Goal: Information Seeking & Learning: Learn about a topic

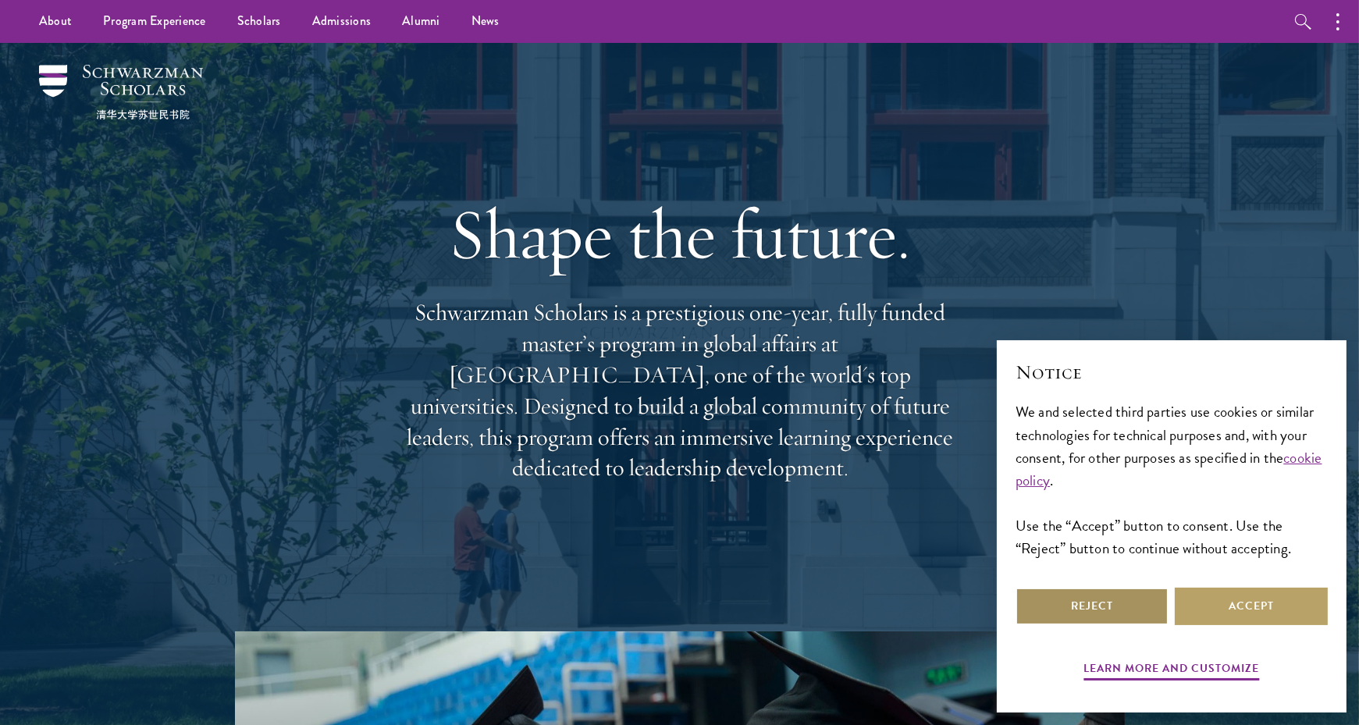
click at [1132, 597] on button "Reject" at bounding box center [1091, 606] width 153 height 37
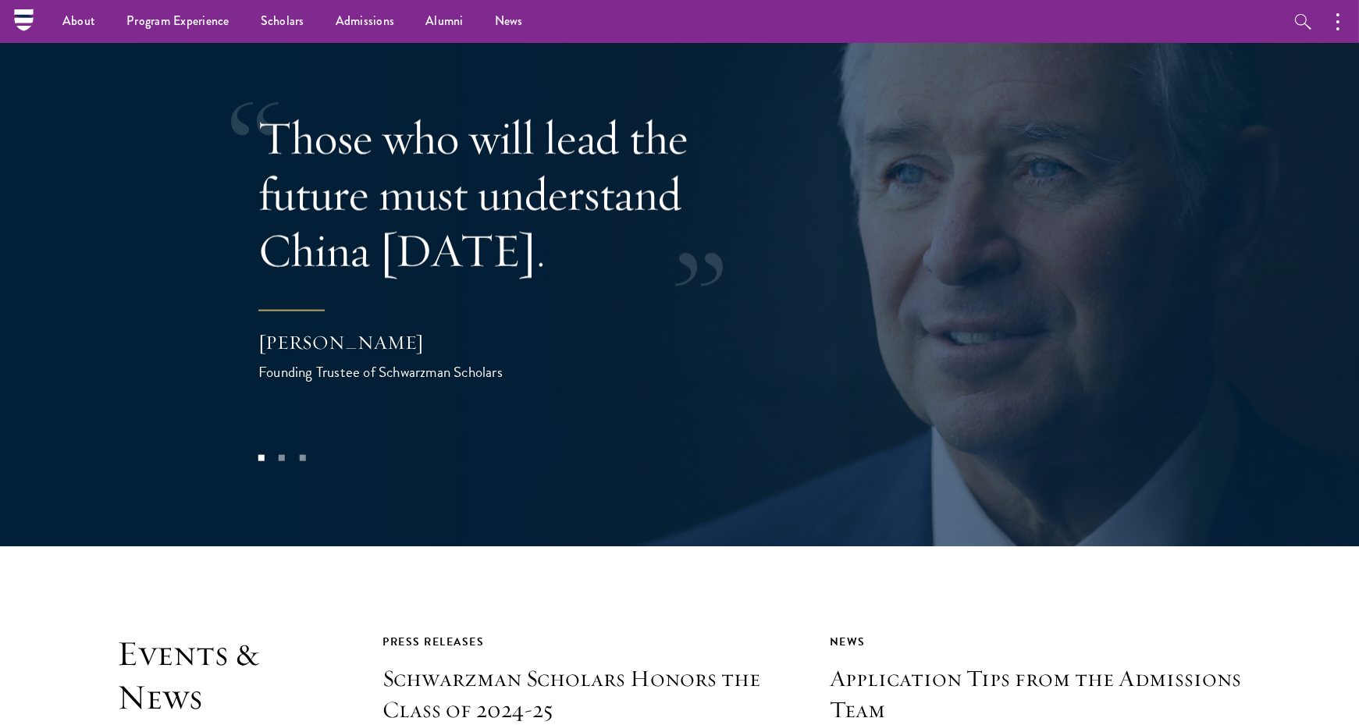
scroll to position [3129, 0]
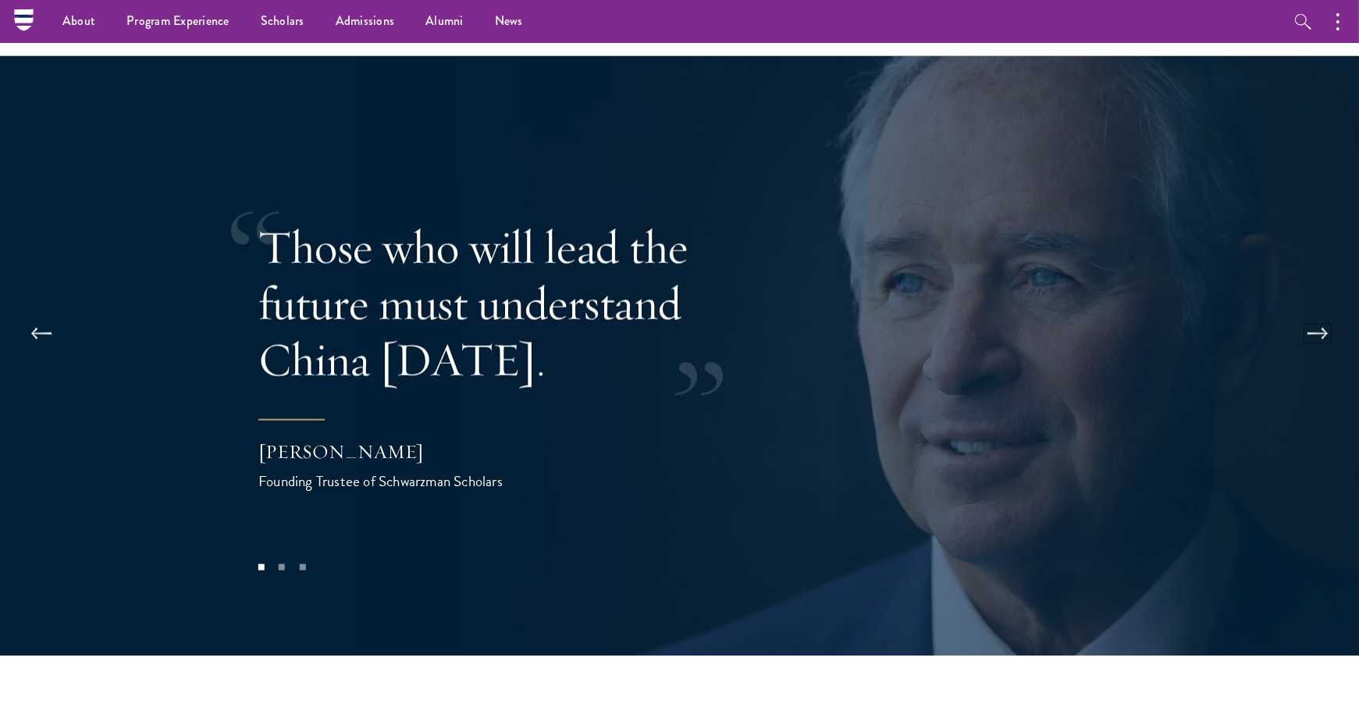
click at [1320, 312] on button at bounding box center [1318, 334] width 52 height 44
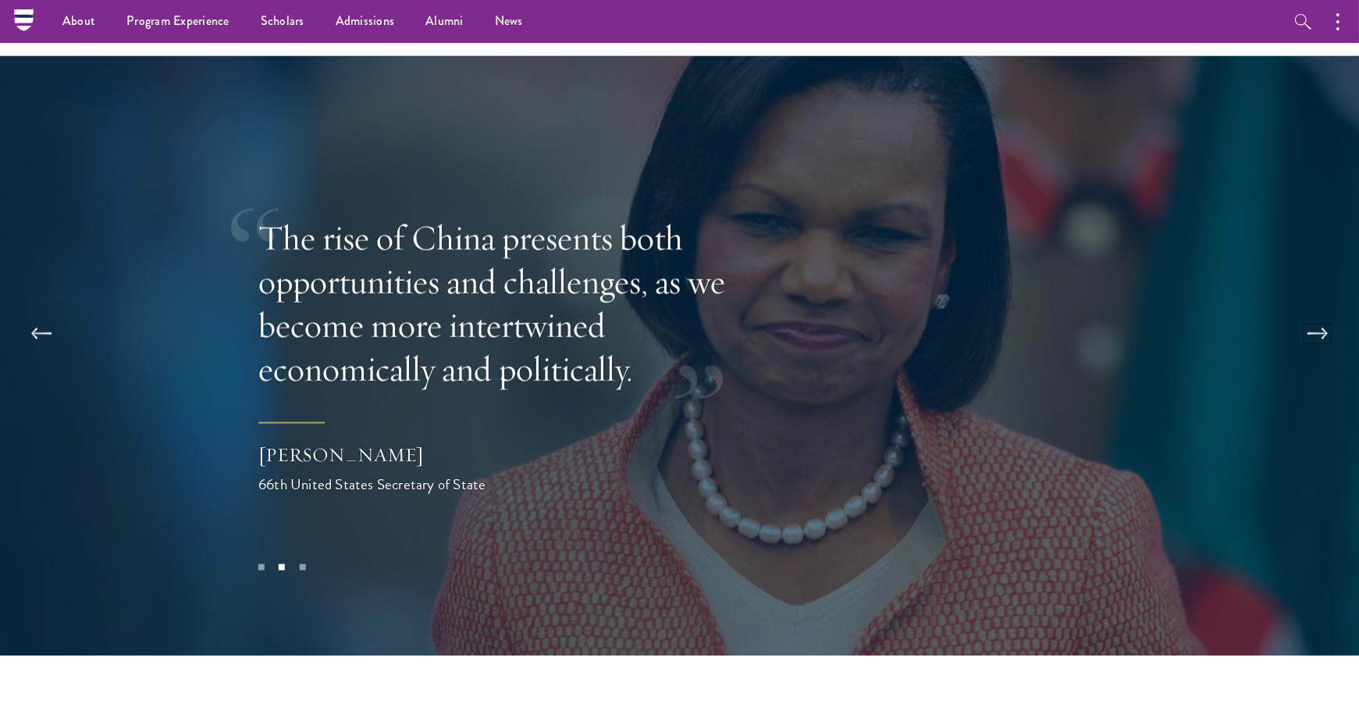
click at [1320, 312] on button at bounding box center [1318, 334] width 52 height 44
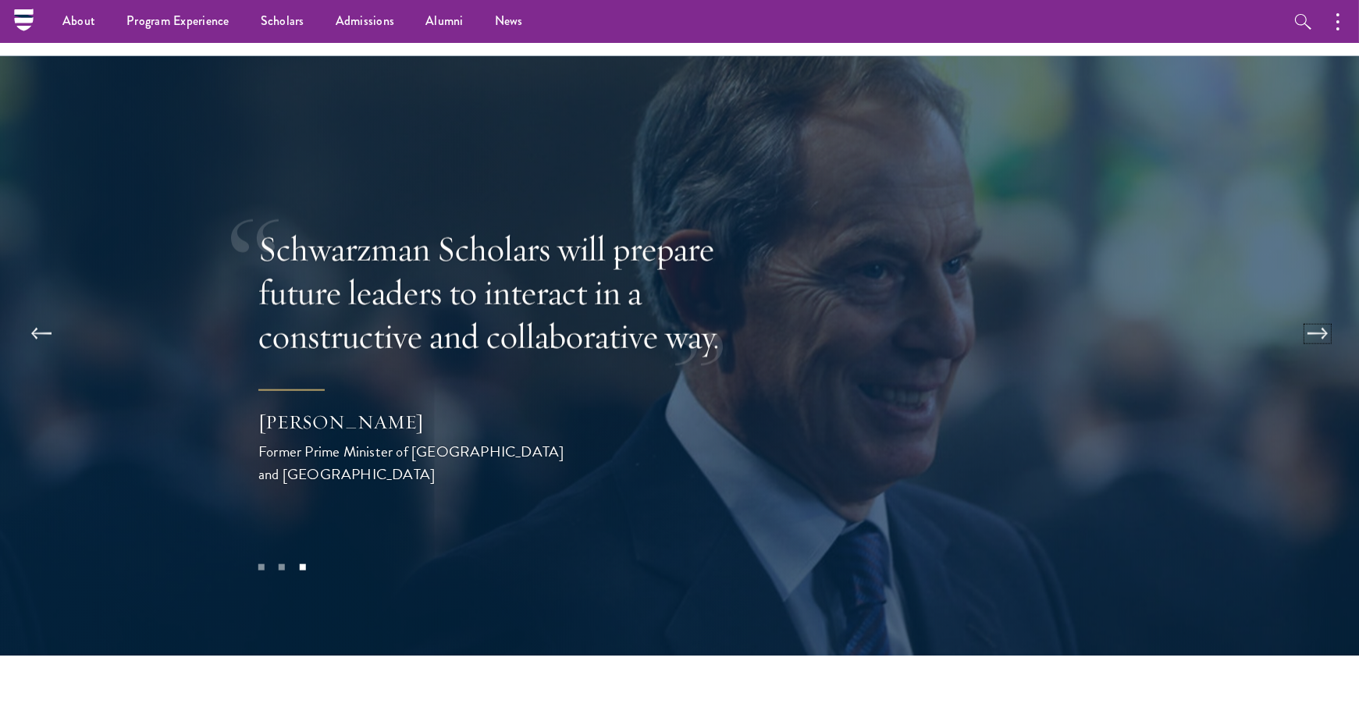
click at [1320, 312] on button at bounding box center [1318, 334] width 52 height 44
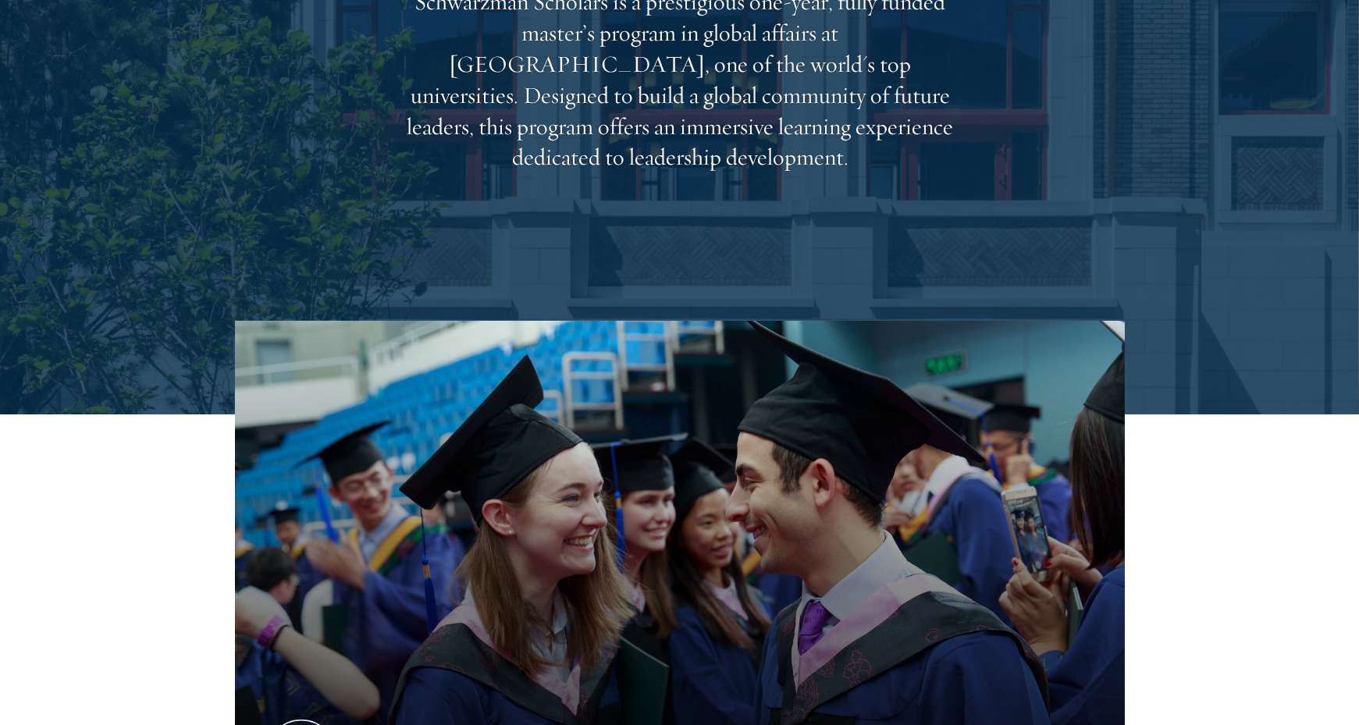
scroll to position [0, 0]
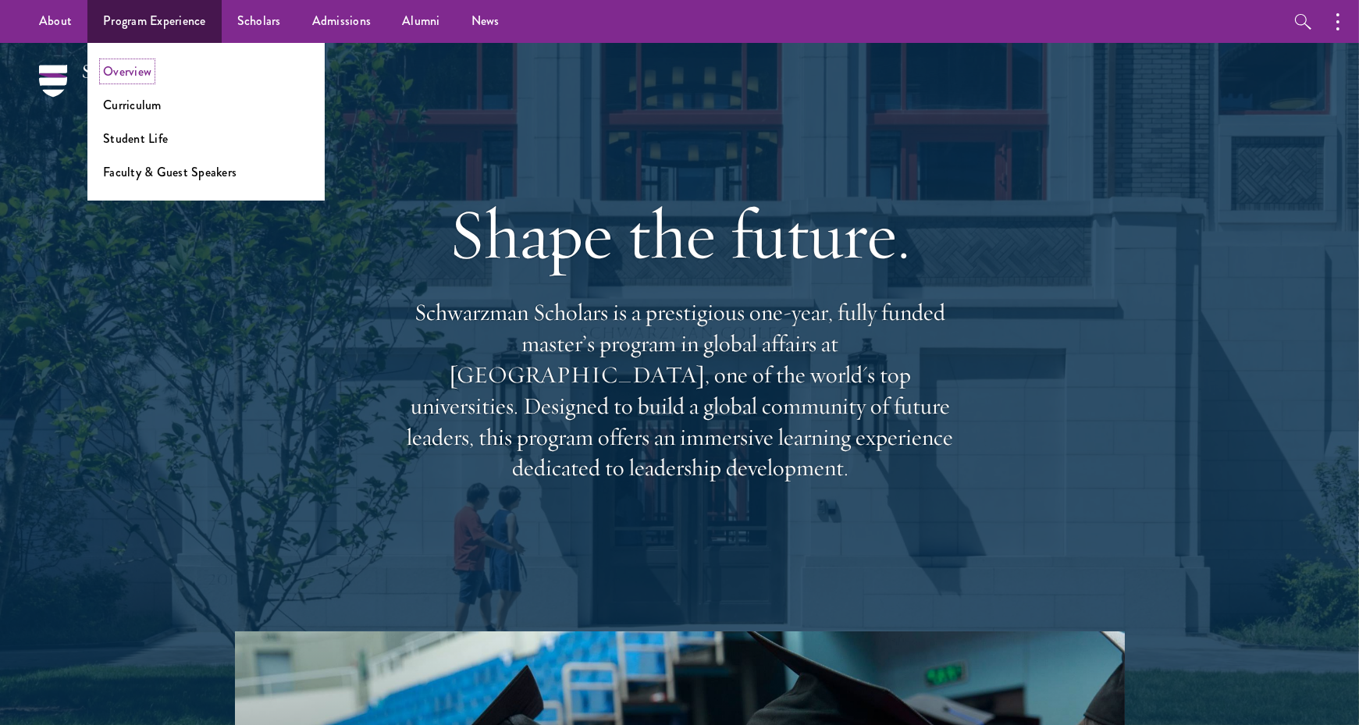
click at [137, 77] on link "Overview" at bounding box center [127, 71] width 48 height 18
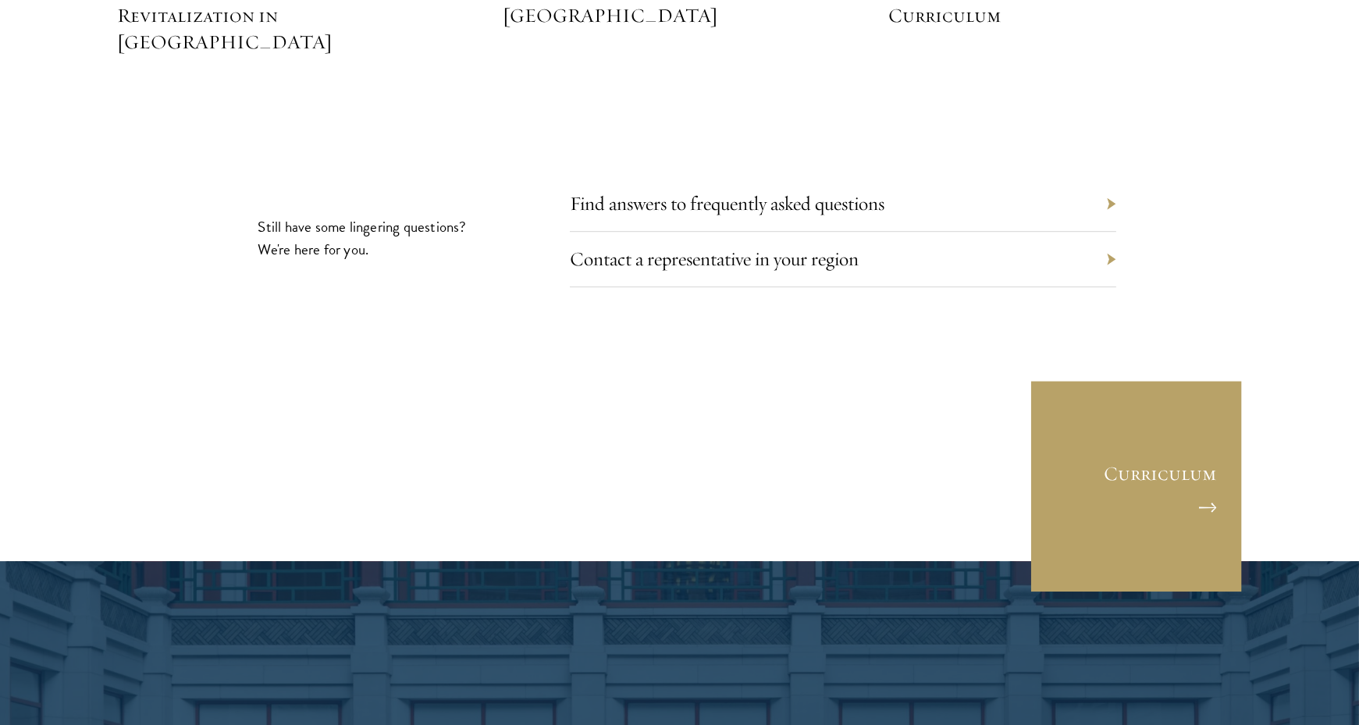
scroll to position [7292, 0]
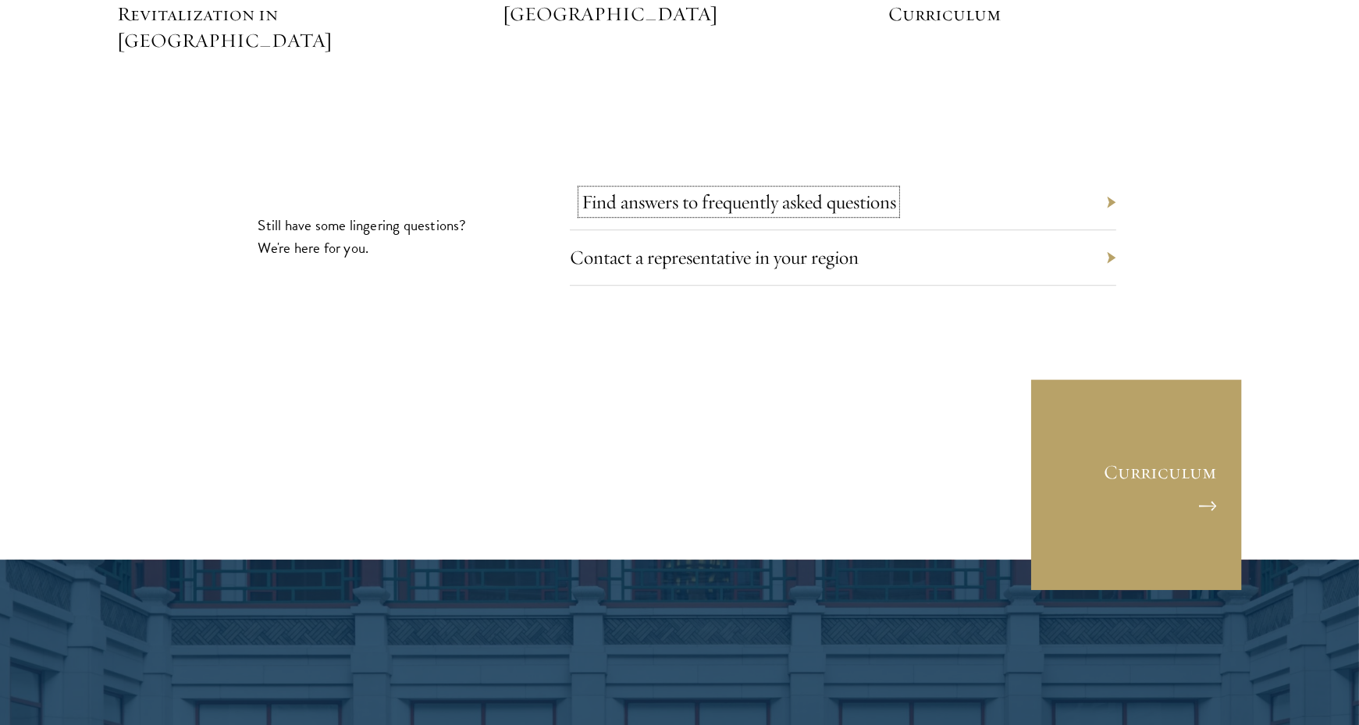
click at [659, 190] on link "Find answers to frequently asked questions" at bounding box center [738, 202] width 315 height 24
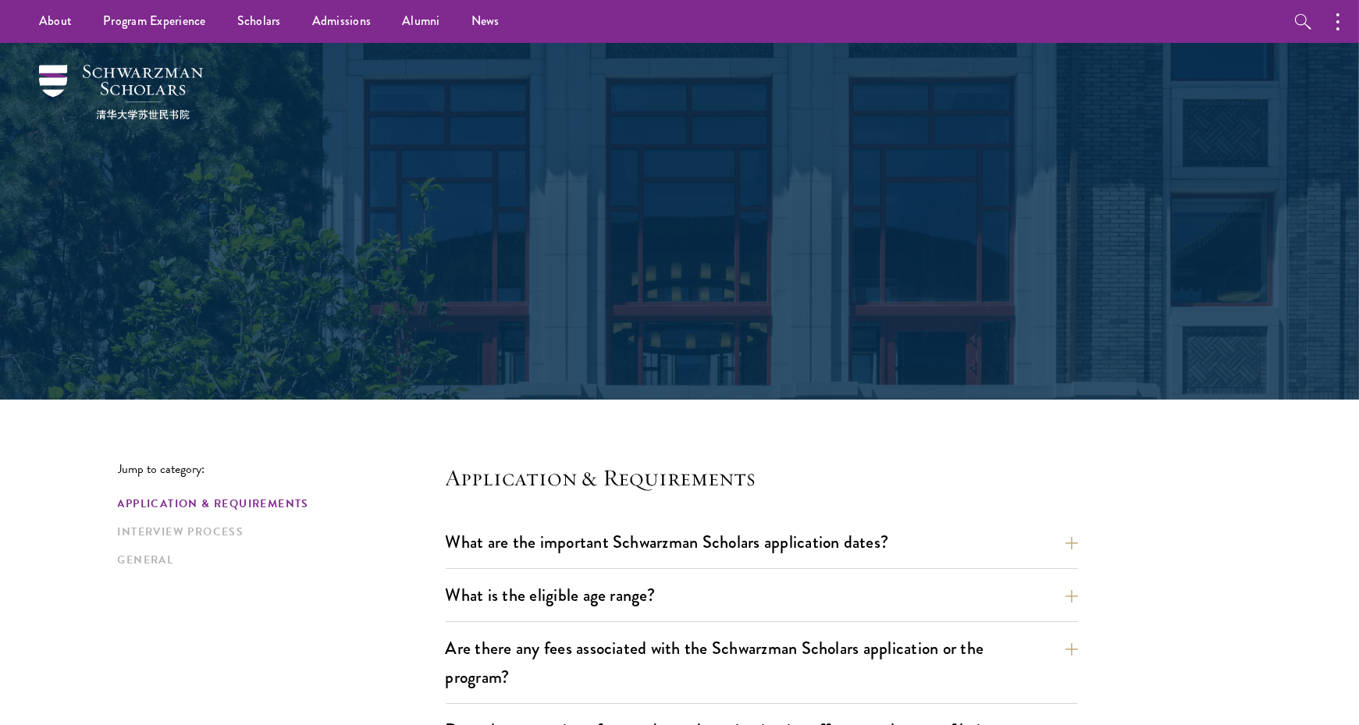
scroll to position [416, 0]
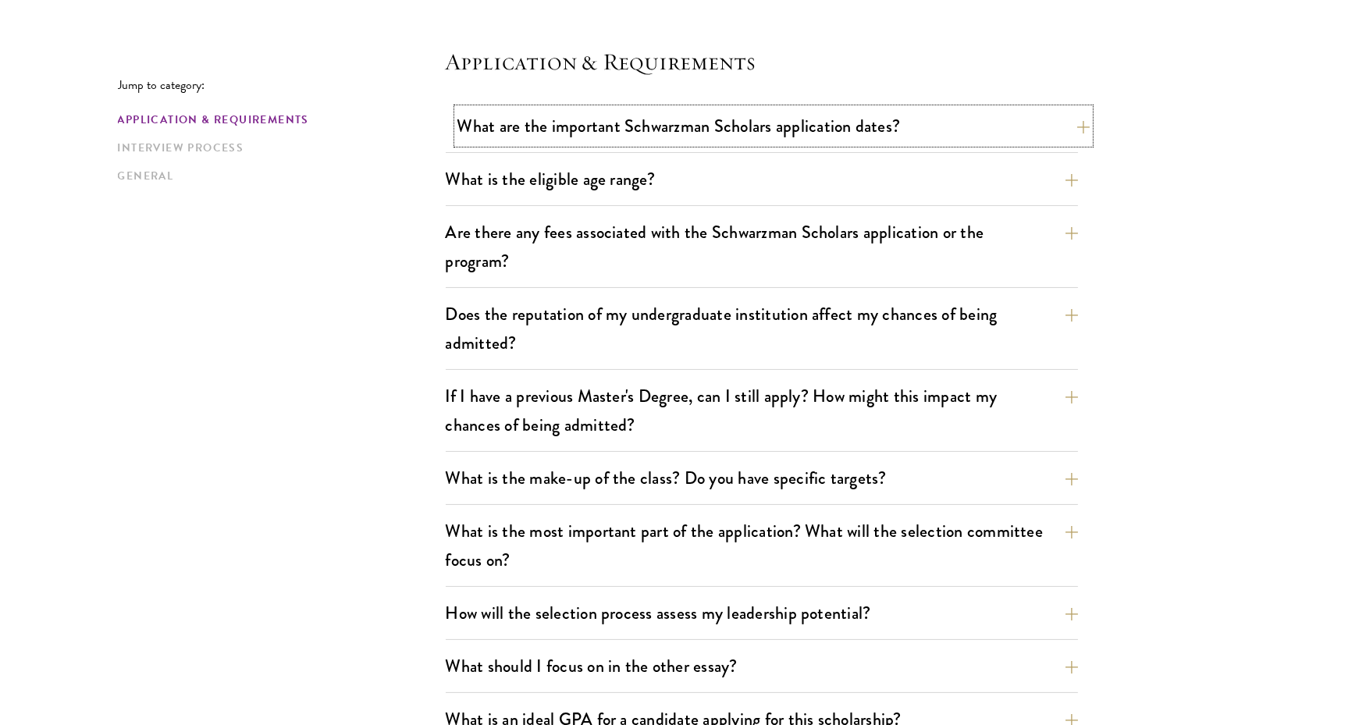
click at [623, 121] on button "What are the important Schwarzman Scholars application dates?" at bounding box center [773, 125] width 632 height 35
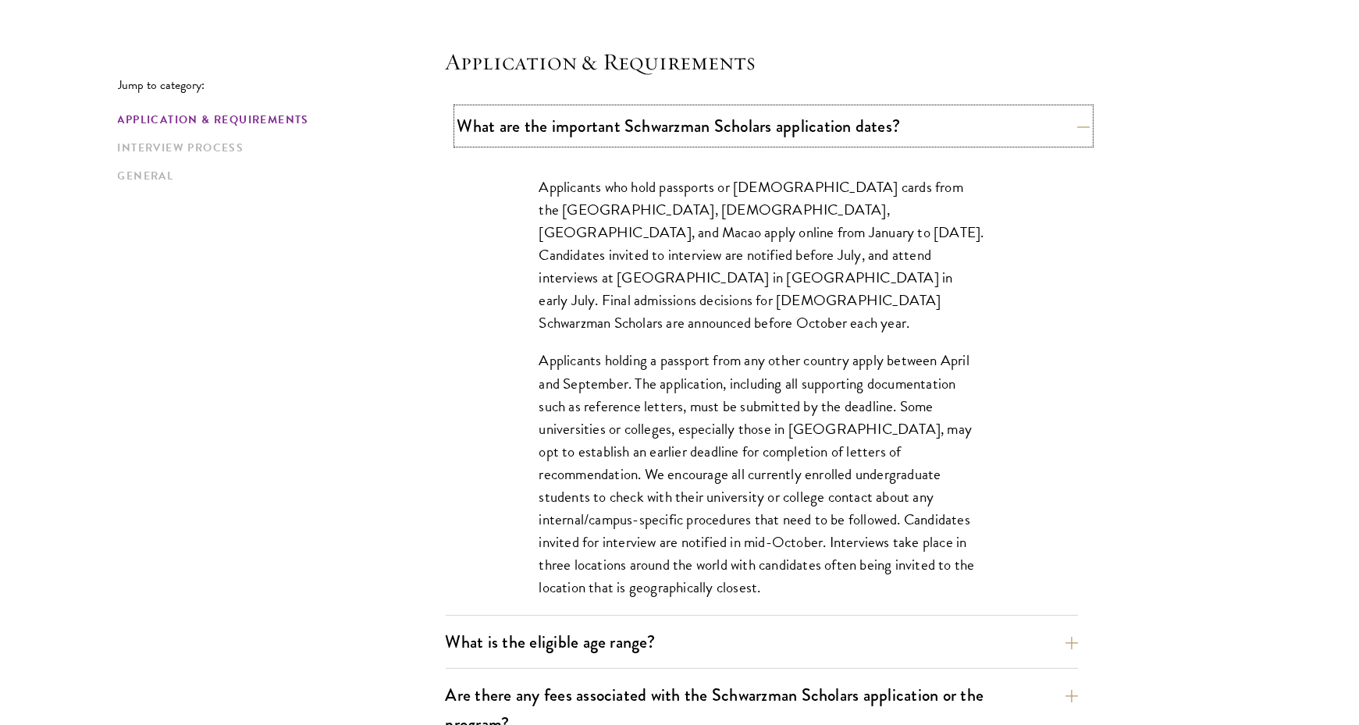
click at [623, 121] on button "What are the important Schwarzman Scholars application dates?" at bounding box center [773, 125] width 632 height 35
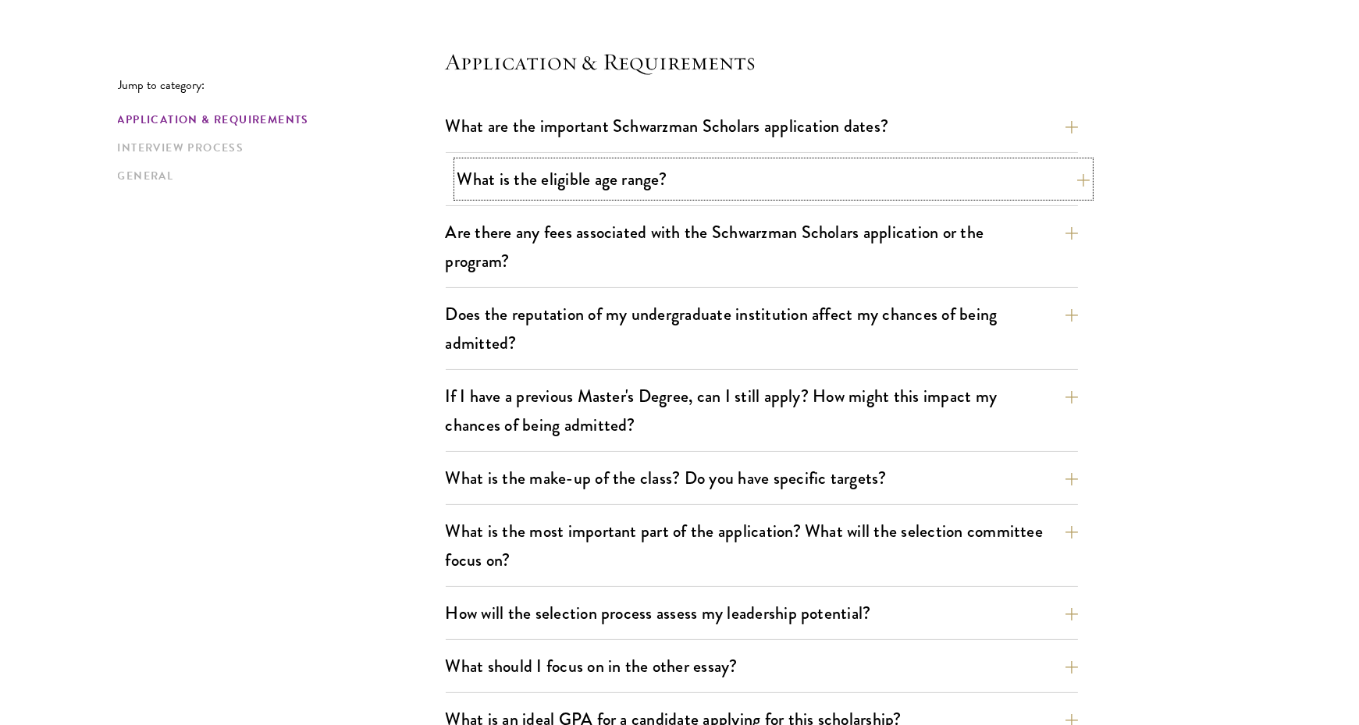
click at [583, 185] on button "What is the eligible age range?" at bounding box center [773, 179] width 632 height 35
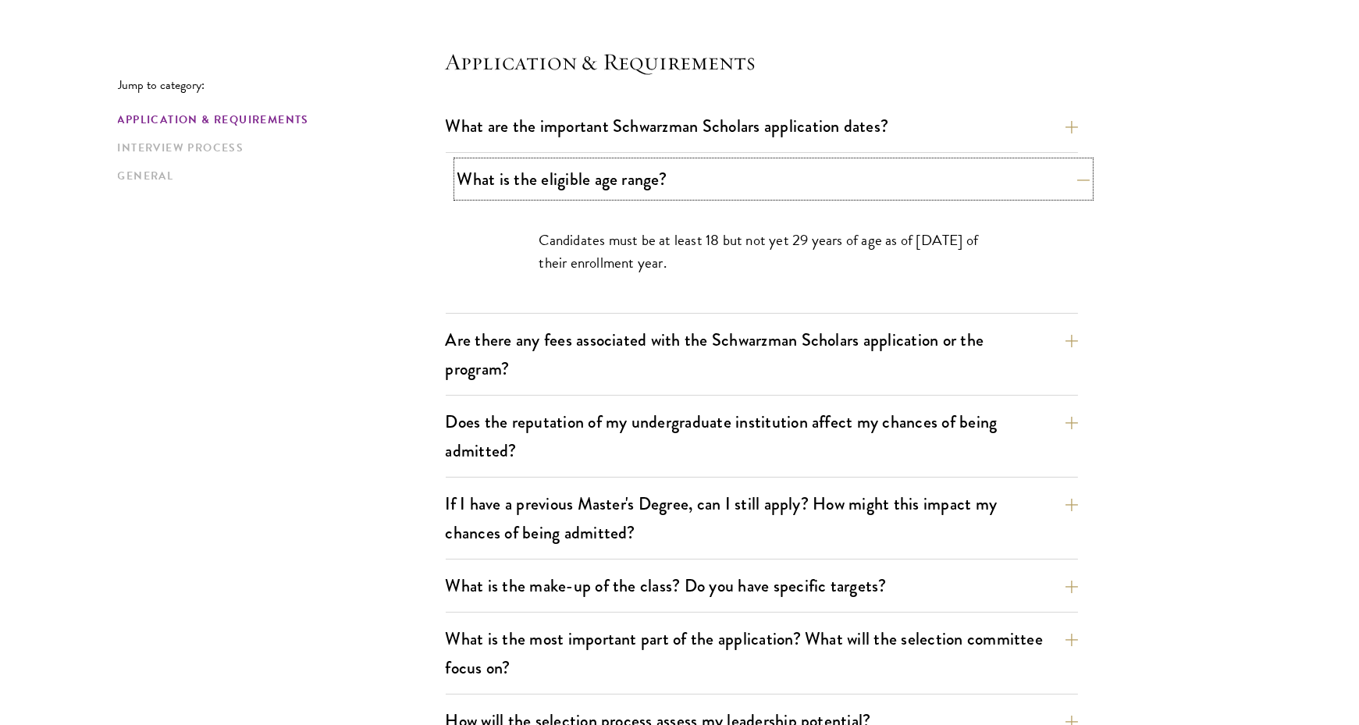
click at [583, 185] on button "What is the eligible age range?" at bounding box center [773, 179] width 632 height 35
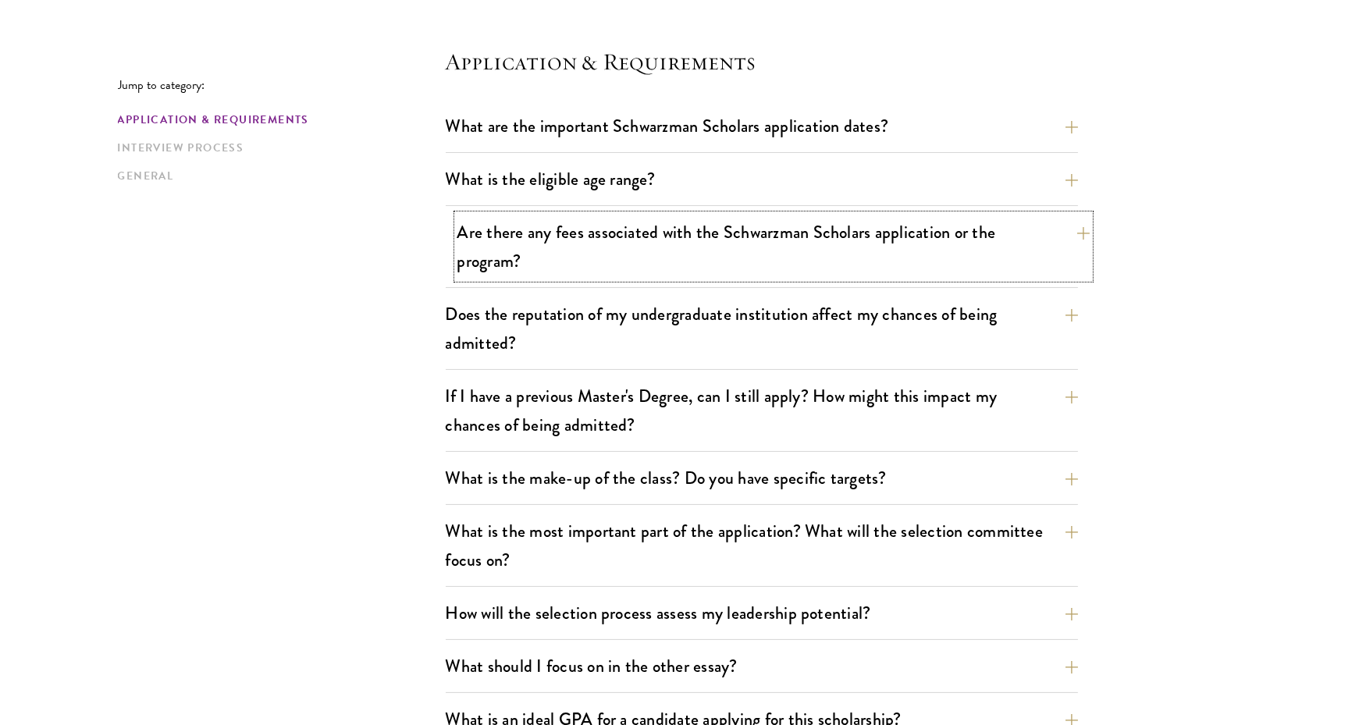
click at [563, 243] on button "Are there any fees associated with the Schwarzman Scholars application or the p…" at bounding box center [773, 247] width 632 height 64
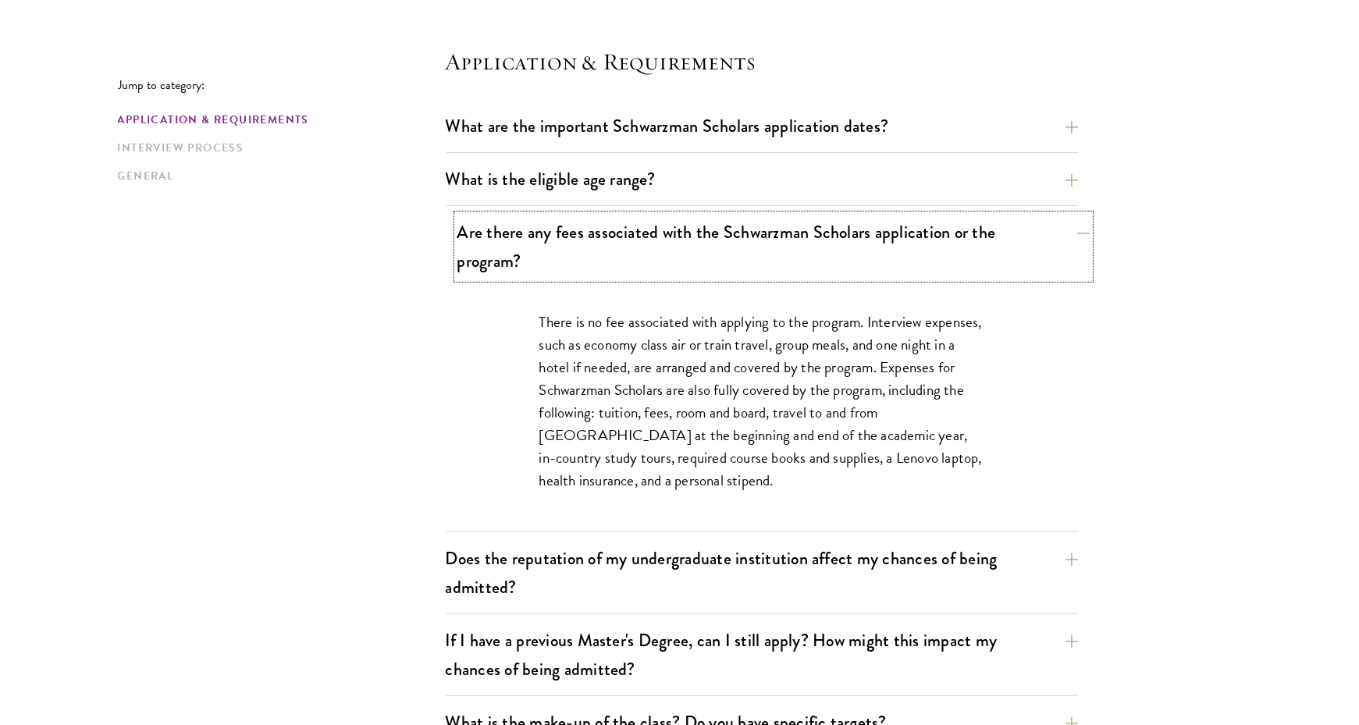
click at [563, 243] on button "Are there any fees associated with the Schwarzman Scholars application or the p…" at bounding box center [773, 247] width 632 height 64
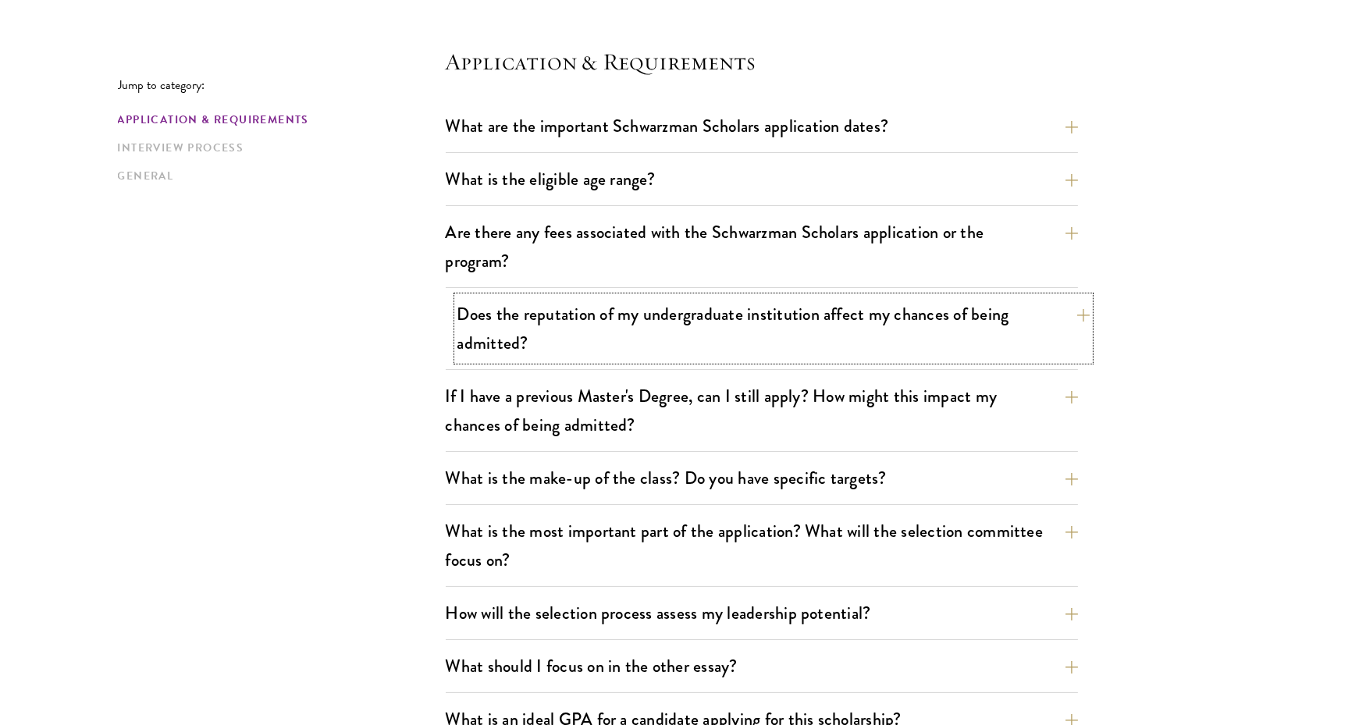
click at [541, 311] on button "Does the reputation of my undergraduate institution affect my chances of being …" at bounding box center [773, 329] width 632 height 64
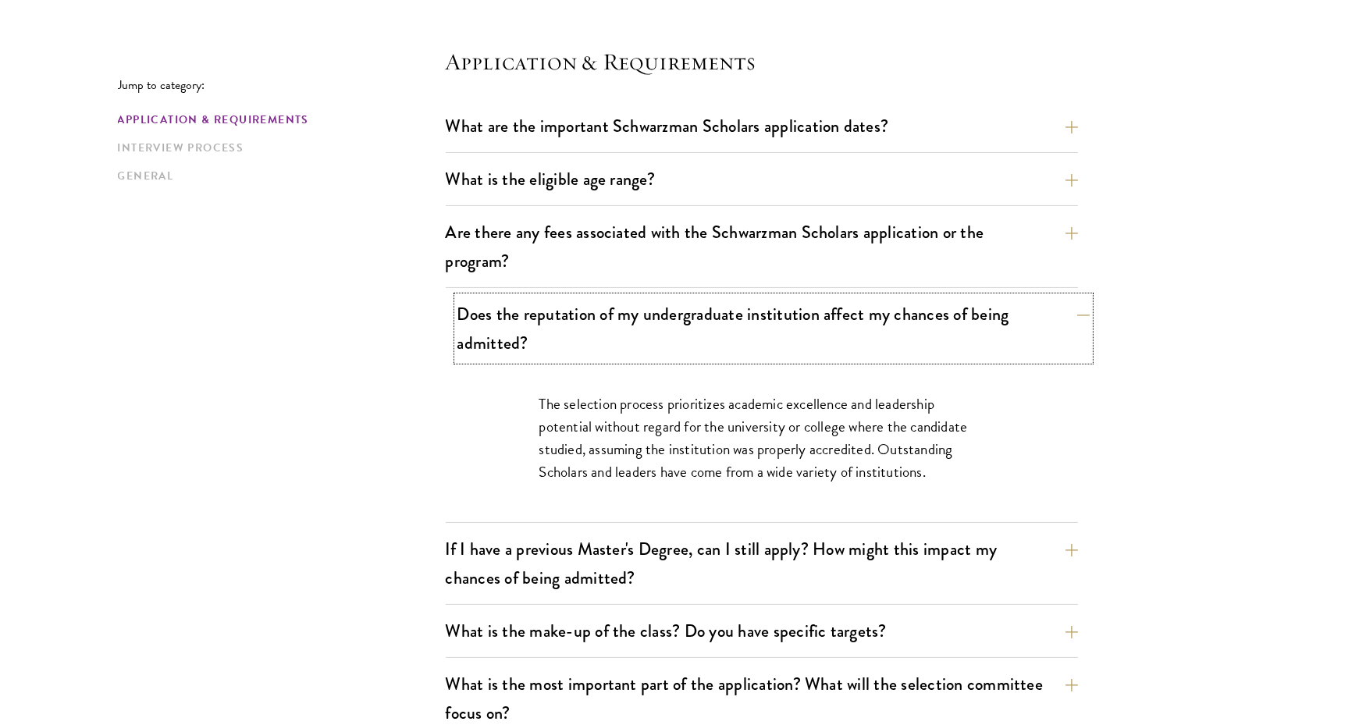
click at [541, 311] on button "Does the reputation of my undergraduate institution affect my chances of being …" at bounding box center [773, 329] width 632 height 64
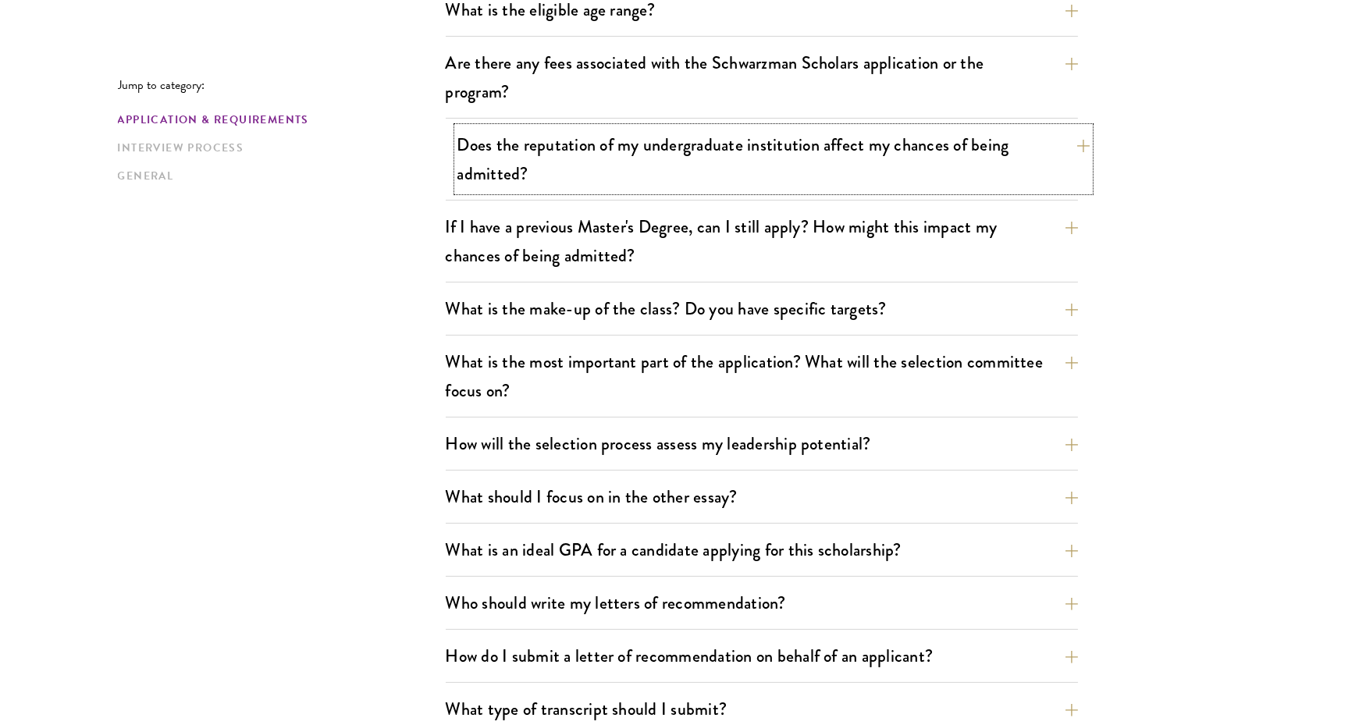
scroll to position [588, 0]
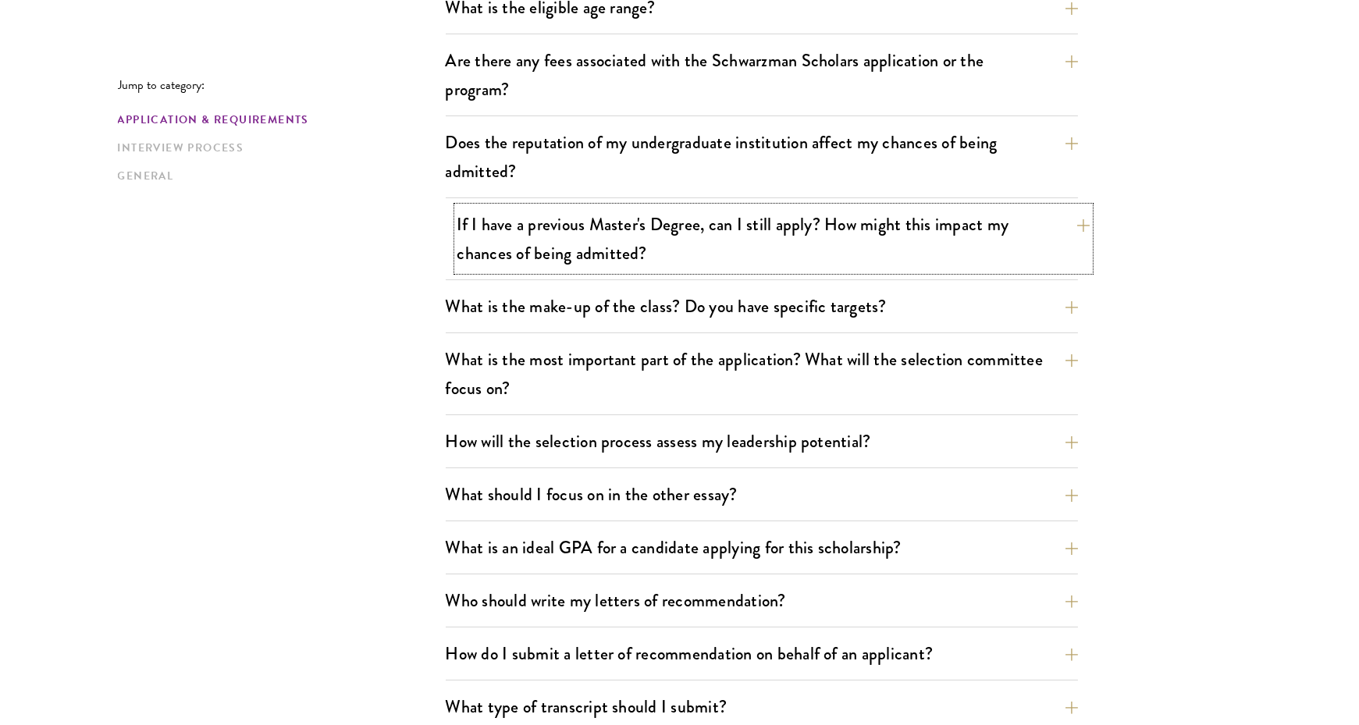
click at [573, 230] on button "If I have a previous Master's Degree, can I still apply? How might this impact …" at bounding box center [773, 239] width 632 height 64
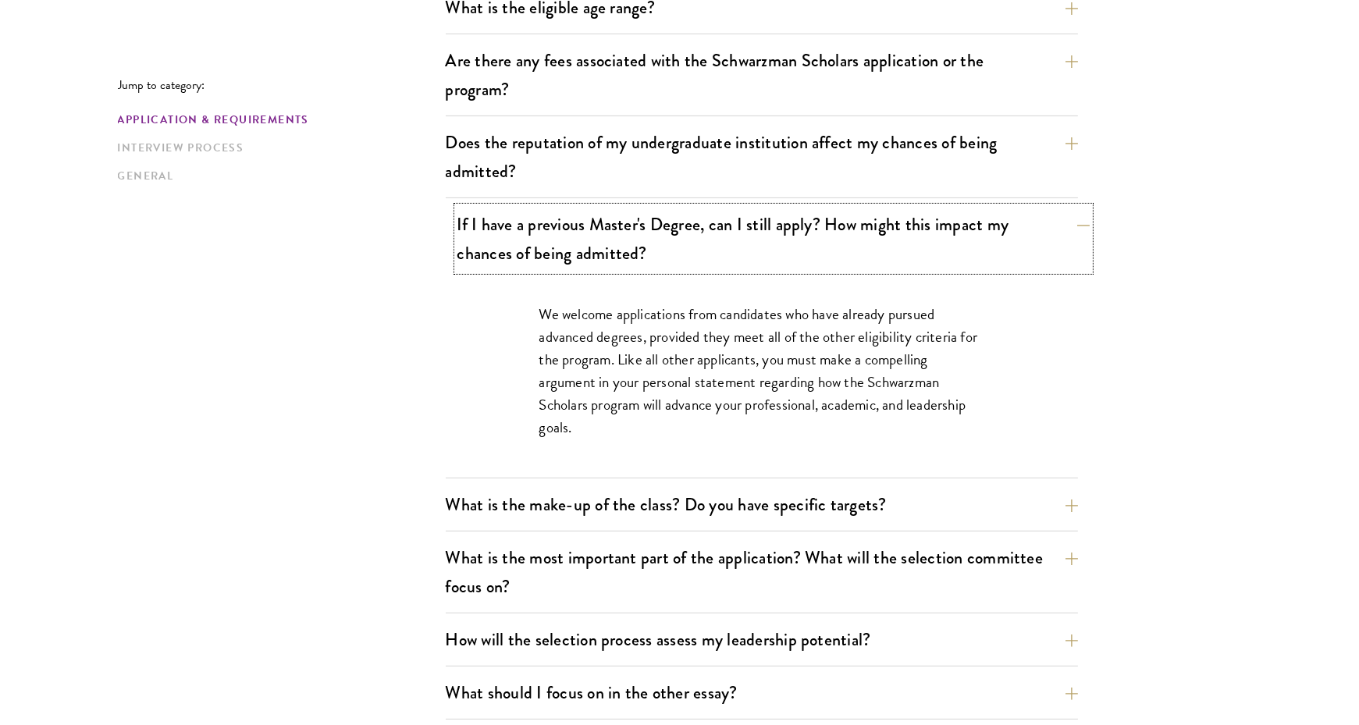
click at [573, 230] on button "If I have a previous Master's Degree, can I still apply? How might this impact …" at bounding box center [773, 239] width 632 height 64
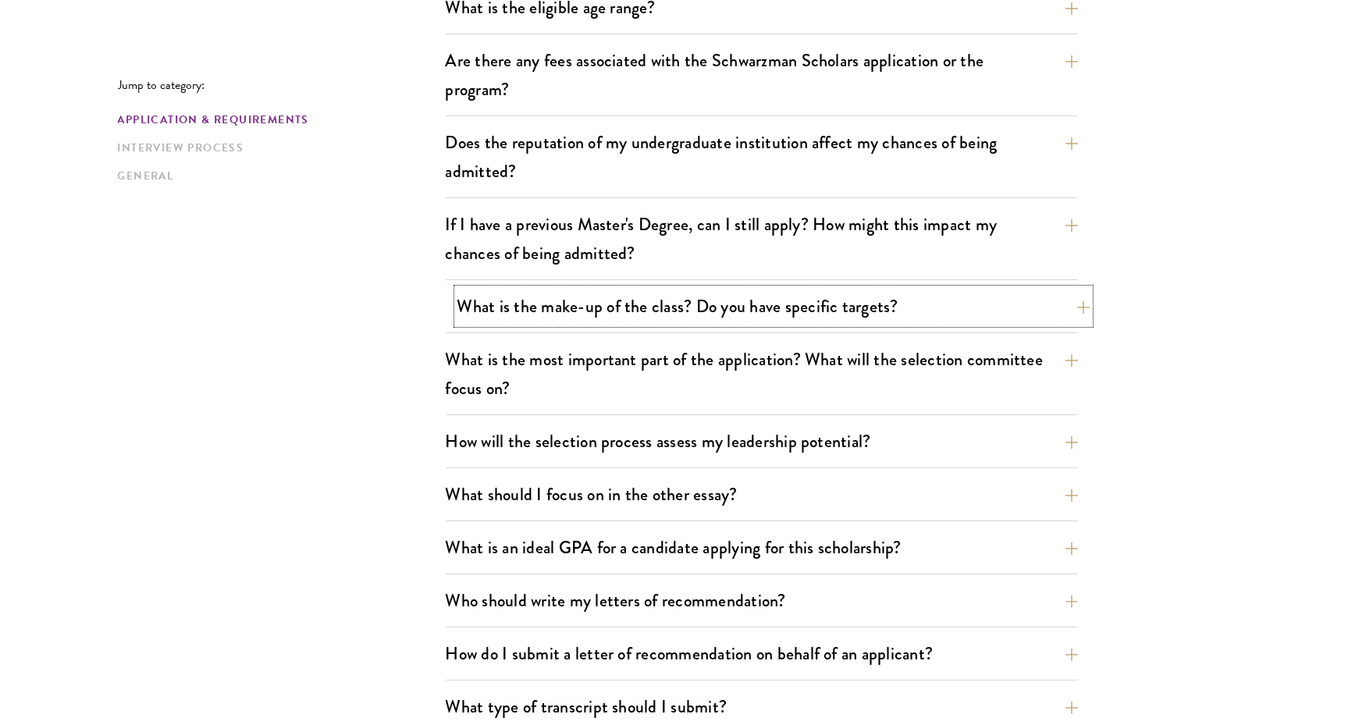
click at [553, 291] on button "What is the make-up of the class? Do you have specific targets?" at bounding box center [773, 306] width 632 height 35
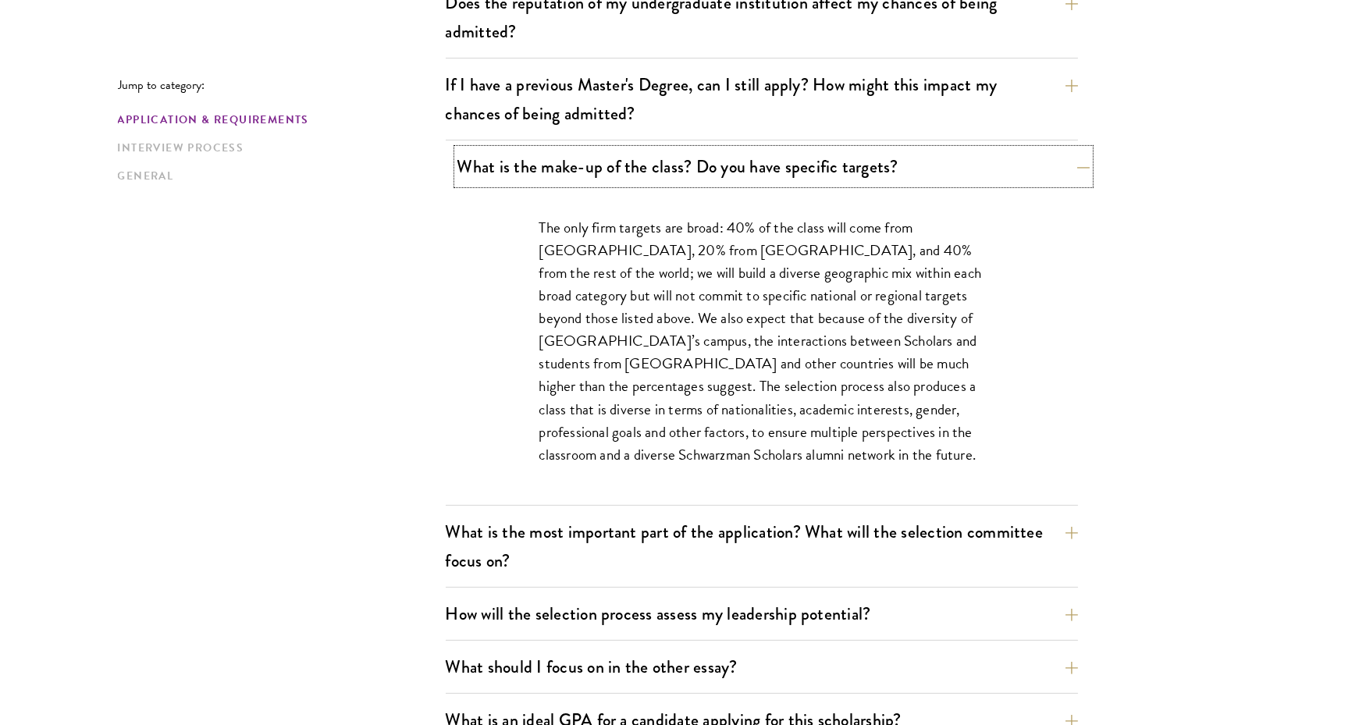
scroll to position [747, 0]
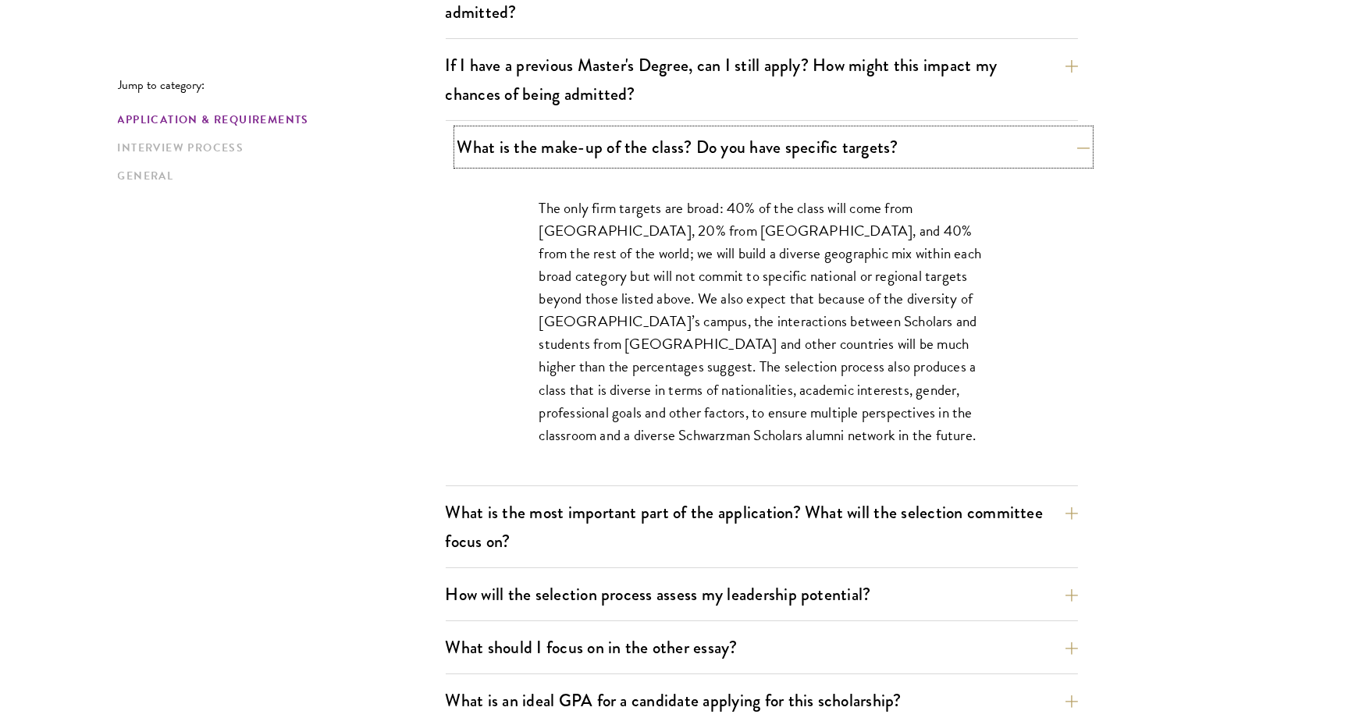
click at [525, 147] on button "What is the make-up of the class? Do you have specific targets?" at bounding box center [773, 147] width 632 height 35
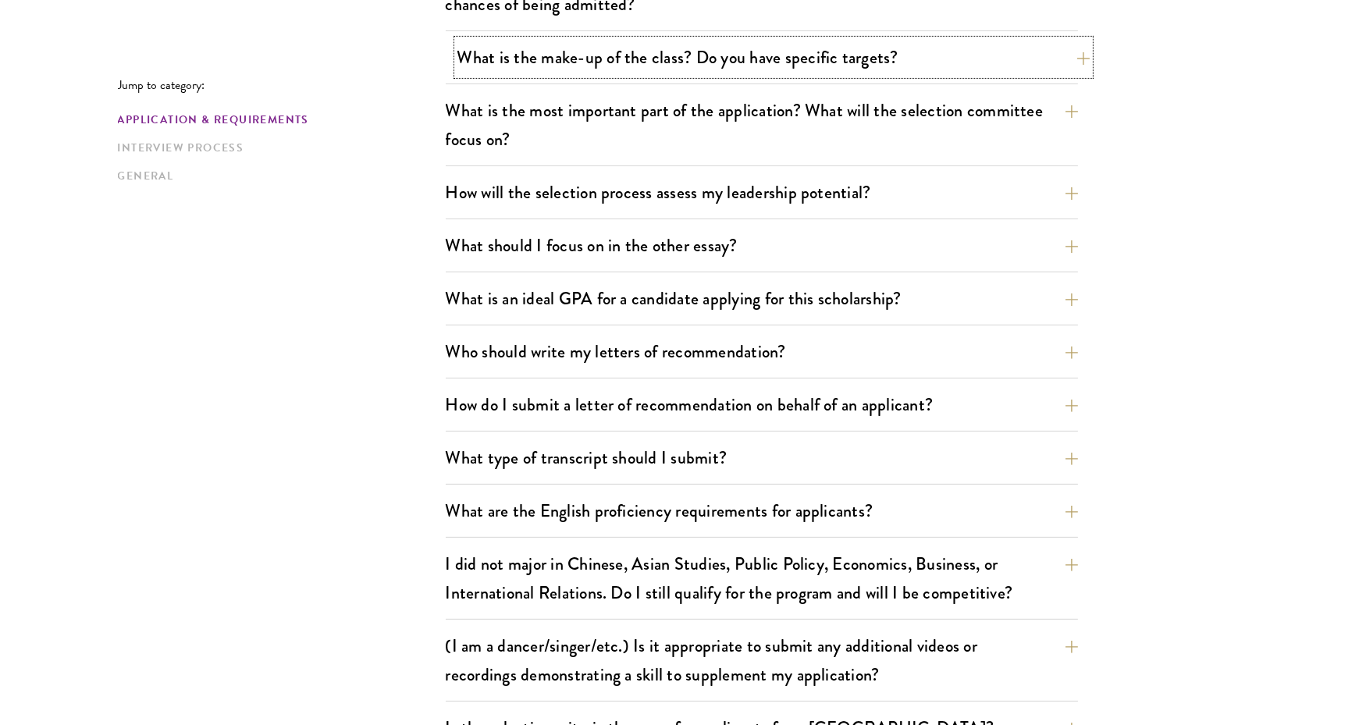
scroll to position [837, 0]
click at [525, 147] on button "What is the most important part of the application? What will the selection com…" at bounding box center [762, 124] width 632 height 64
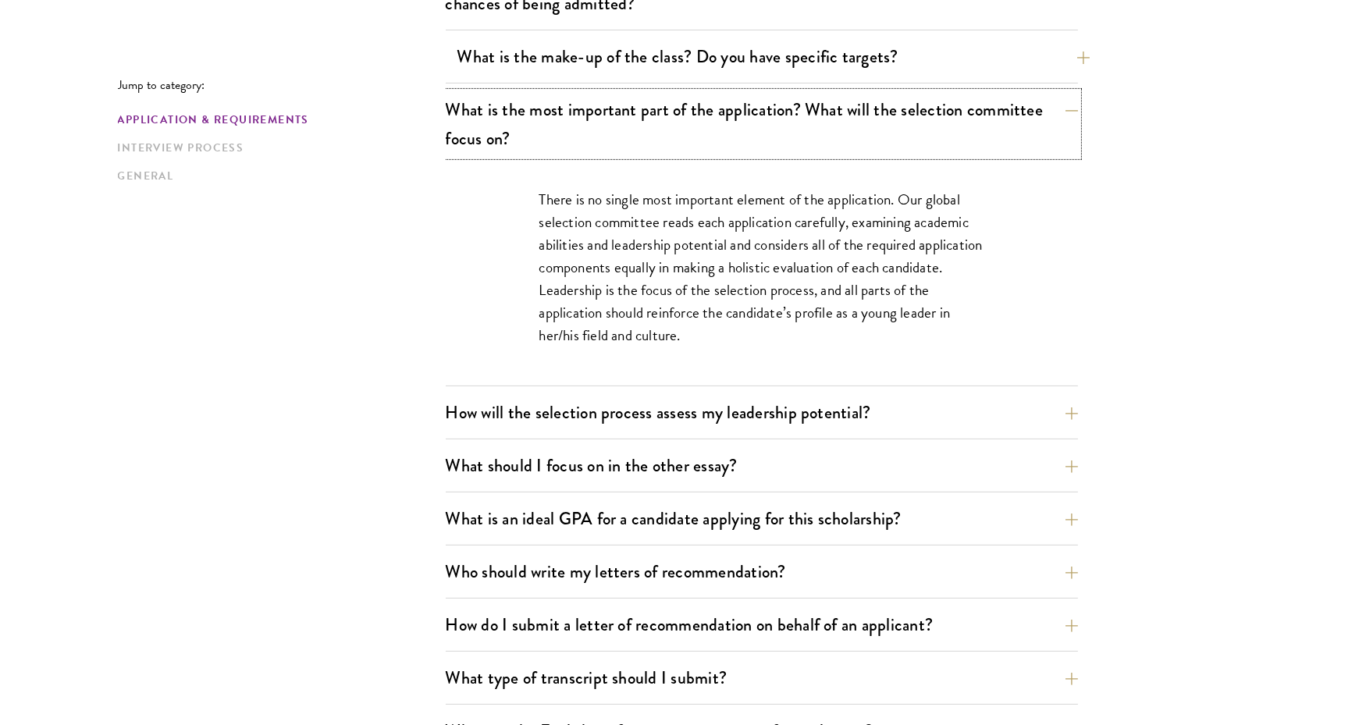
click at [525, 147] on button "What is the most important part of the application? What will the selection com…" at bounding box center [762, 124] width 632 height 64
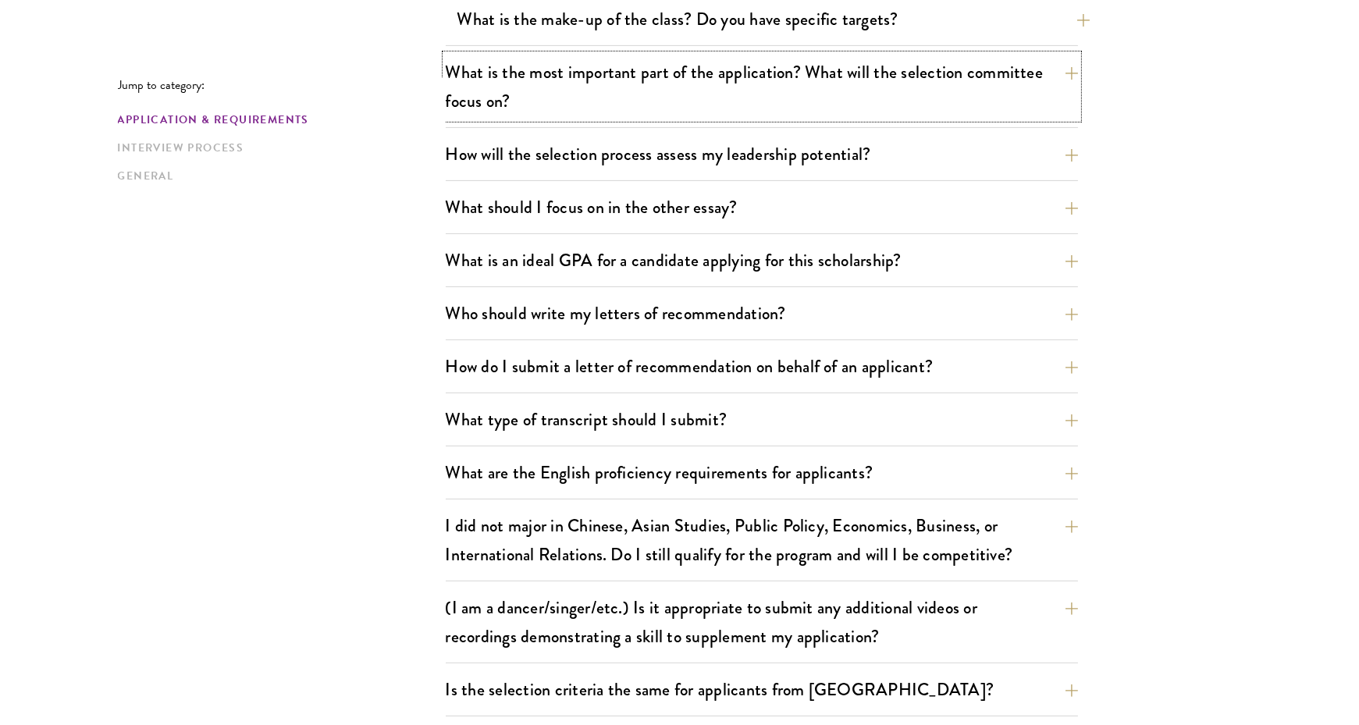
scroll to position [876, 0]
click at [525, 147] on button "How will the selection process assess my leadership potential?" at bounding box center [762, 153] width 632 height 35
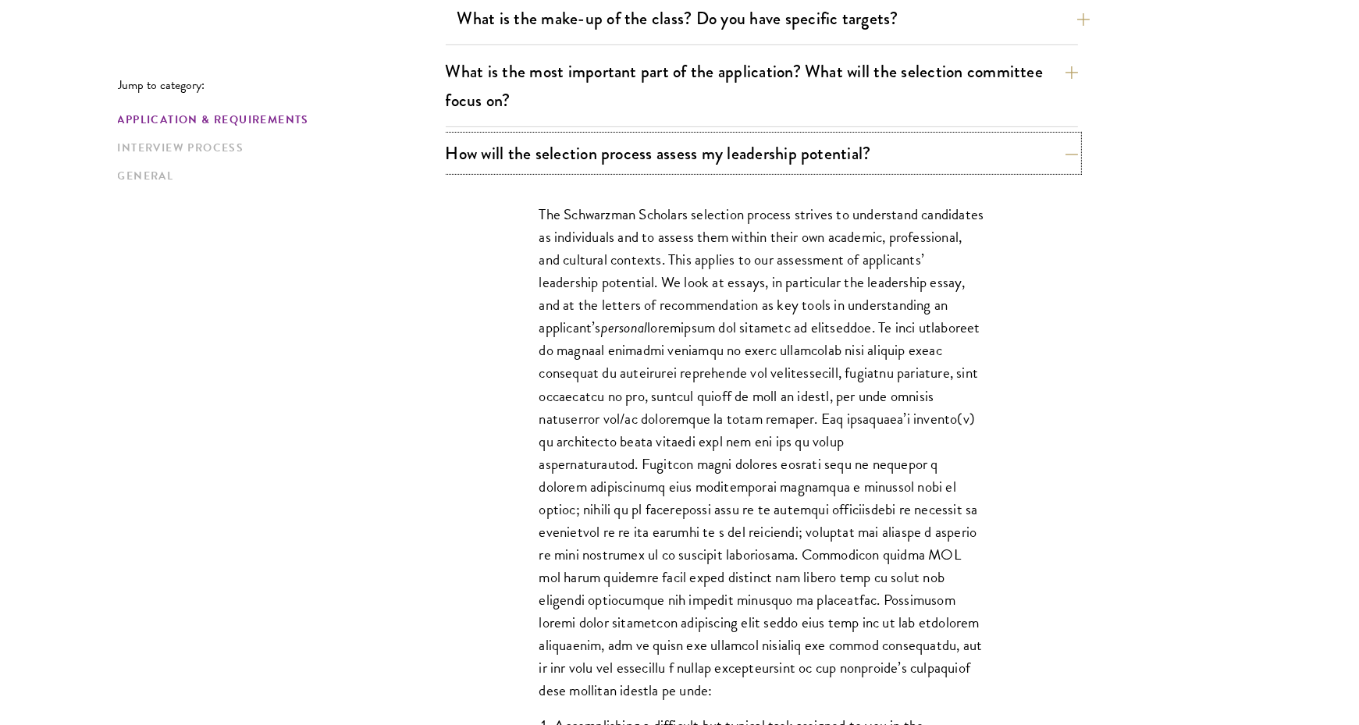
click at [525, 147] on button "How will the selection process assess my leadership potential?" at bounding box center [762, 153] width 632 height 35
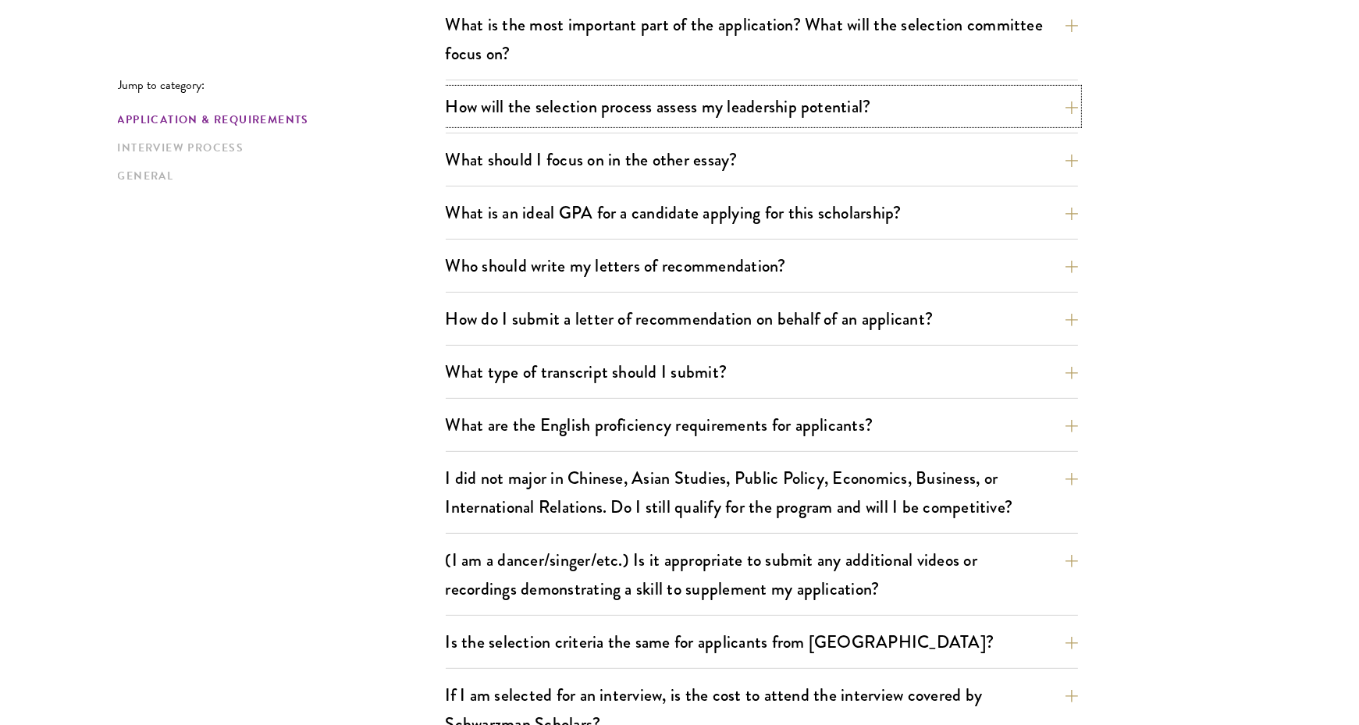
scroll to position [926, 0]
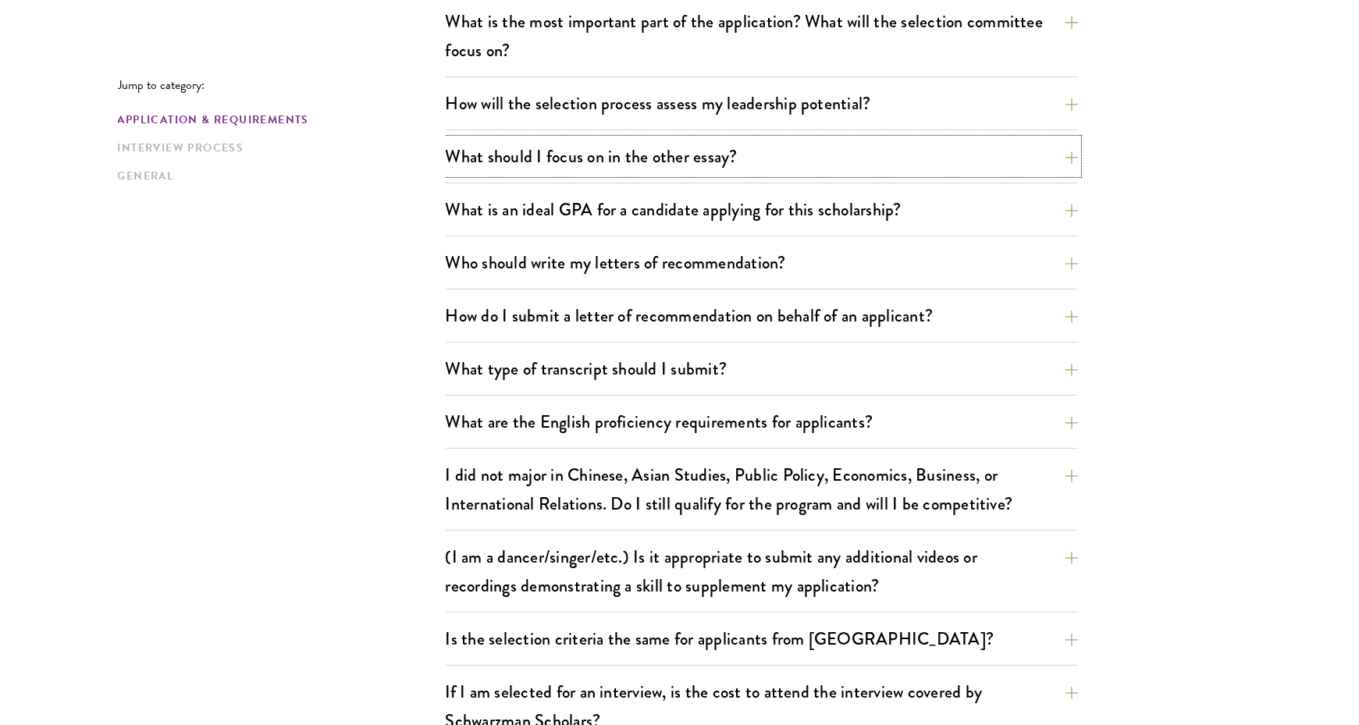
click at [525, 147] on button "What should I focus on in the other essay?" at bounding box center [762, 156] width 632 height 35
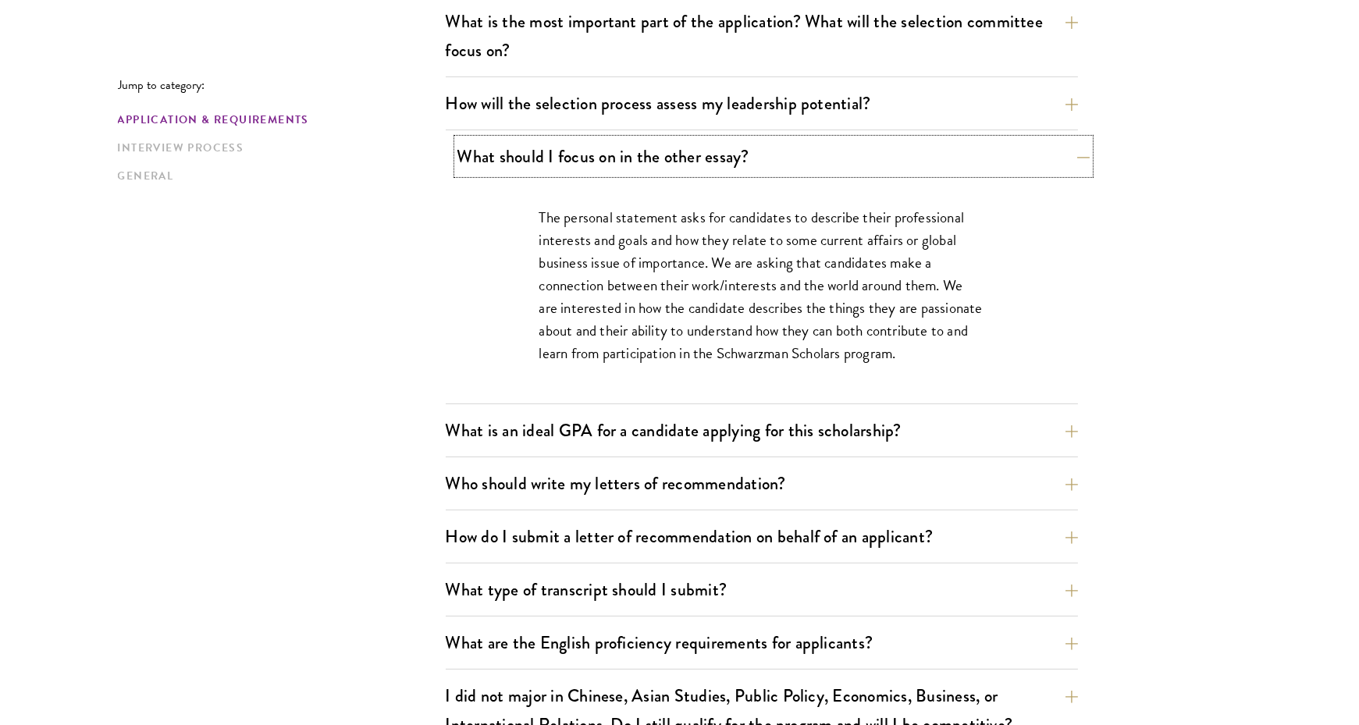
click at [525, 147] on button "What should I focus on in the other essay?" at bounding box center [773, 156] width 632 height 35
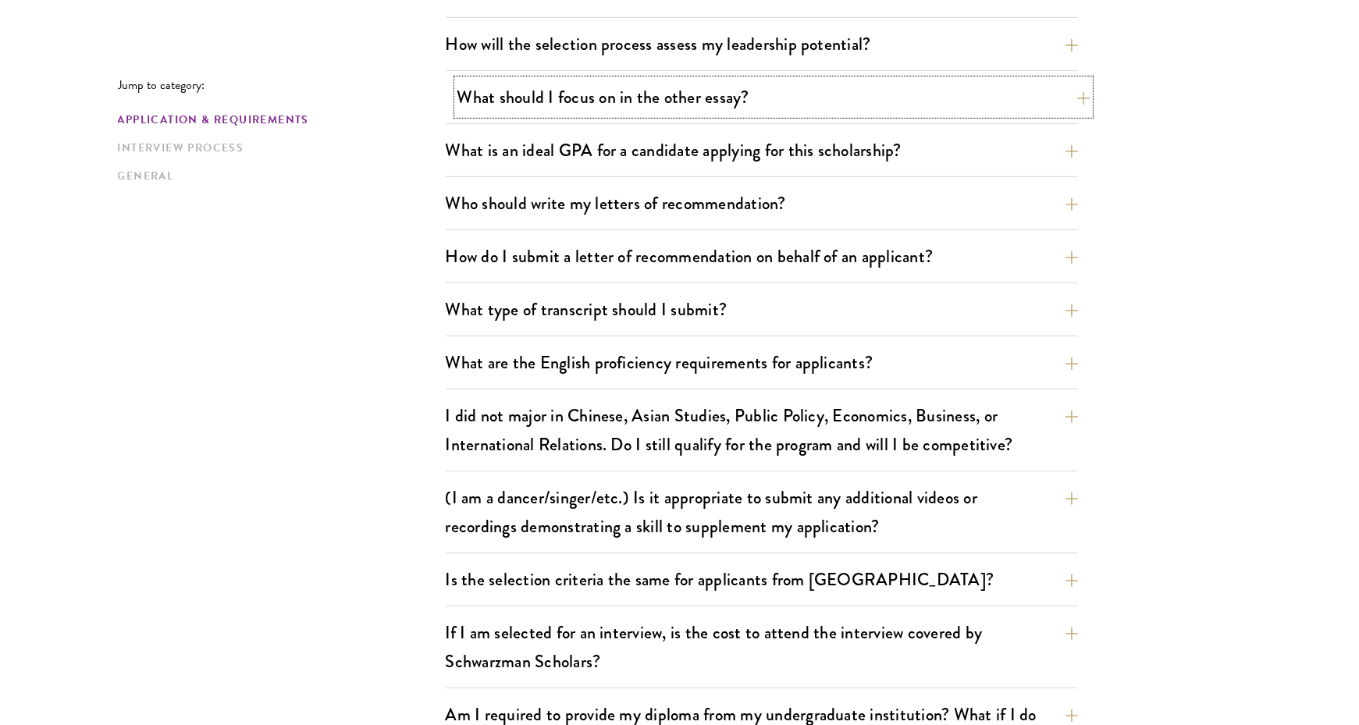
scroll to position [986, 0]
click at [525, 147] on button "What is an ideal GPA for a candidate applying for this scholarship?" at bounding box center [762, 148] width 632 height 35
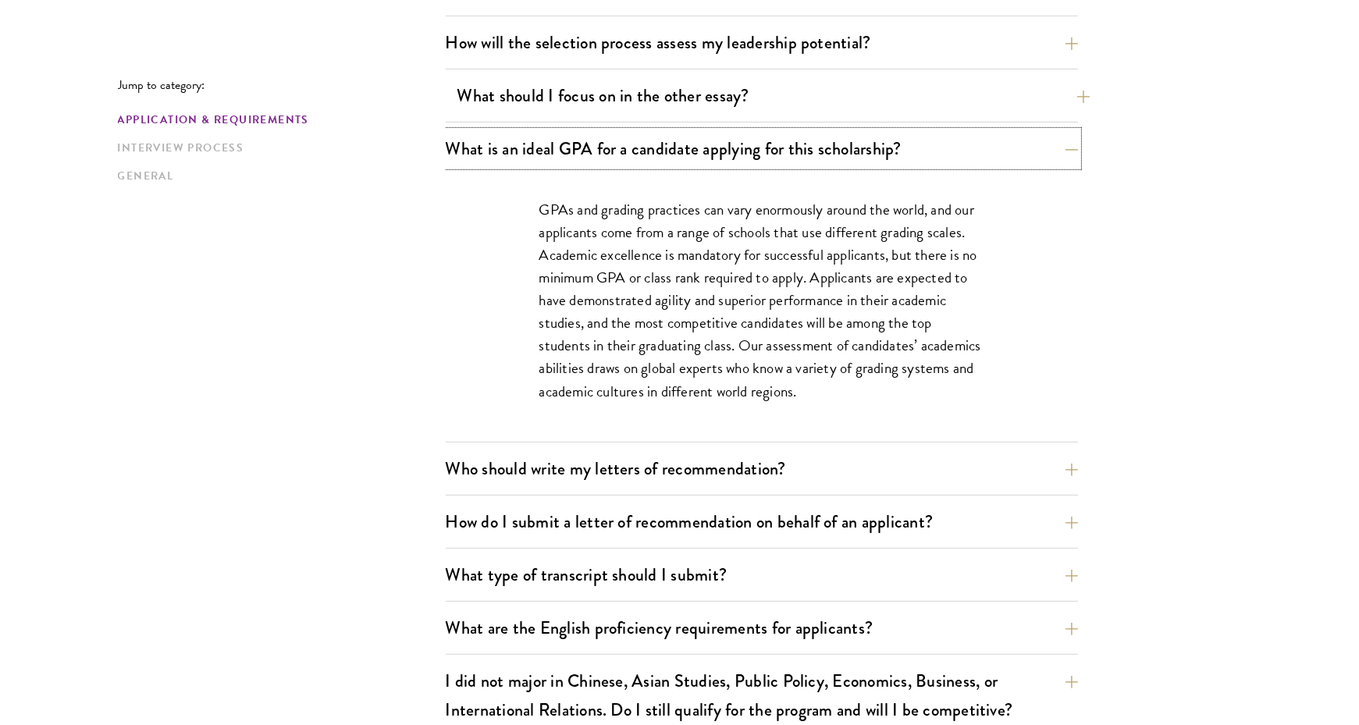
click at [525, 147] on button "What is an ideal GPA for a candidate applying for this scholarship?" at bounding box center [762, 148] width 632 height 35
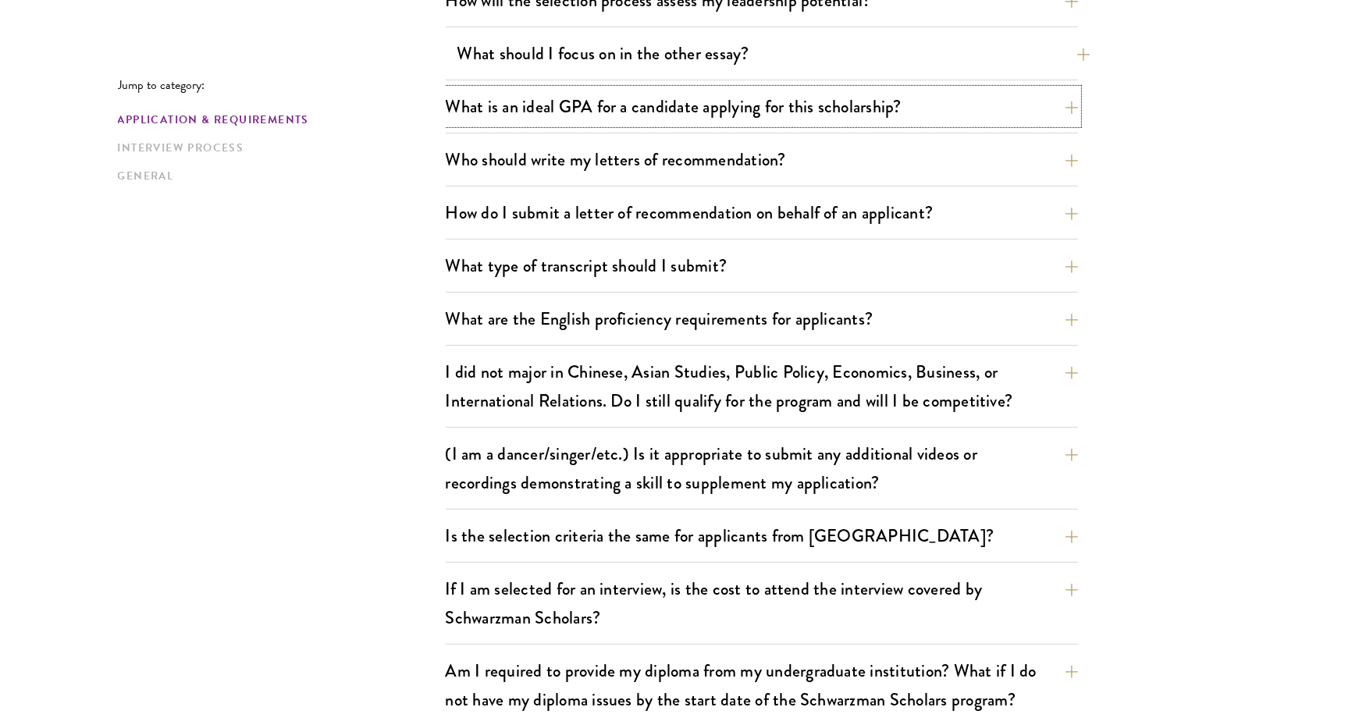
scroll to position [1029, 0]
click at [525, 147] on button "Who should write my letters of recommendation?" at bounding box center [762, 159] width 632 height 35
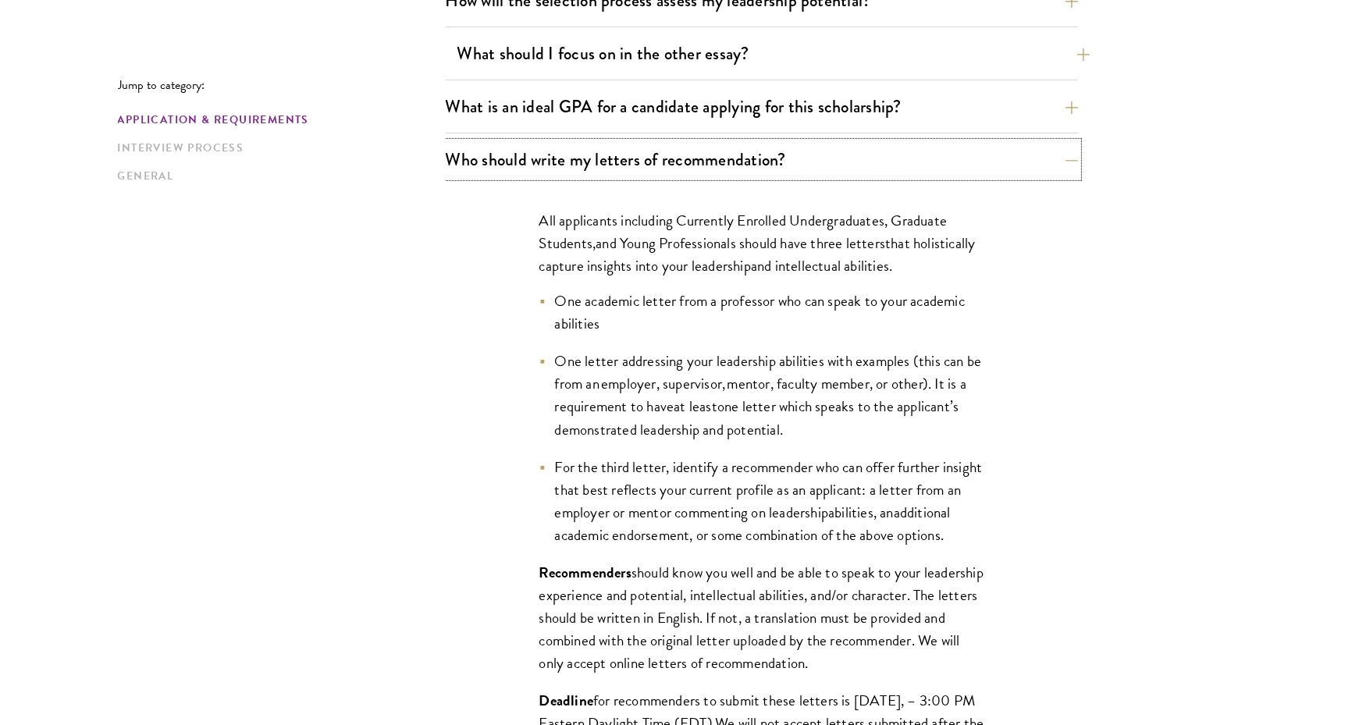
click at [525, 147] on button "Who should write my letters of recommendation?" at bounding box center [762, 159] width 632 height 35
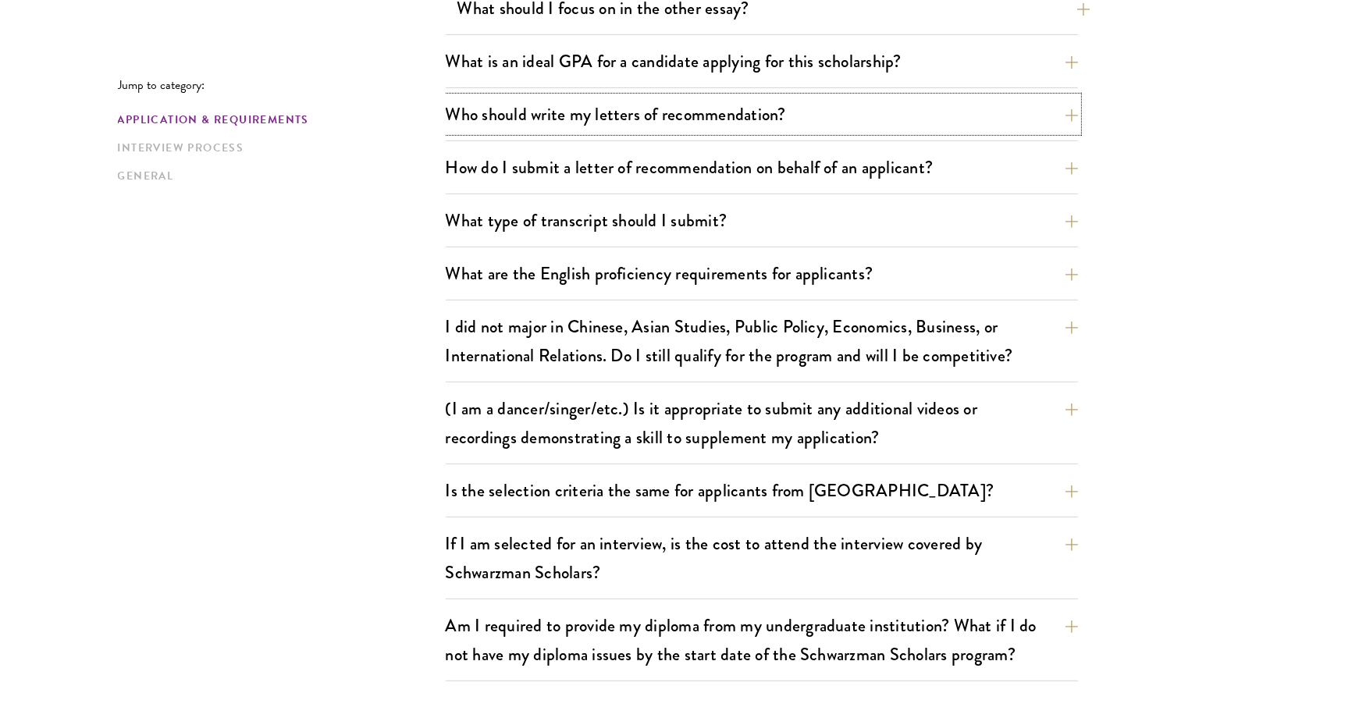
scroll to position [1083, 0]
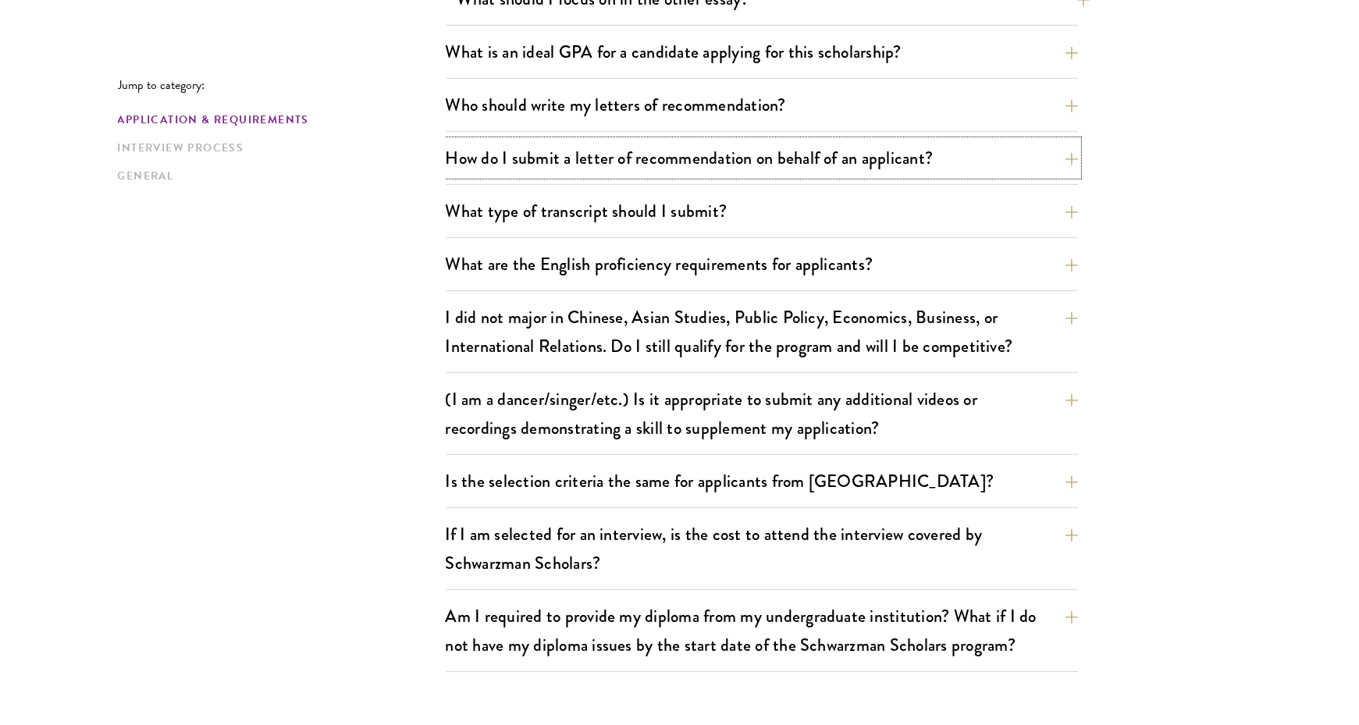
click at [525, 147] on button "How do I submit a letter of recommendation on behalf of an applicant?" at bounding box center [762, 157] width 632 height 35
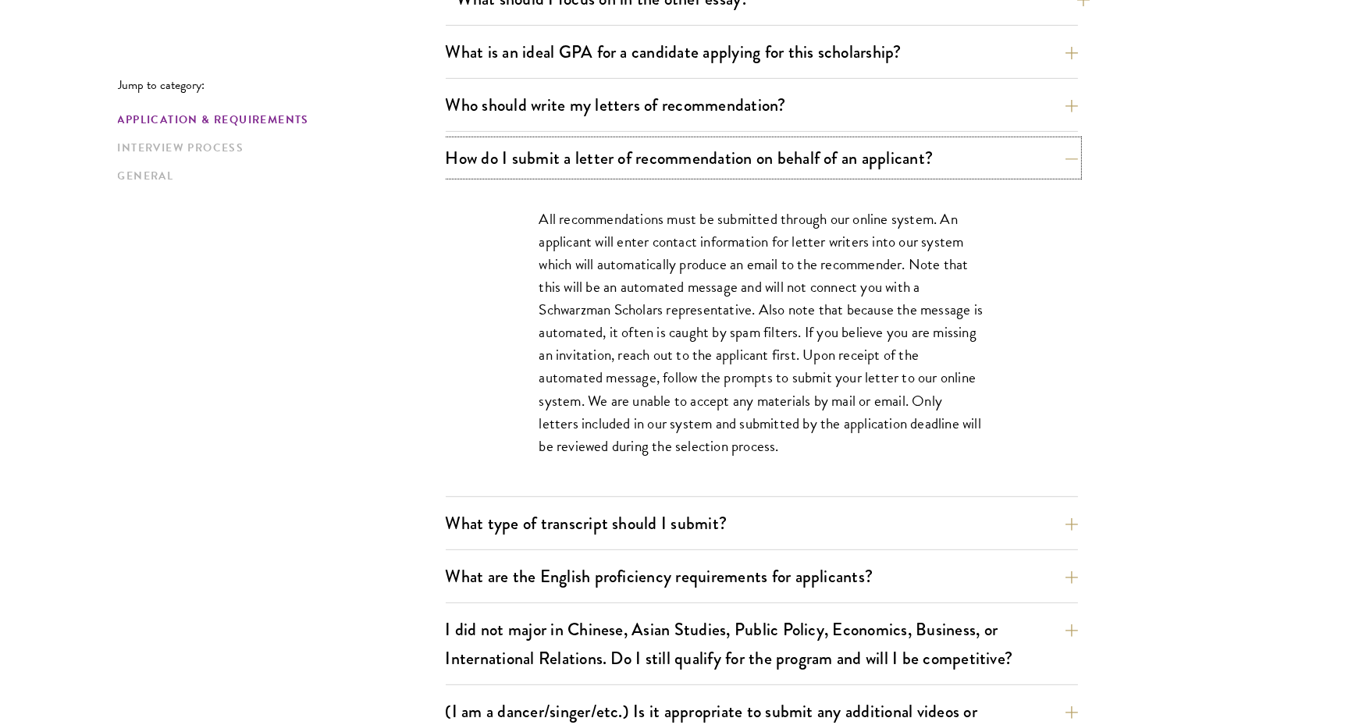
click at [525, 147] on button "How do I submit a letter of recommendation on behalf of an applicant?" at bounding box center [762, 157] width 632 height 35
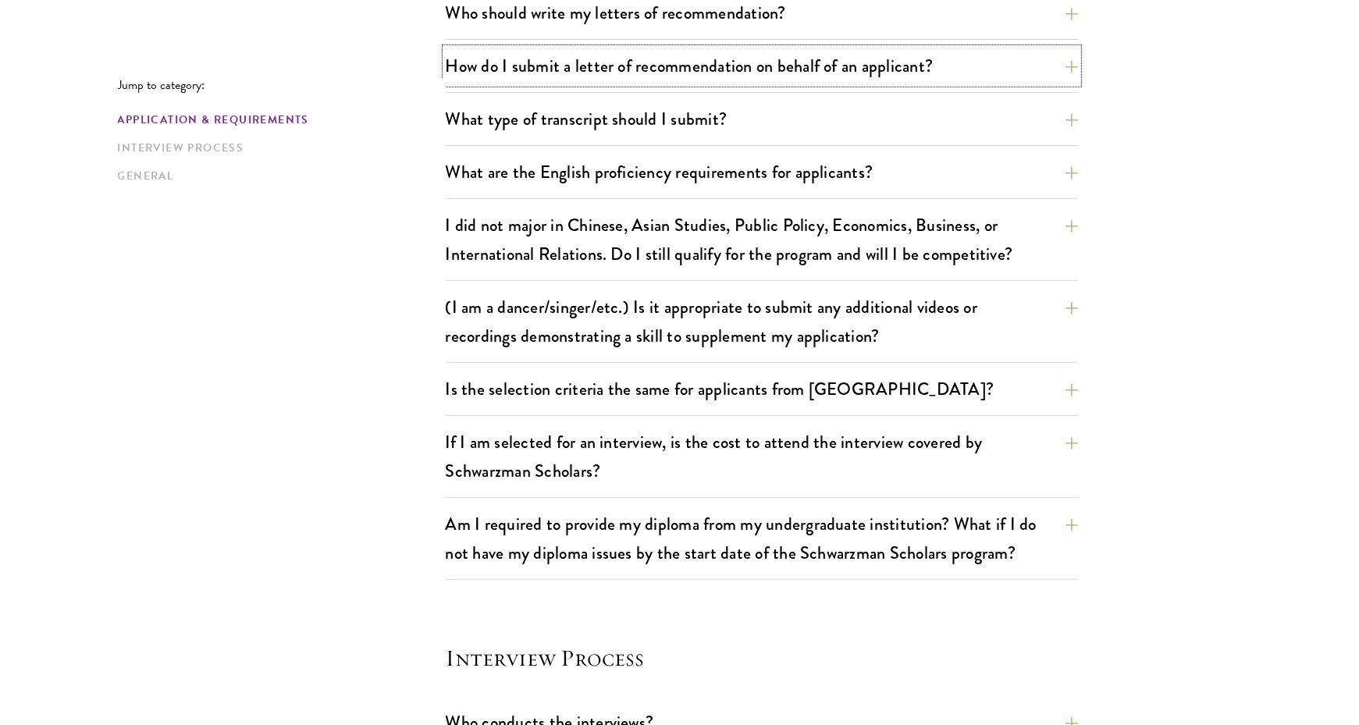
scroll to position [1177, 0]
click at [519, 171] on button "What are the English proficiency requirements for applicants?" at bounding box center [773, 170] width 632 height 35
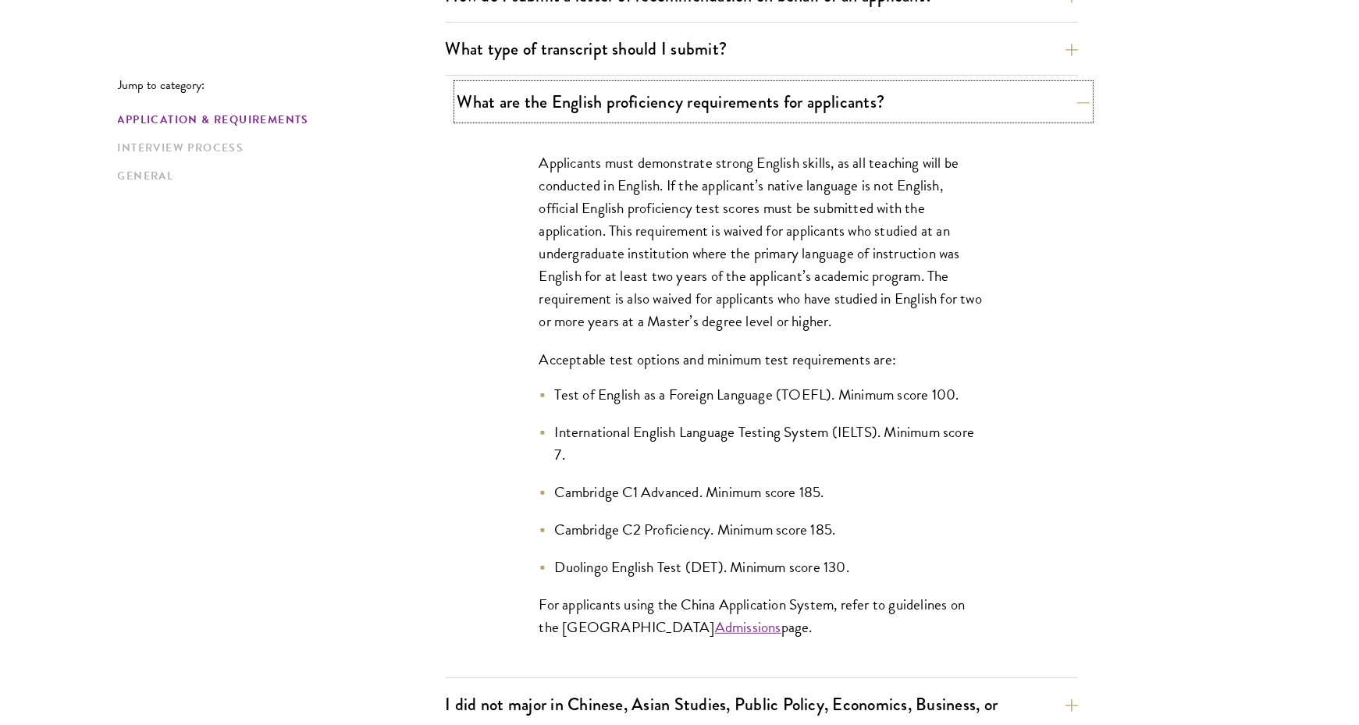
scroll to position [1246, 0]
click at [538, 92] on button "What are the English proficiency requirements for applicants?" at bounding box center [773, 101] width 632 height 35
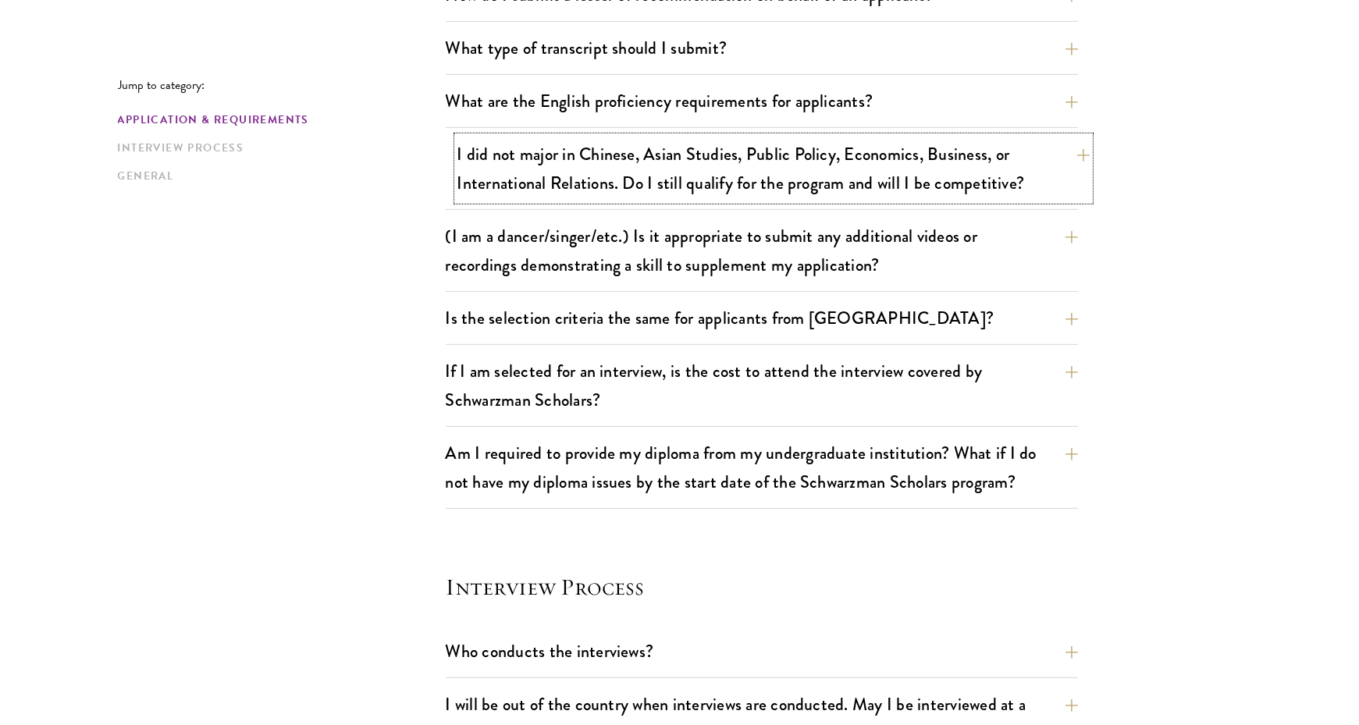
click at [515, 164] on button "I did not major in Chinese, Asian Studies, Public Policy, Economics, Business, …" at bounding box center [773, 169] width 632 height 64
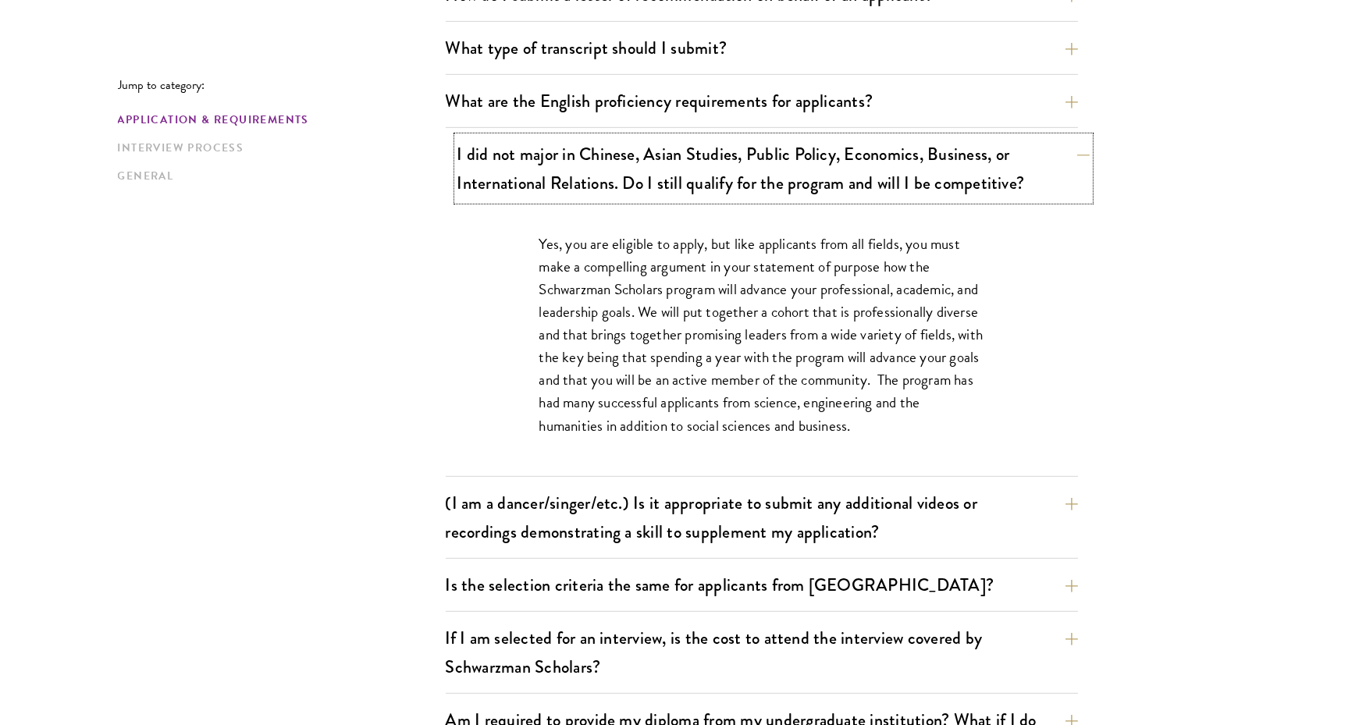
click at [515, 164] on button "I did not major in Chinese, Asian Studies, Public Policy, Economics, Business, …" at bounding box center [773, 169] width 632 height 64
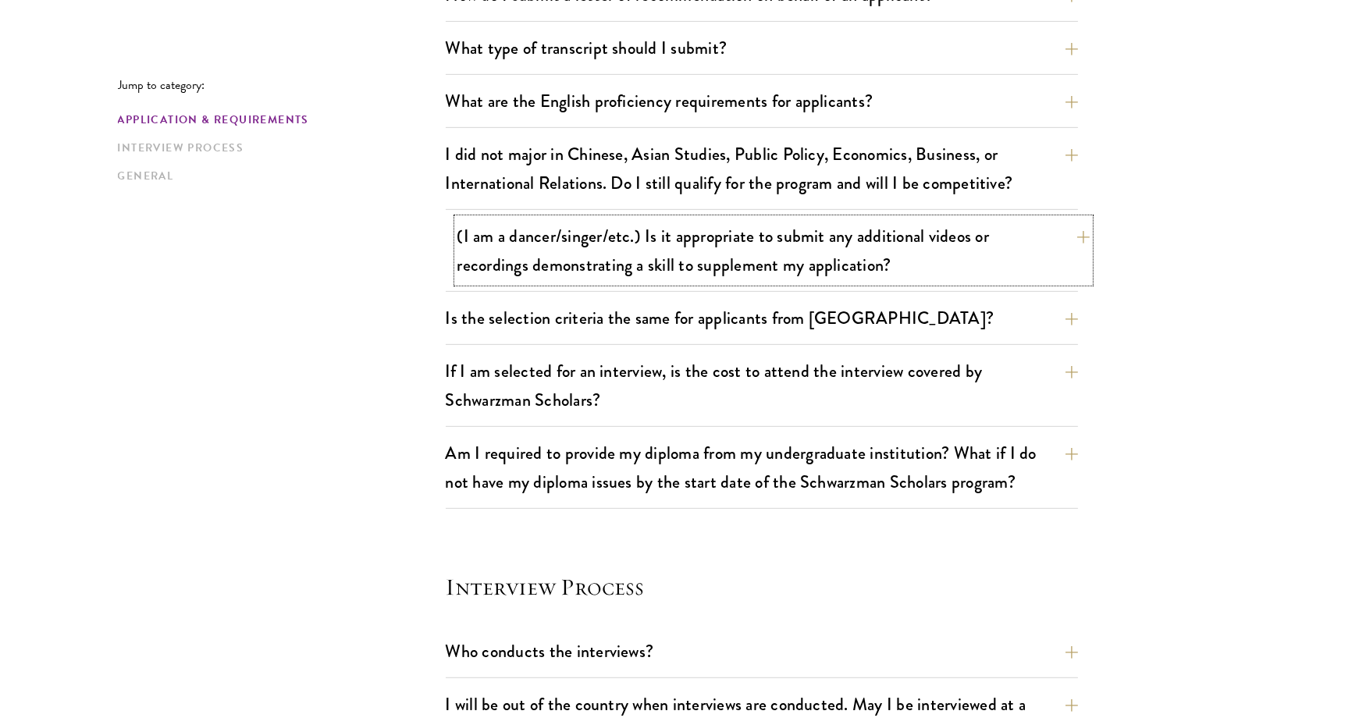
click at [475, 262] on button "(I am a dancer/singer/etc.) Is it appropriate to submit any additional videos o…" at bounding box center [773, 251] width 632 height 64
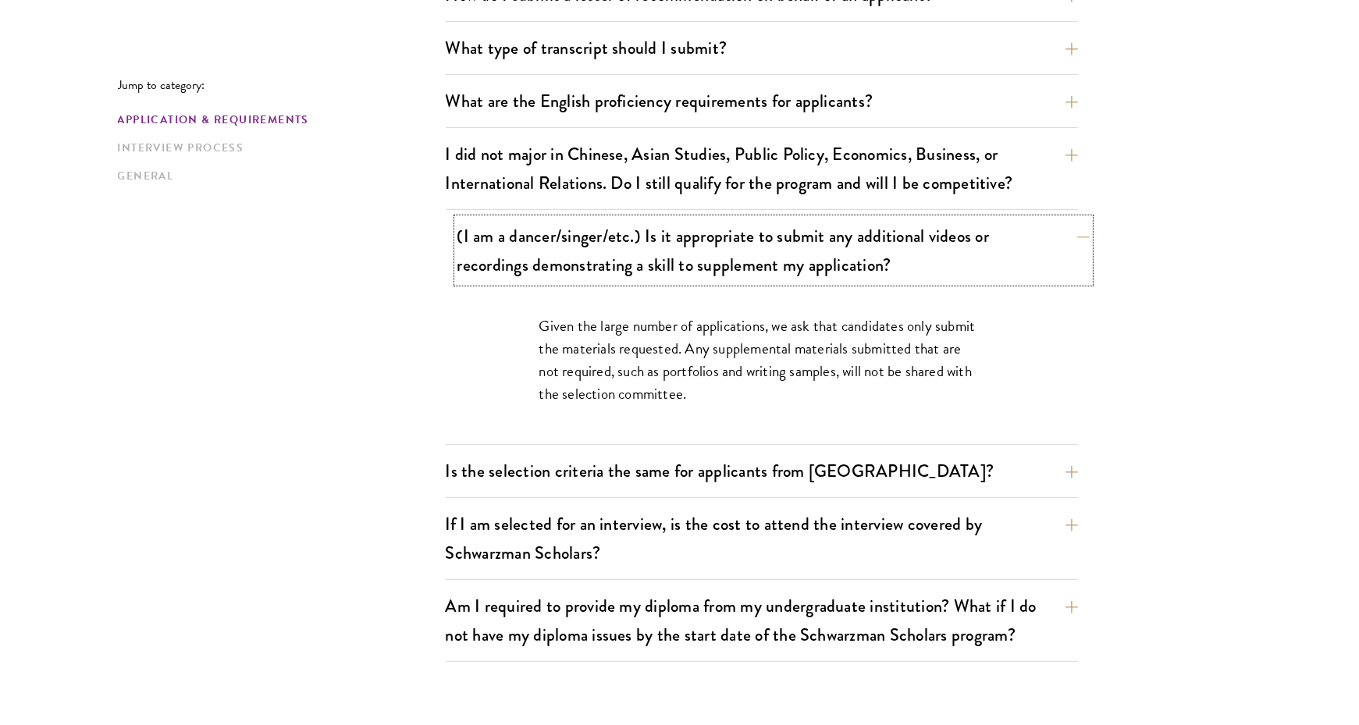
click at [475, 262] on button "(I am a dancer/singer/etc.) Is it appropriate to submit any additional videos o…" at bounding box center [773, 251] width 632 height 64
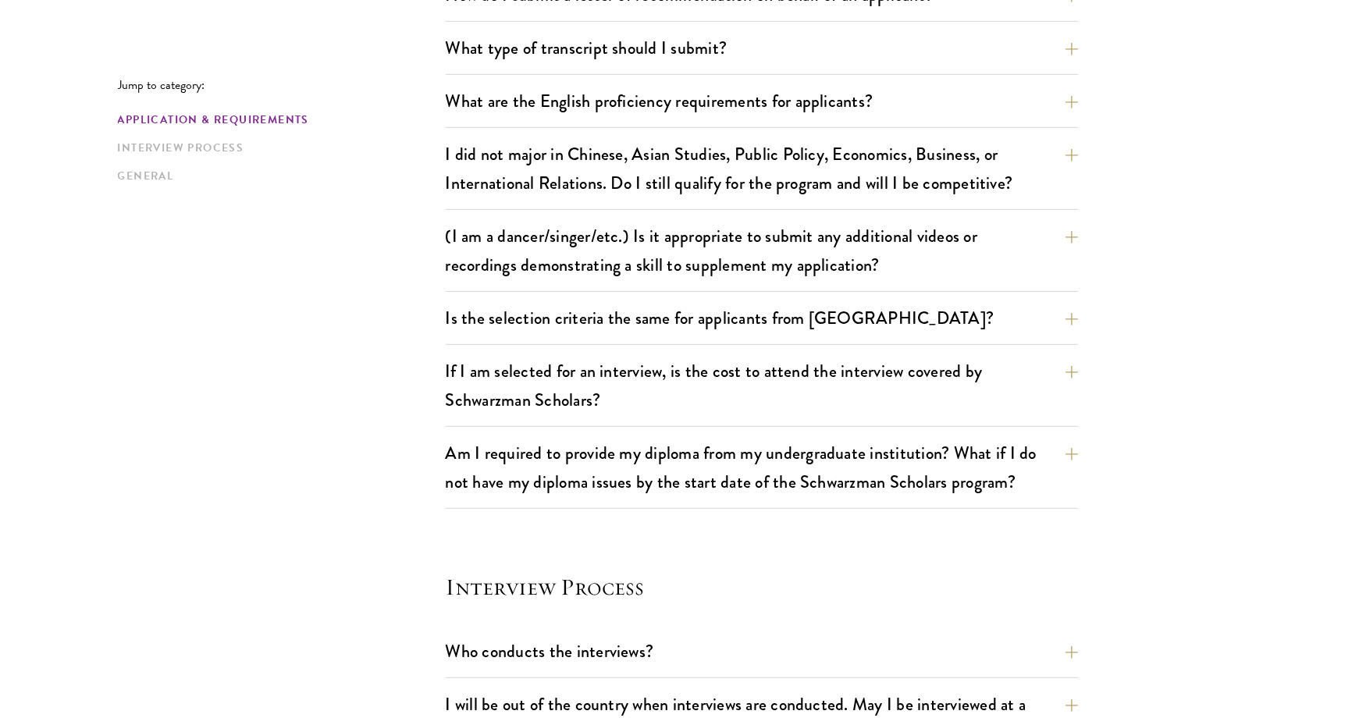
click at [629, 415] on div "If I am selected for an interview, is the cost to attend the interview covered …" at bounding box center [762, 390] width 632 height 73
click at [621, 397] on button "If I am selected for an interview, is the cost to attend the interview covered …" at bounding box center [773, 386] width 632 height 64
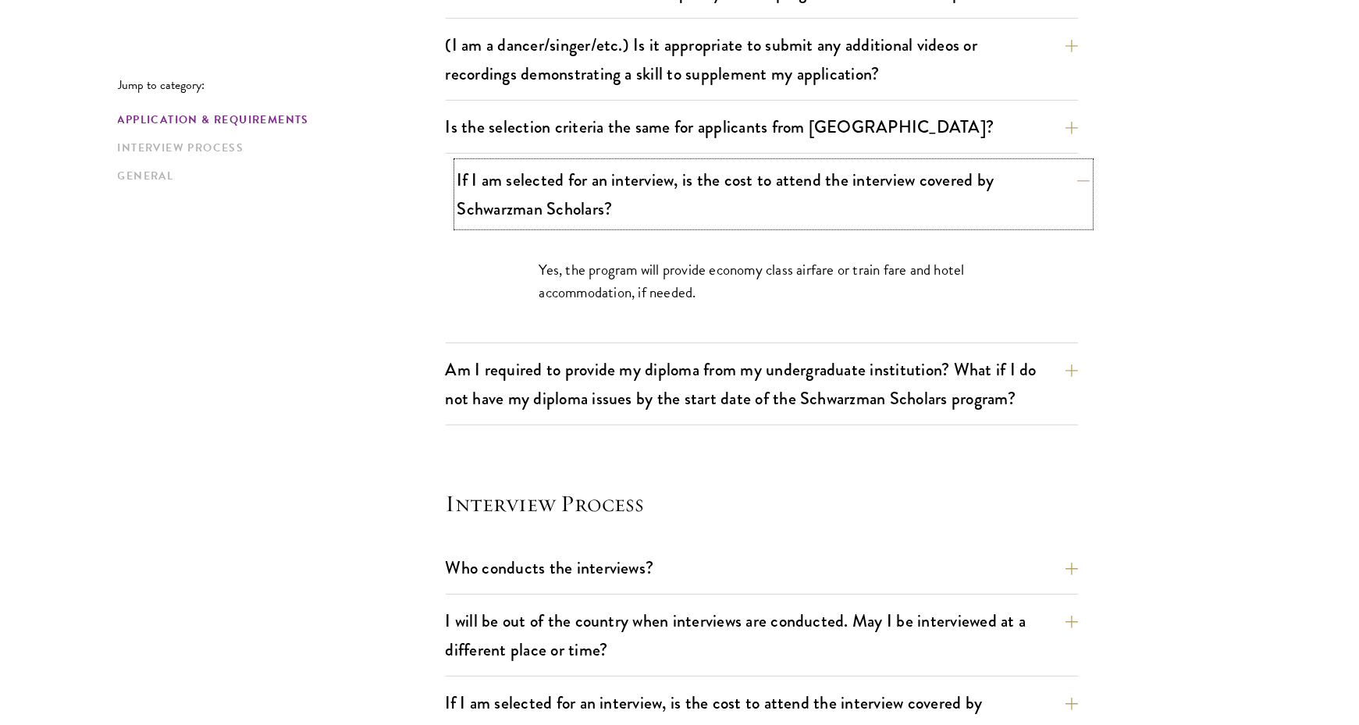
scroll to position [1444, 0]
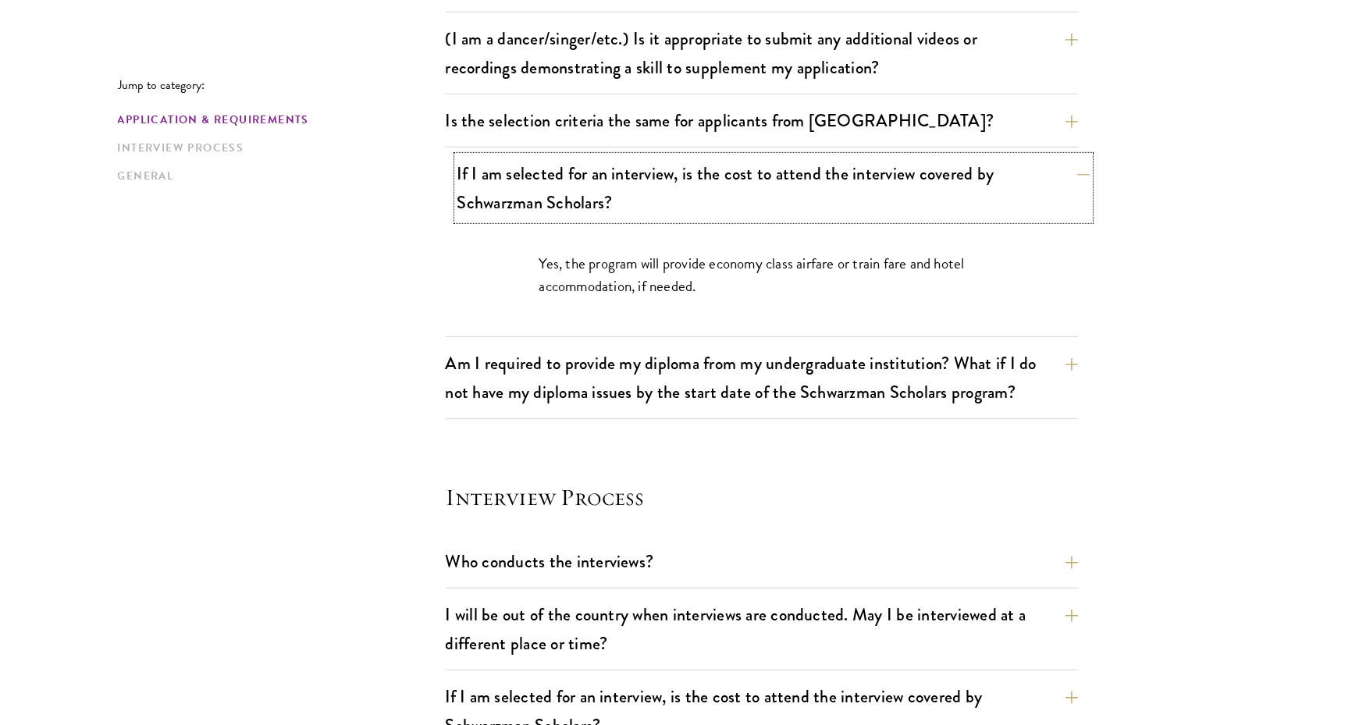
click at [602, 193] on button "If I am selected for an interview, is the cost to attend the interview covered …" at bounding box center [773, 188] width 632 height 64
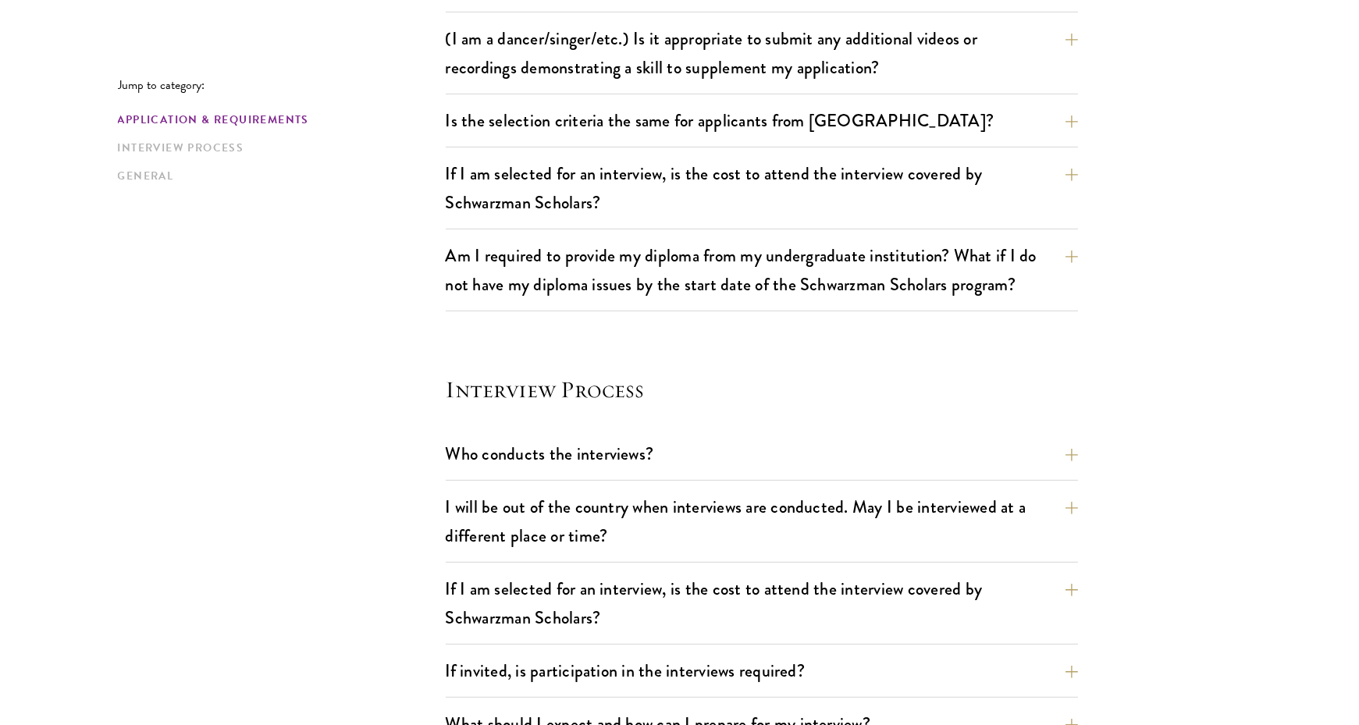
click at [328, 422] on div "Jump to category: Application & Requirements Interview Process General Applicat…" at bounding box center [680, 212] width 1124 height 2389
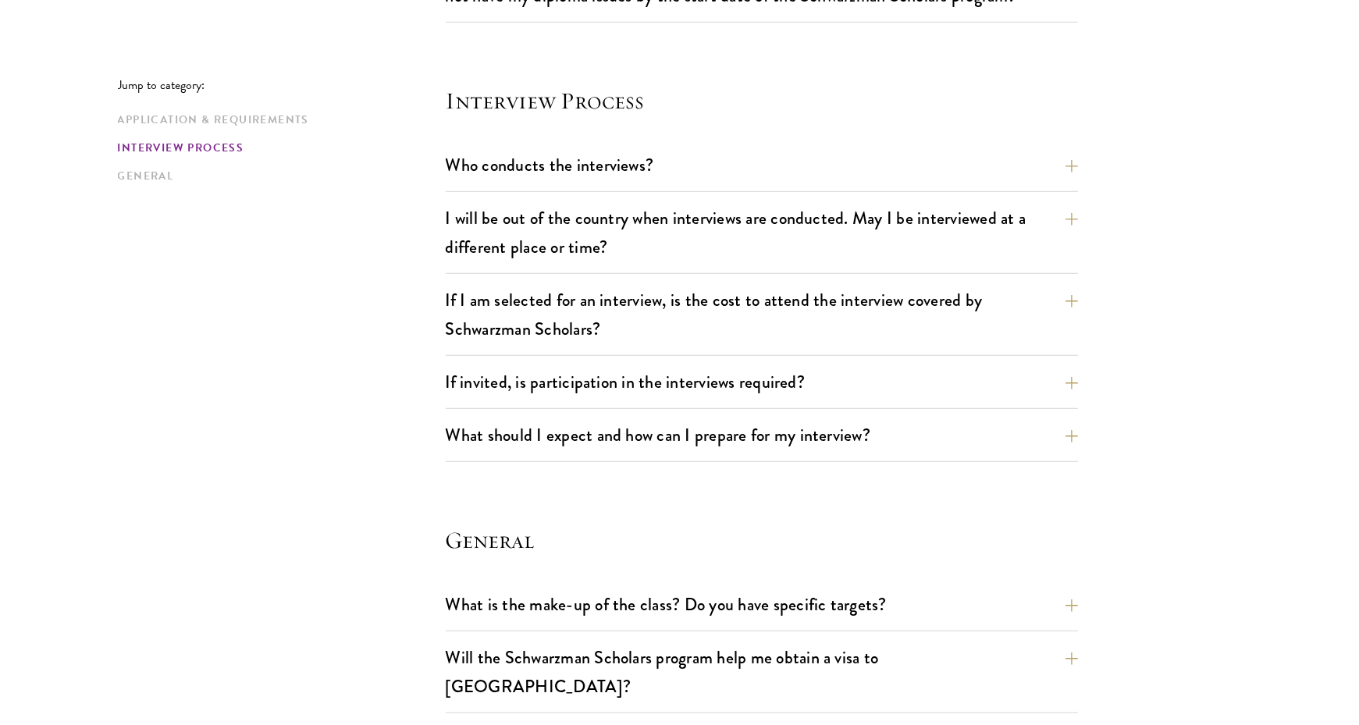
scroll to position [1801, 0]
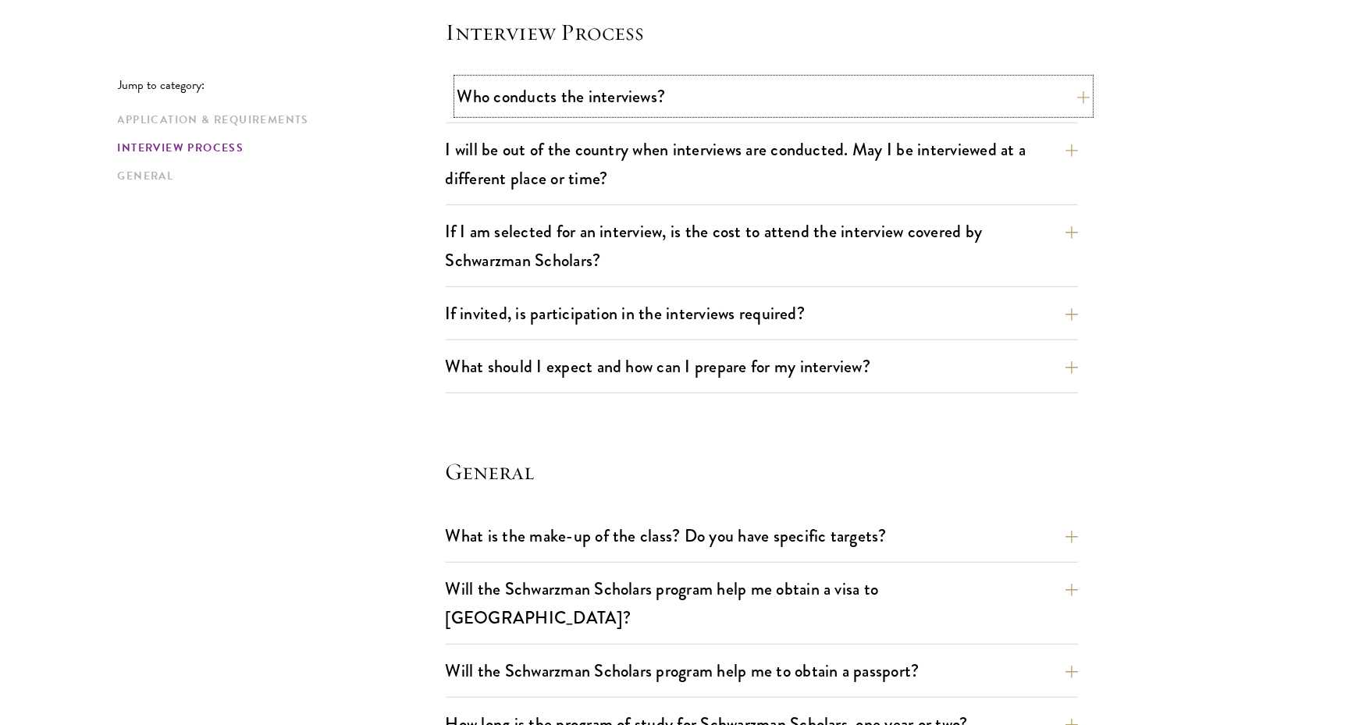
click at [573, 92] on button "Who conducts the interviews?" at bounding box center [773, 96] width 632 height 35
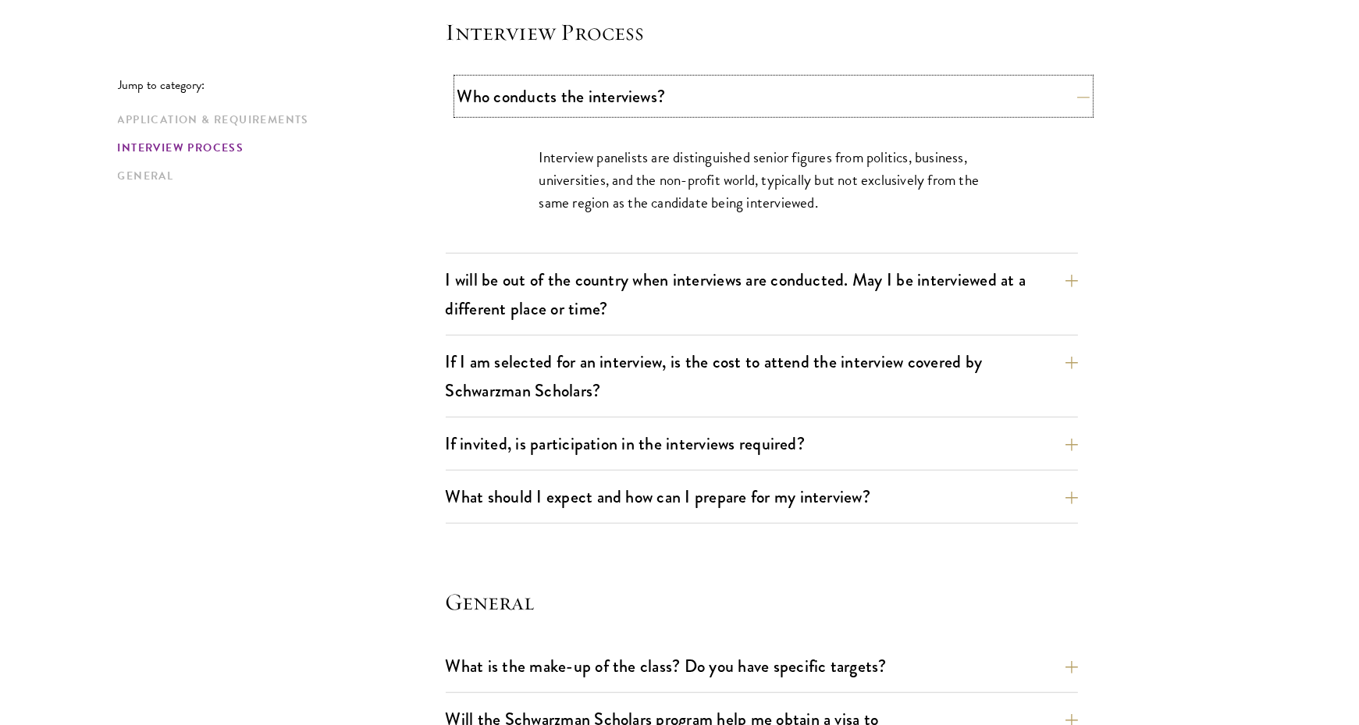
click at [573, 92] on button "Who conducts the interviews?" at bounding box center [773, 96] width 632 height 35
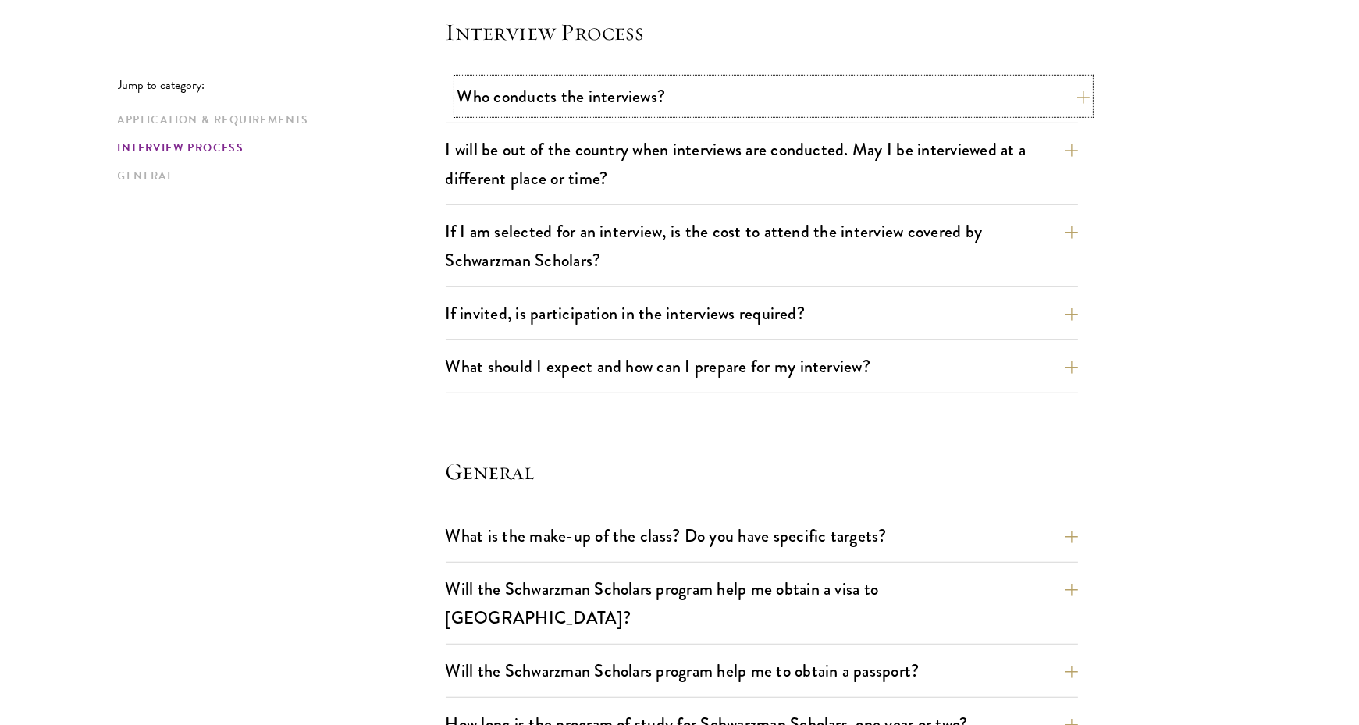
click at [573, 92] on button "Who conducts the interviews?" at bounding box center [773, 96] width 632 height 35
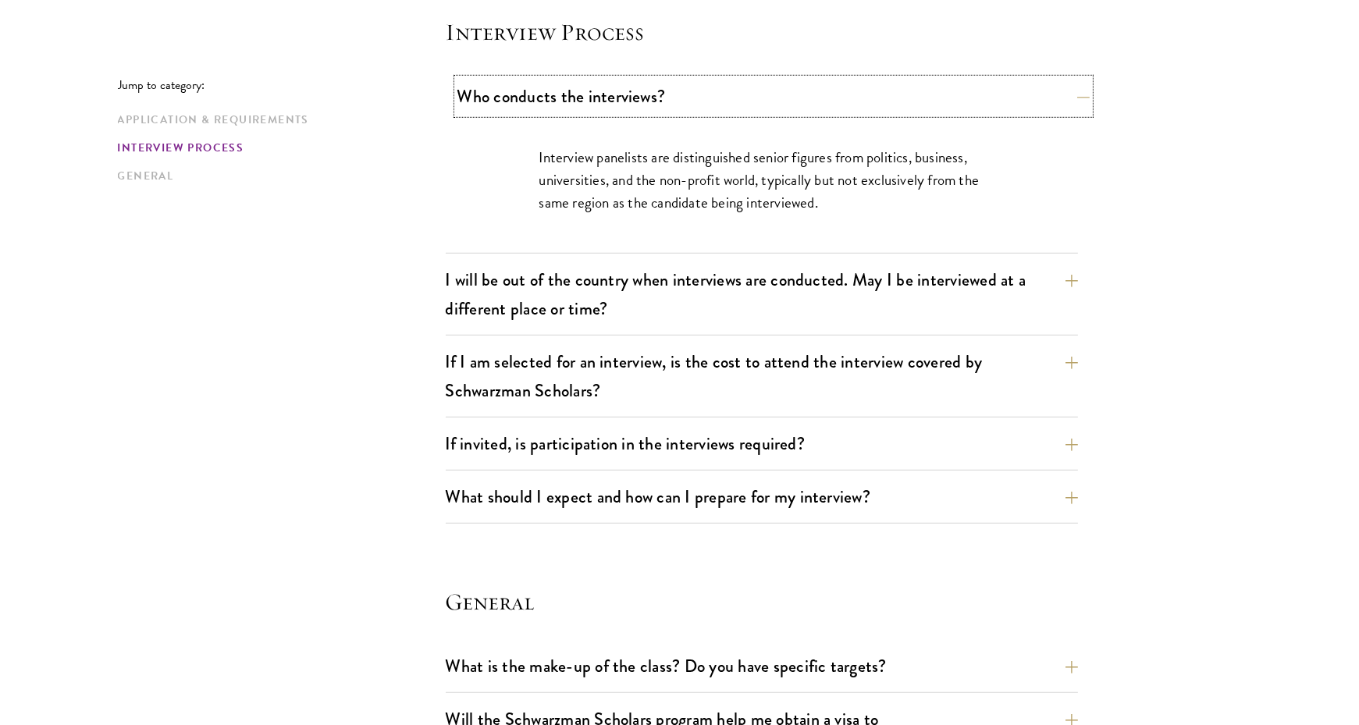
click at [573, 92] on button "Who conducts the interviews?" at bounding box center [773, 96] width 632 height 35
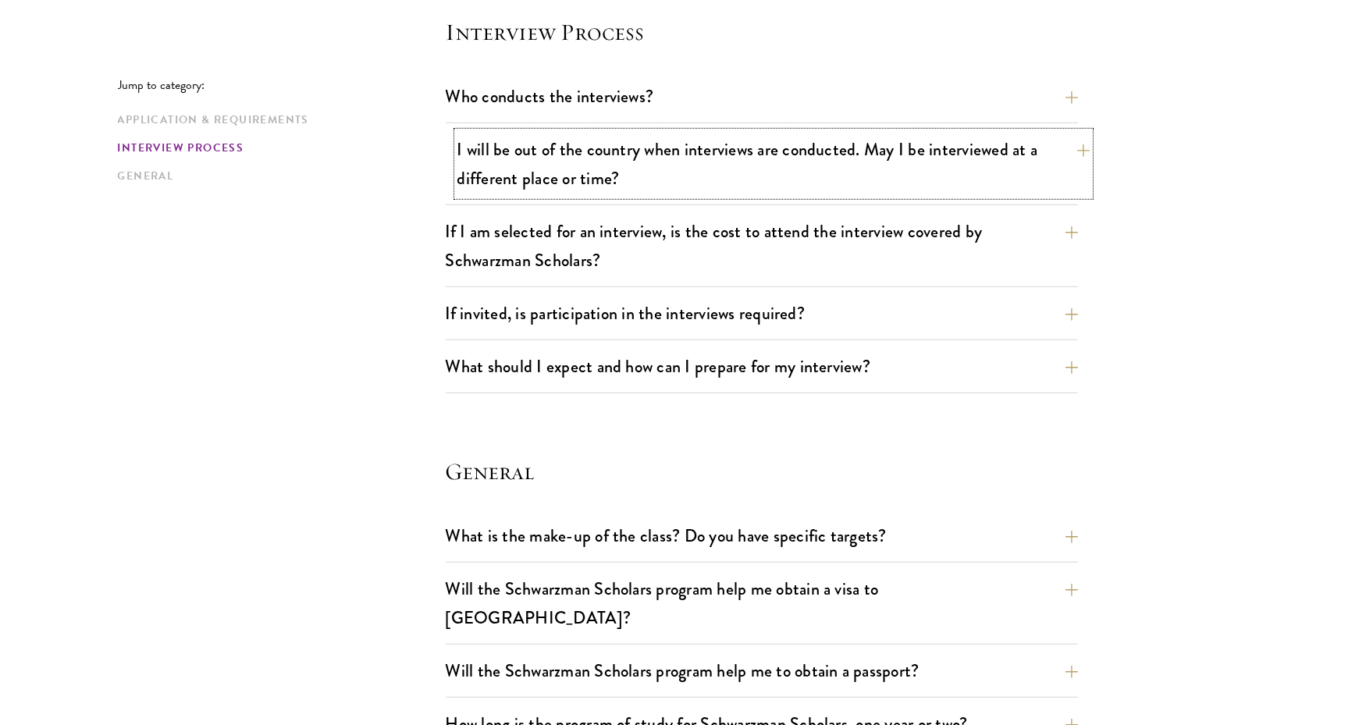
click at [544, 188] on button "I will be out of the country when interviews are conducted. May I be interviewe…" at bounding box center [773, 164] width 632 height 64
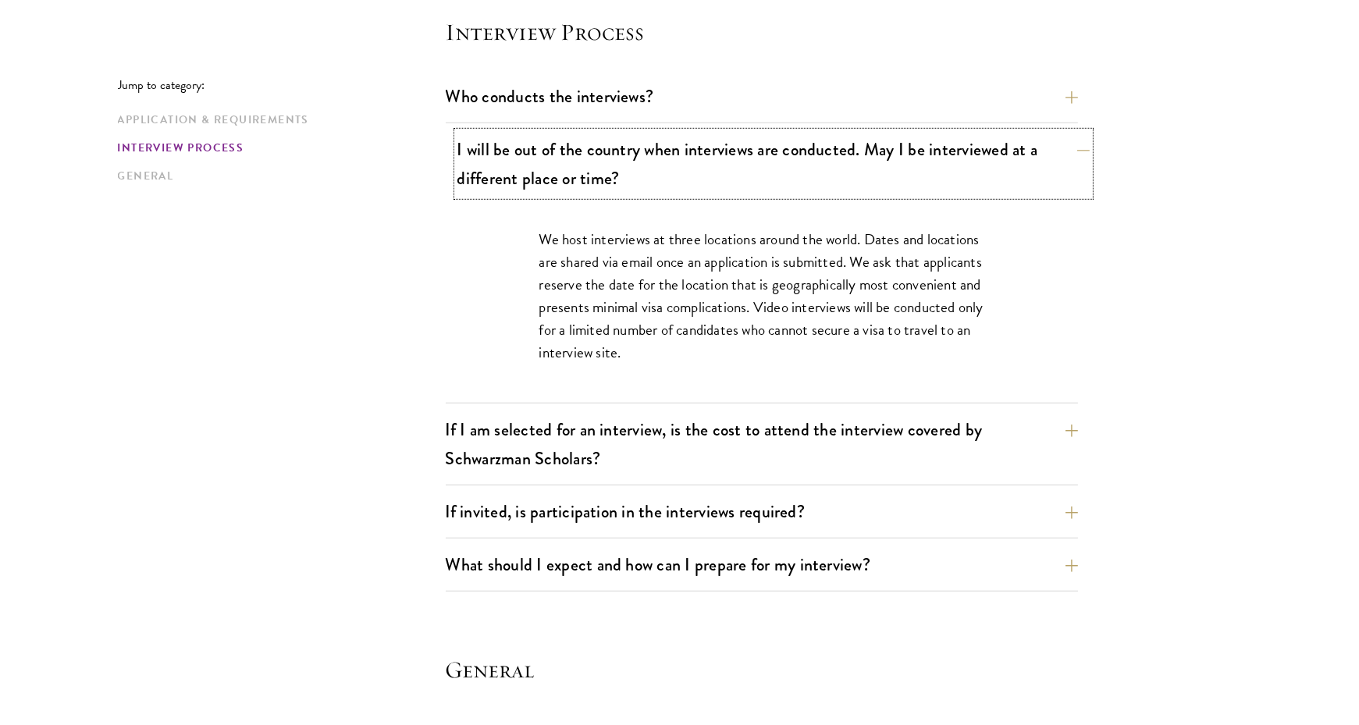
click at [544, 188] on button "I will be out of the country when interviews are conducted. May I be interviewe…" at bounding box center [773, 164] width 632 height 64
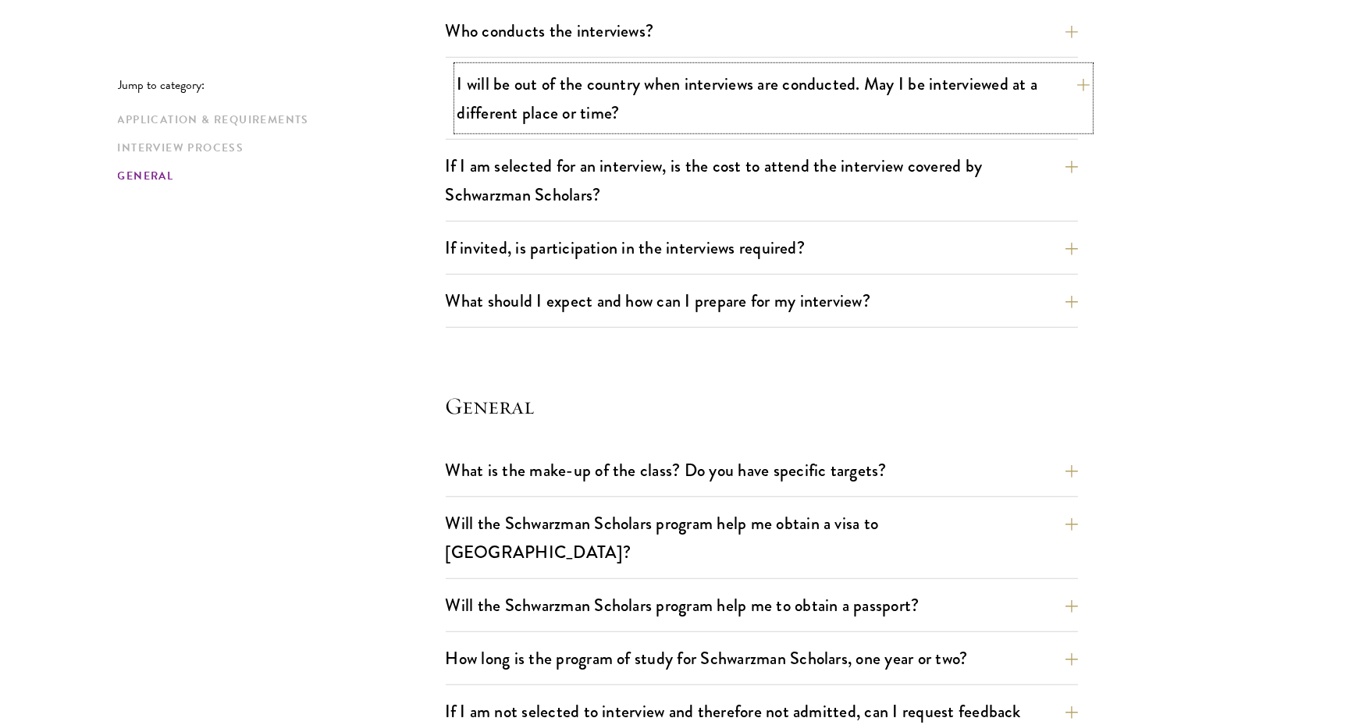
scroll to position [1871, 0]
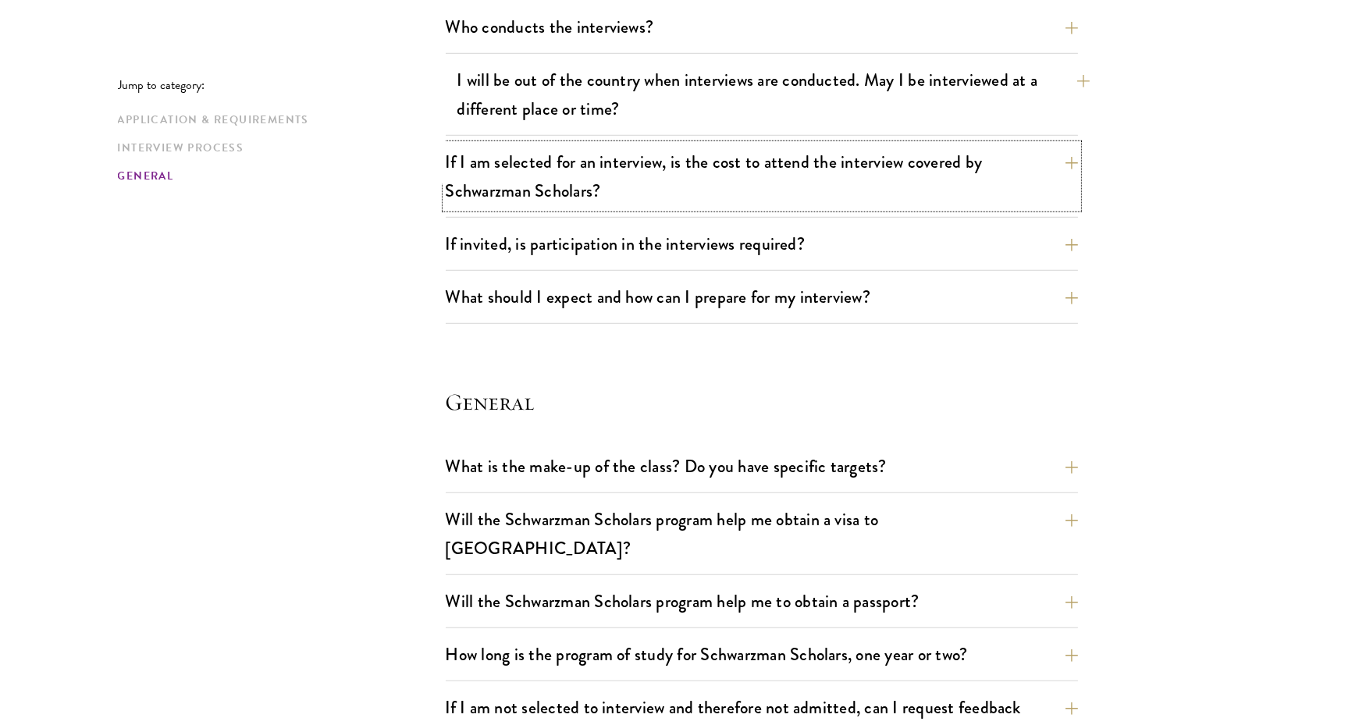
click at [544, 188] on button "If I am selected for an interview, is the cost to attend the interview covered …" at bounding box center [762, 176] width 632 height 64
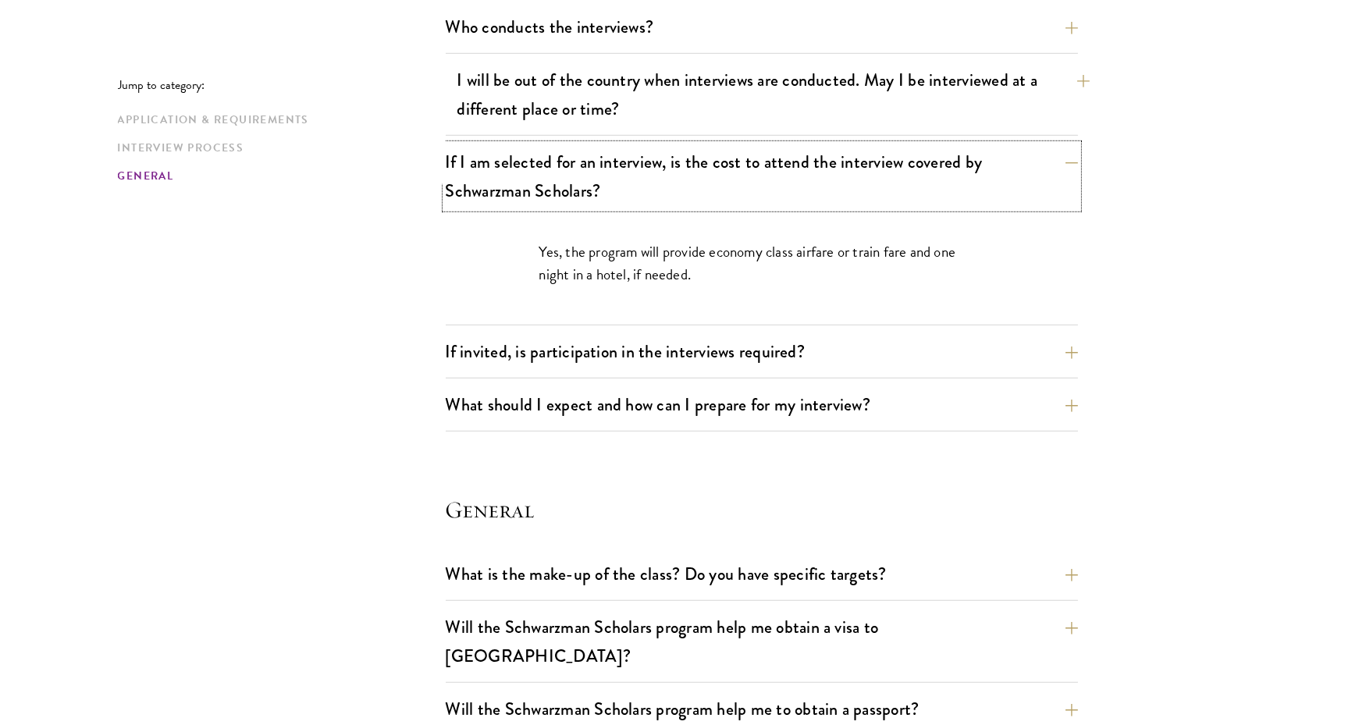
click at [544, 188] on button "If I am selected for an interview, is the cost to attend the interview covered …" at bounding box center [762, 176] width 632 height 64
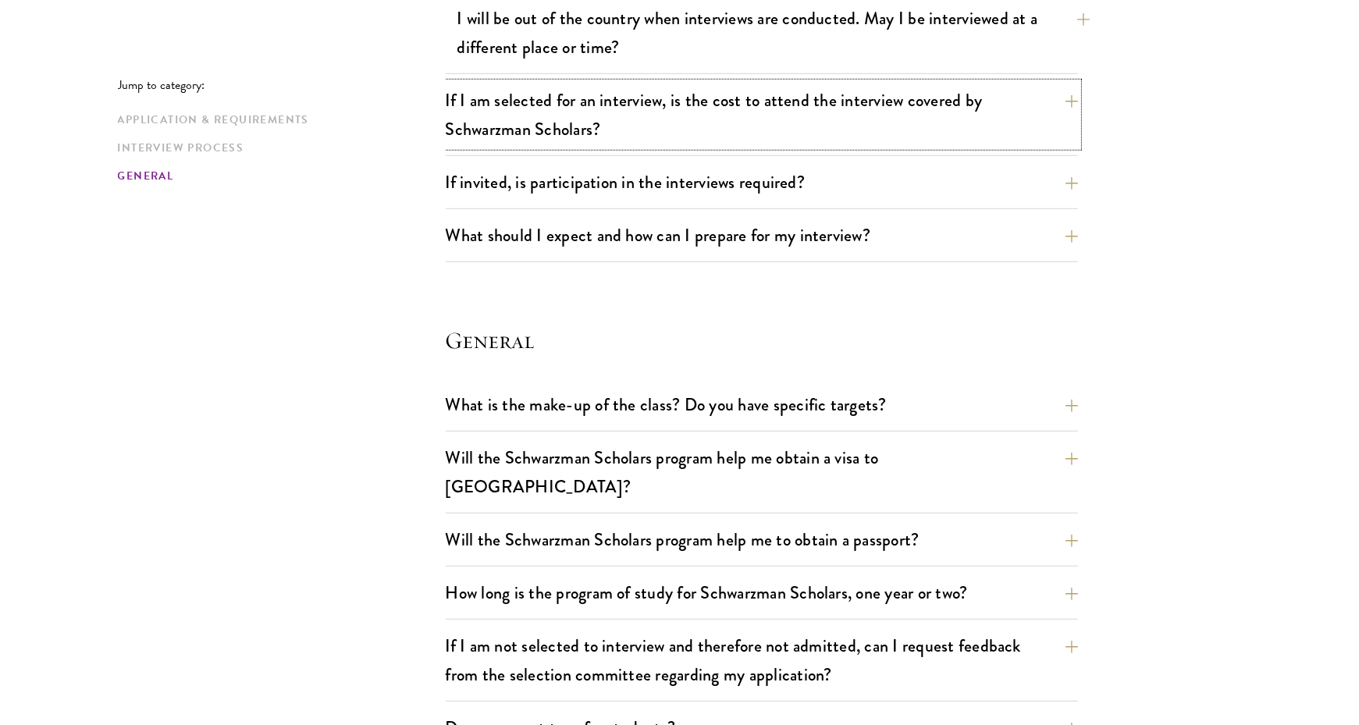
scroll to position [1934, 0]
click at [544, 188] on button "If invited, is participation in the interviews required?" at bounding box center [762, 180] width 632 height 35
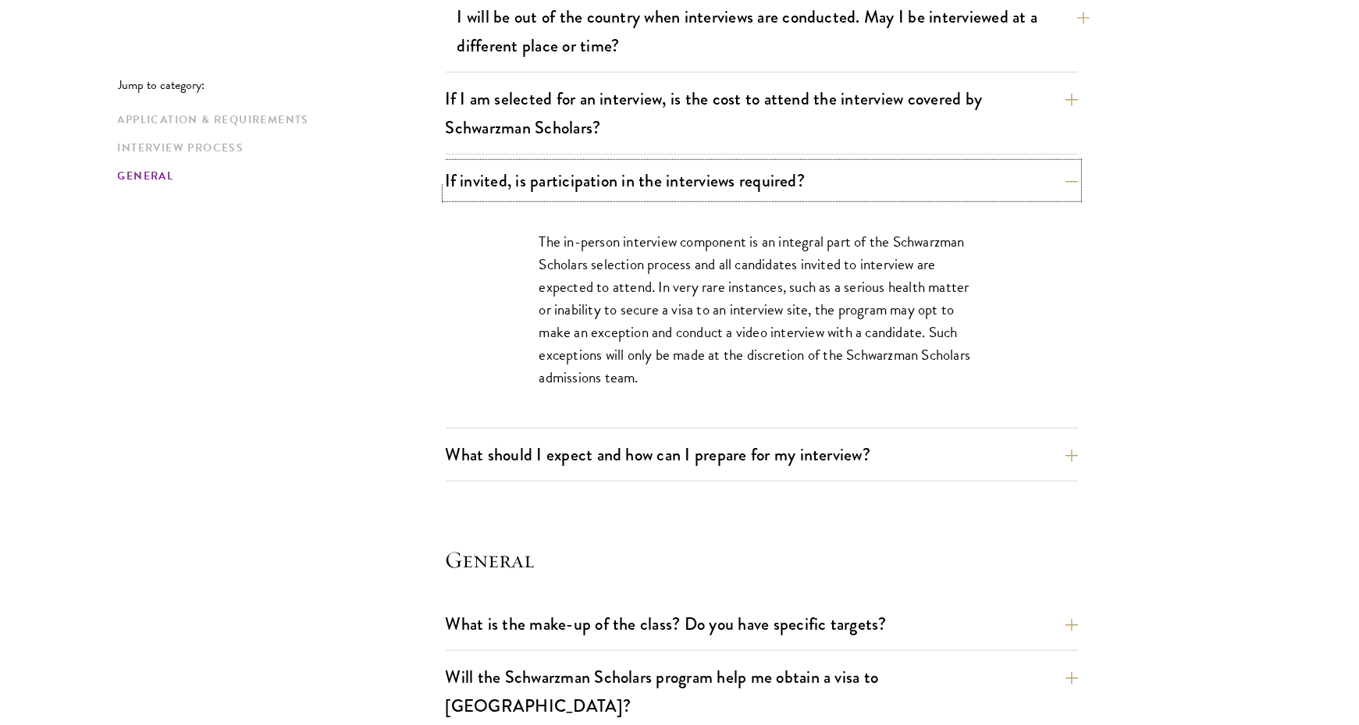
click at [544, 188] on button "If invited, is participation in the interviews required?" at bounding box center [762, 180] width 632 height 35
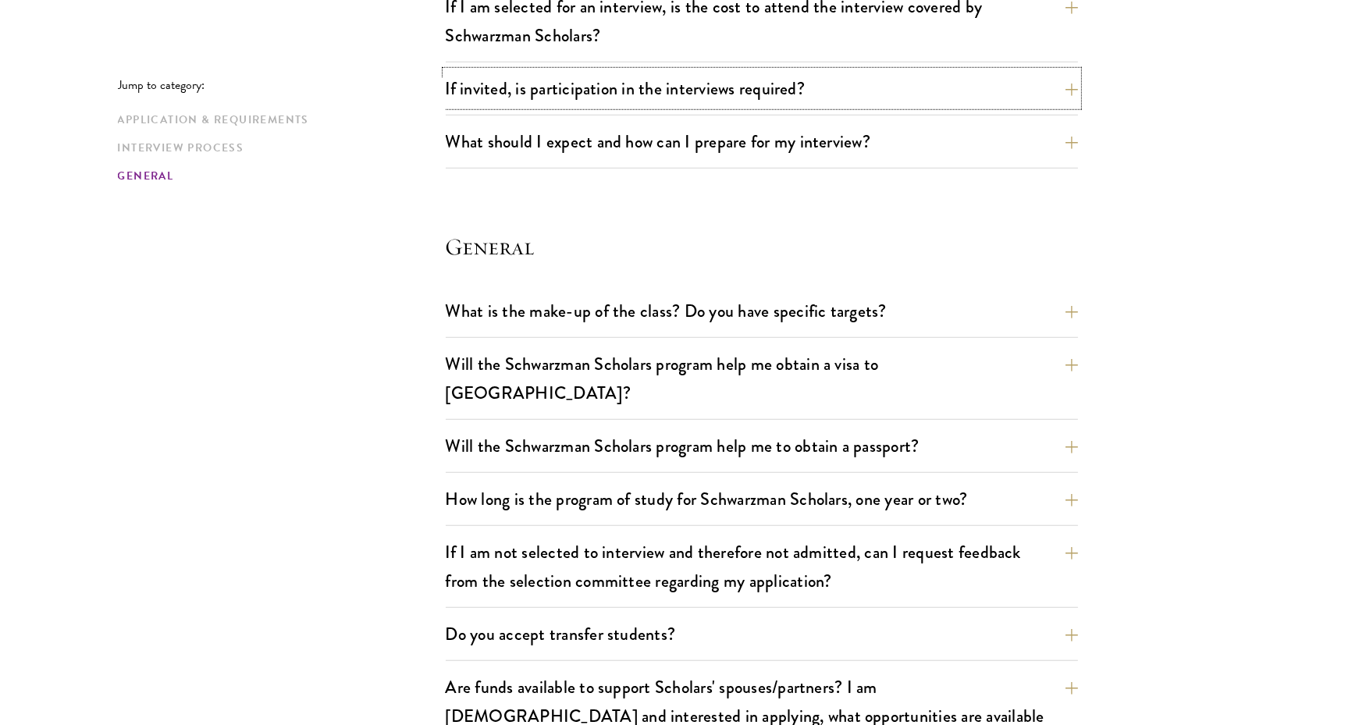
scroll to position [2027, 0]
click at [570, 134] on button "What should I expect and how can I prepare for my interview?" at bounding box center [773, 140] width 632 height 35
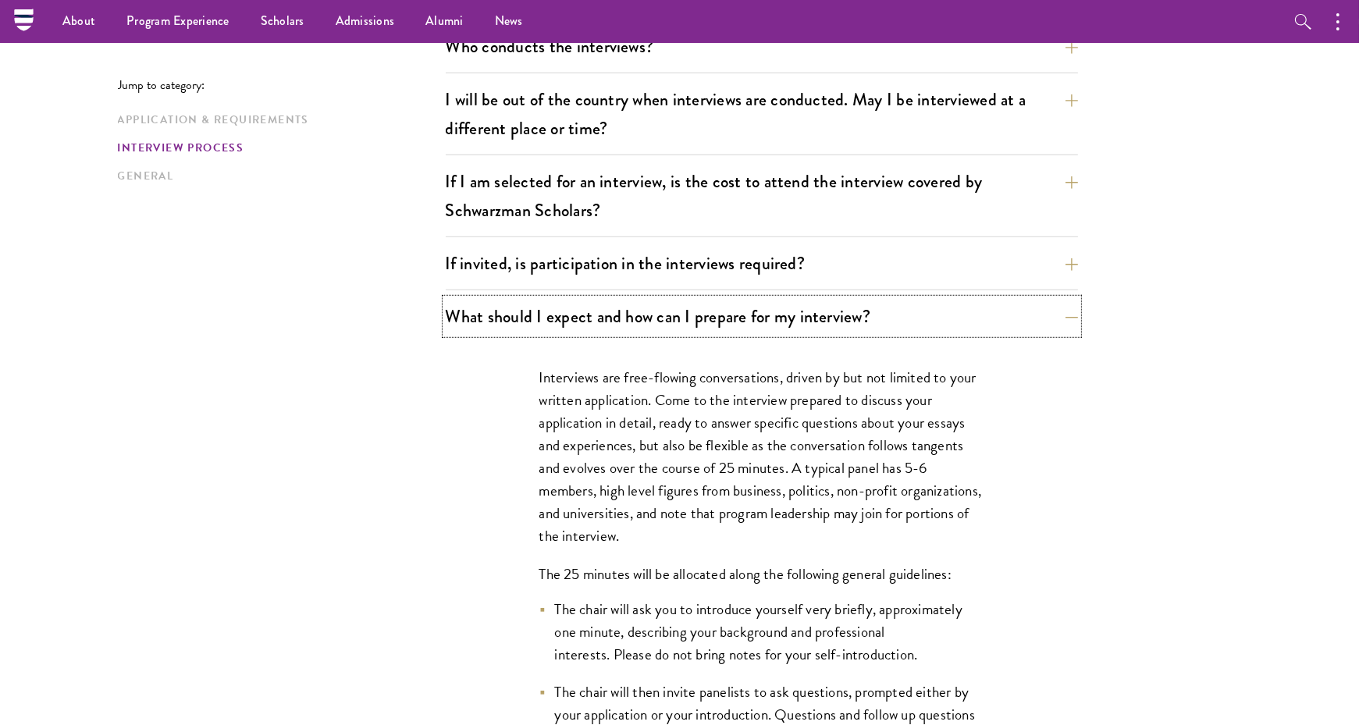
scroll to position [1837, 0]
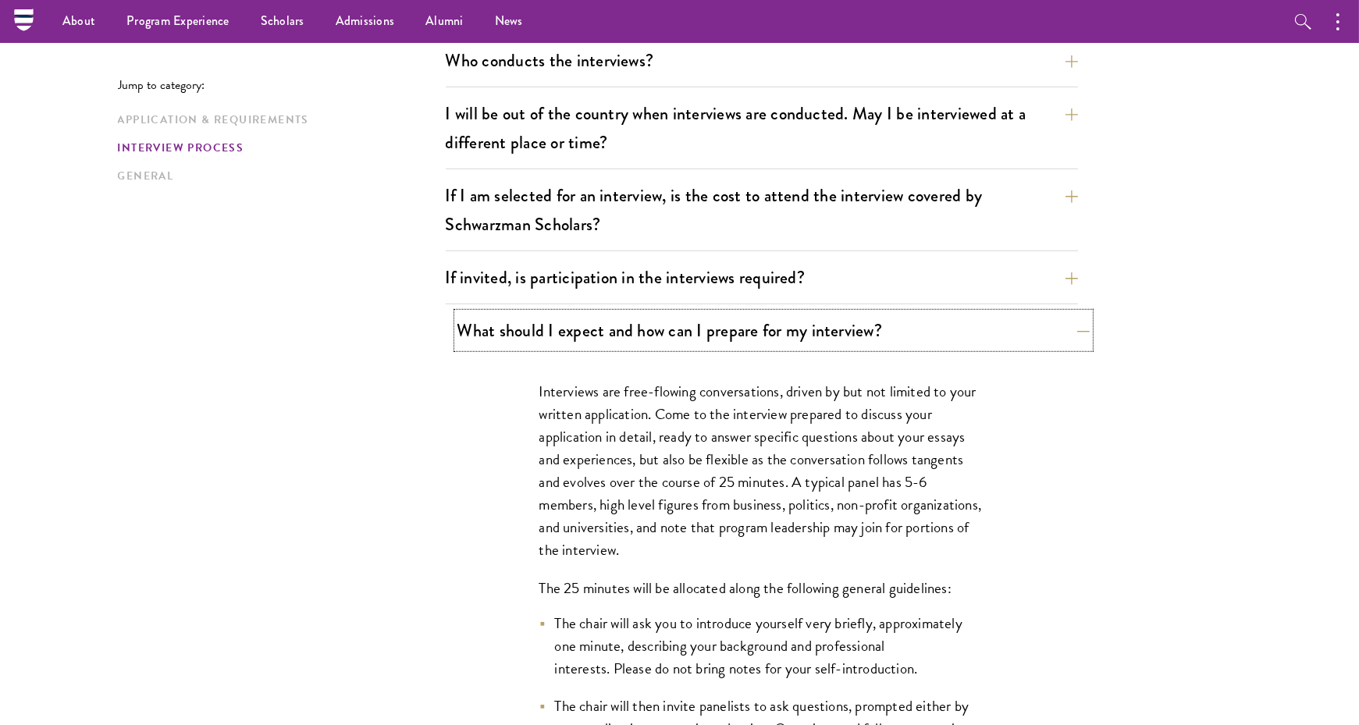
click at [556, 323] on button "What should I expect and how can I prepare for my interview?" at bounding box center [773, 330] width 632 height 35
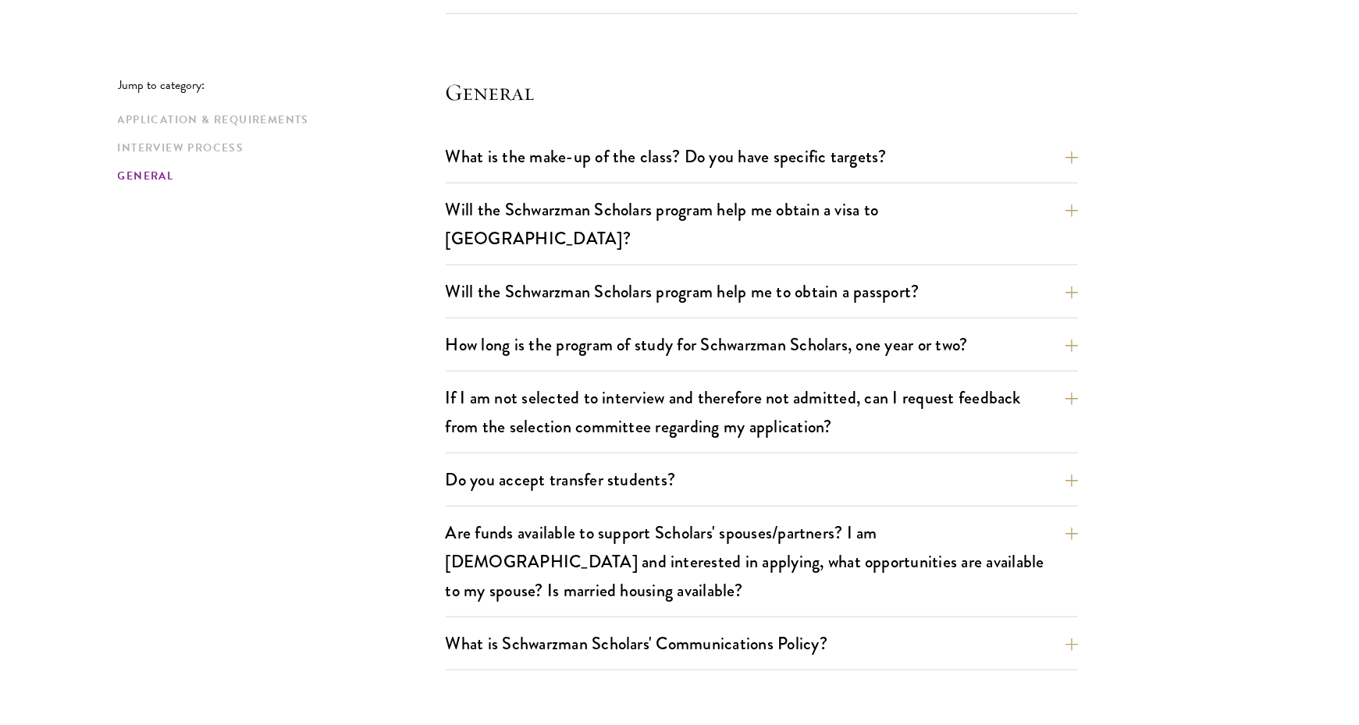
scroll to position [2182, 0]
click at [528, 197] on button "Will the Schwarzman Scholars program help me obtain a visa to China?" at bounding box center [773, 222] width 632 height 64
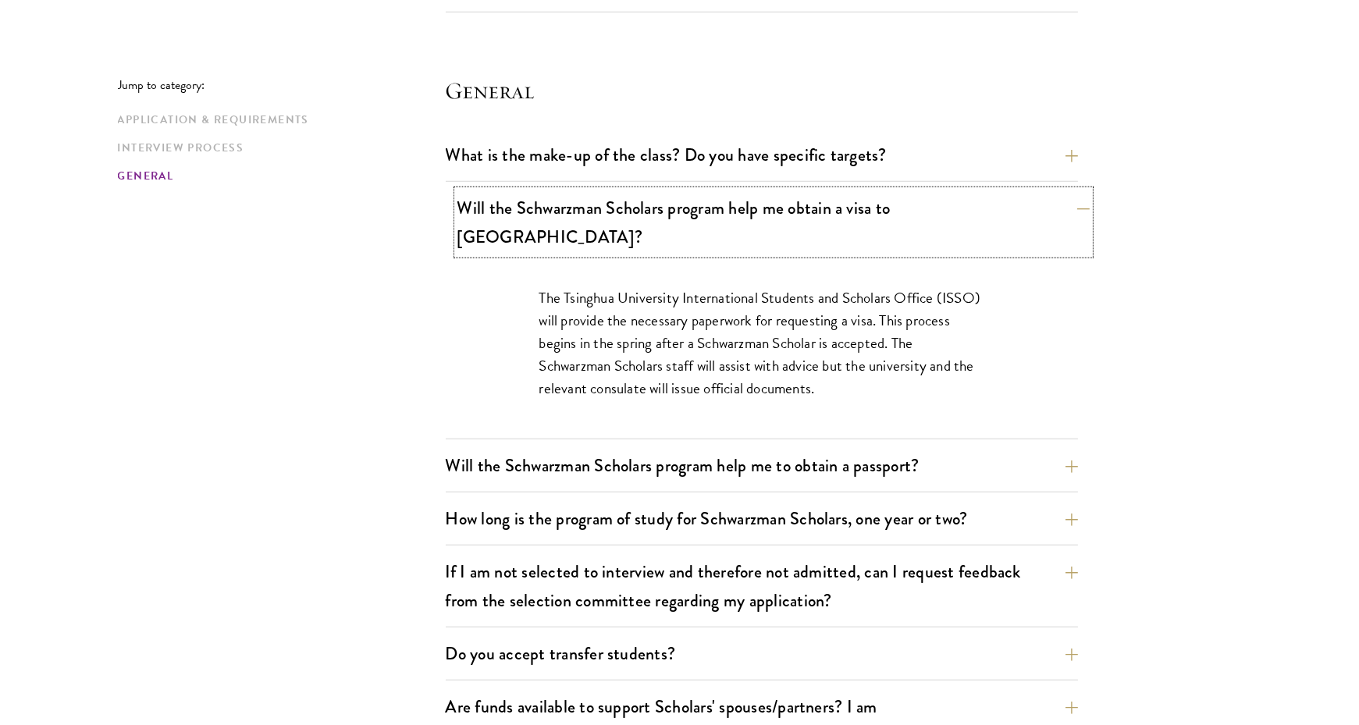
click at [528, 197] on button "Will the Schwarzman Scholars program help me obtain a visa to China?" at bounding box center [773, 222] width 632 height 64
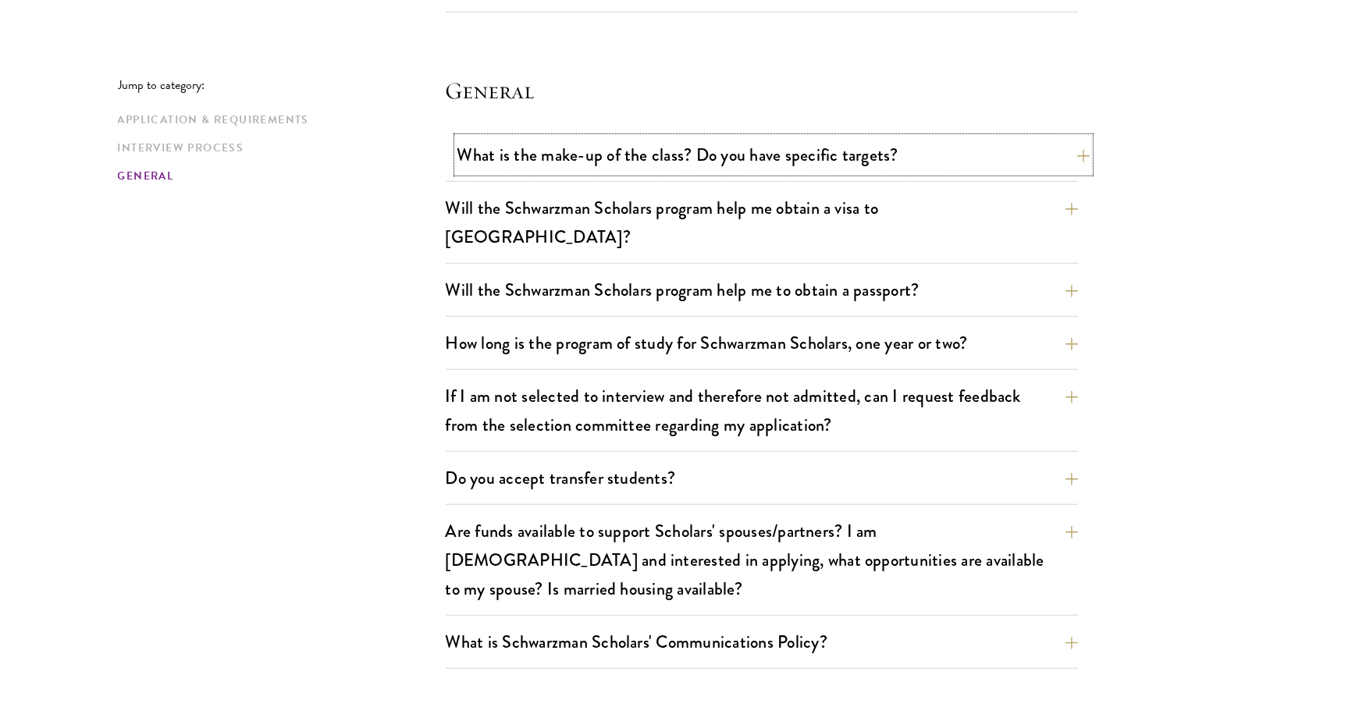
click at [547, 158] on button "What is the make-up of the class? Do you have specific targets?" at bounding box center [773, 154] width 632 height 35
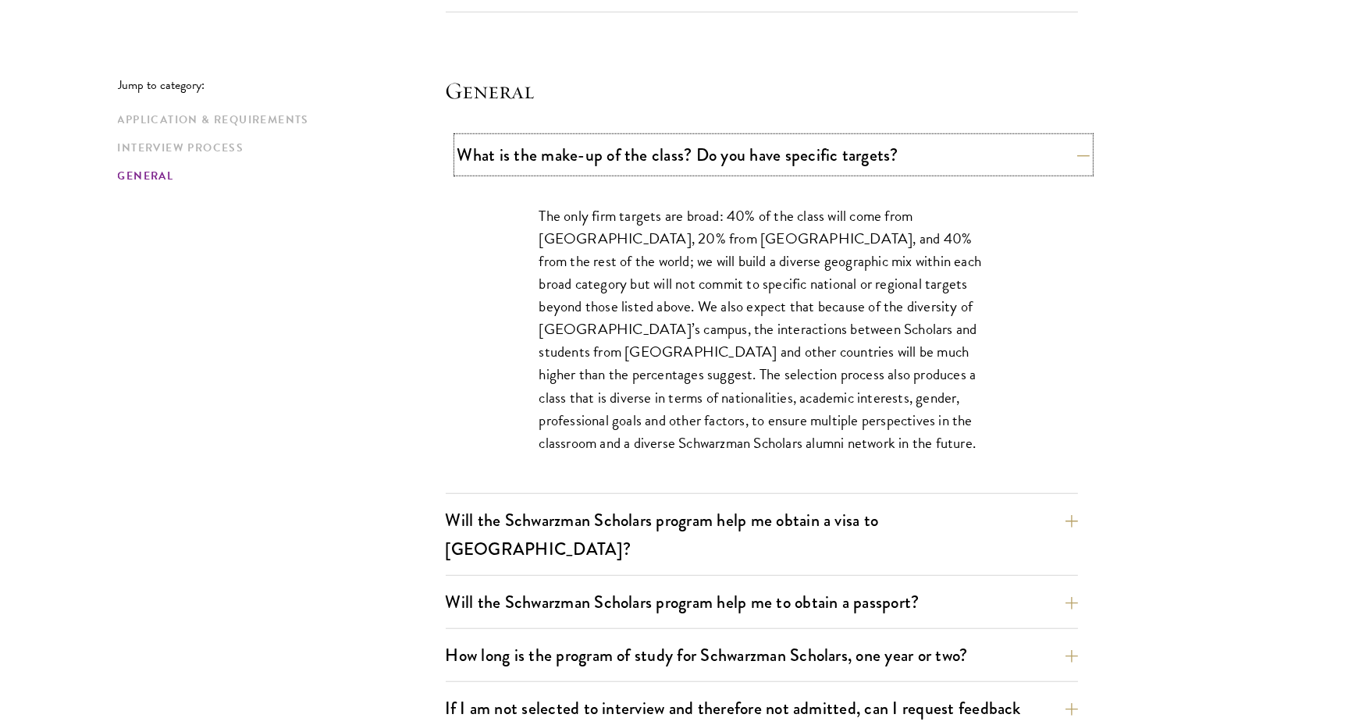
click at [547, 158] on button "What is the make-up of the class? Do you have specific targets?" at bounding box center [773, 154] width 632 height 35
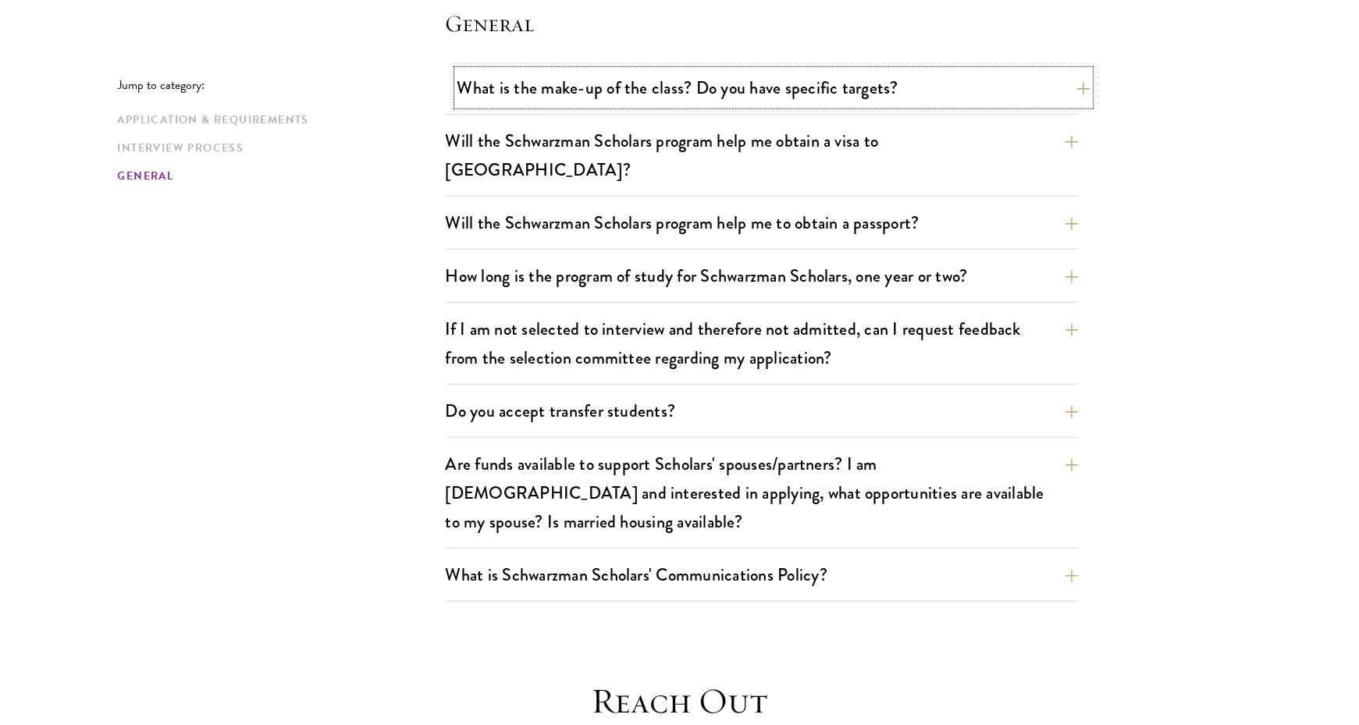
scroll to position [2266, 0]
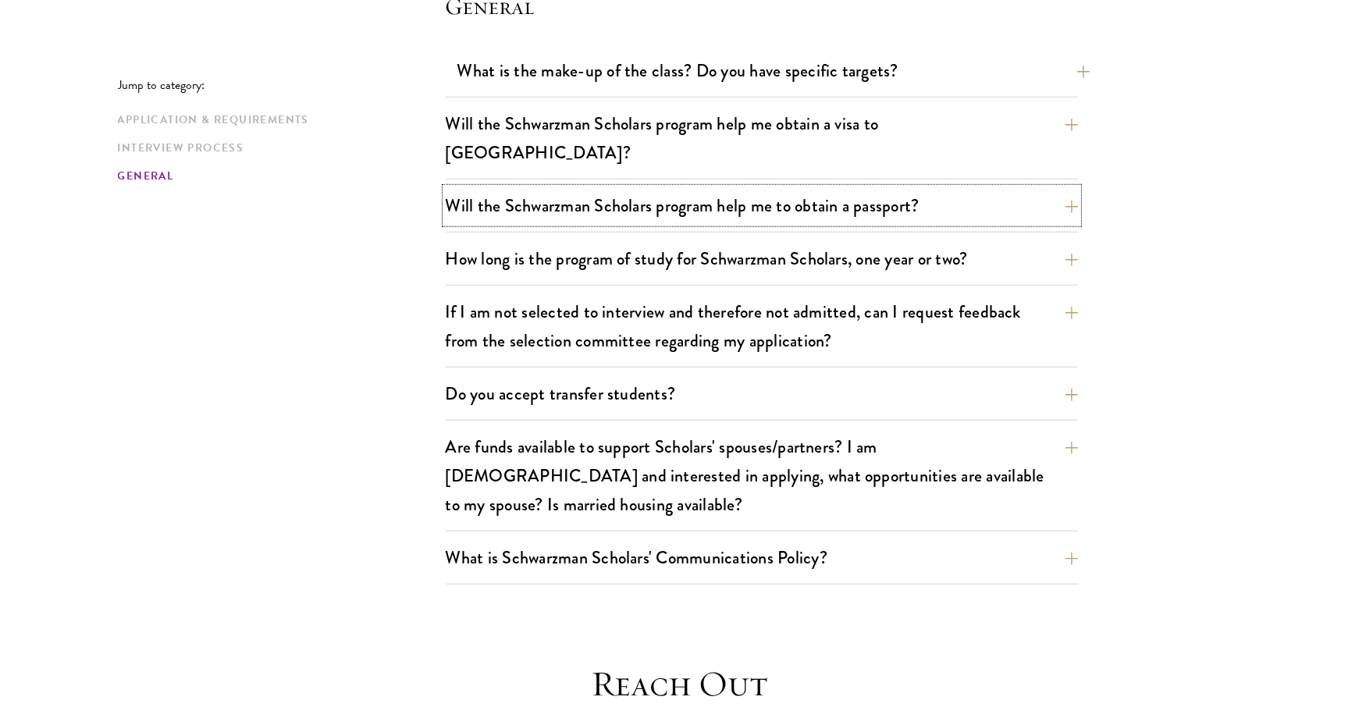
click at [547, 188] on button "Will the Schwarzman Scholars program help me to obtain a passport?" at bounding box center [762, 205] width 632 height 35
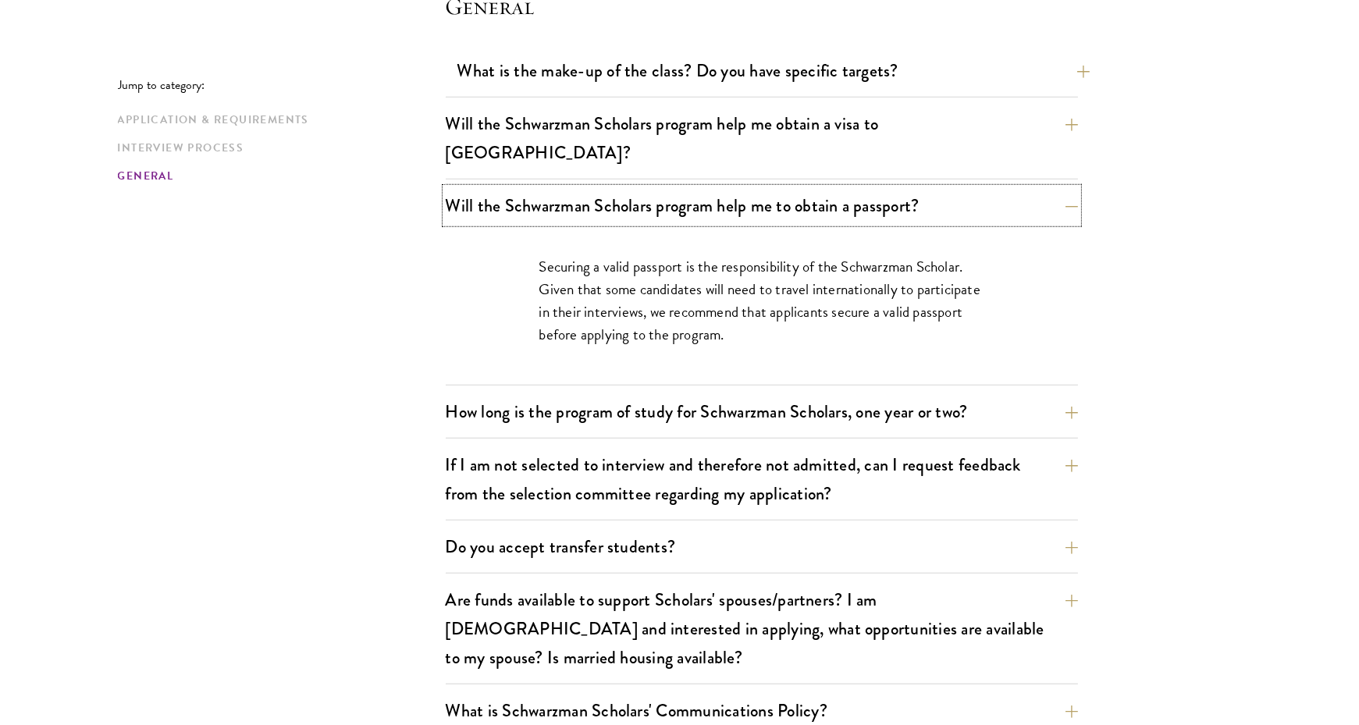
click at [547, 188] on button "Will the Schwarzman Scholars program help me to obtain a passport?" at bounding box center [762, 205] width 632 height 35
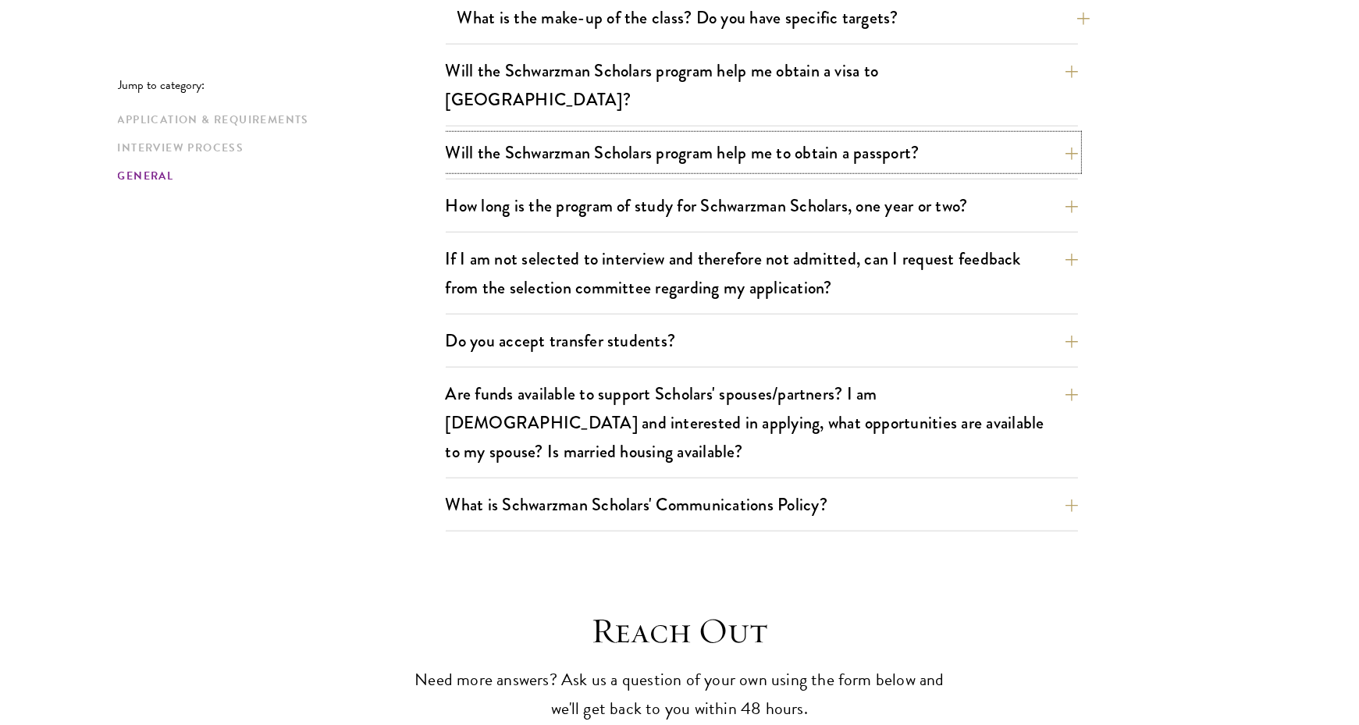
scroll to position [2321, 0]
click at [547, 187] on button "How long is the program of study for Schwarzman Scholars, one year or two?" at bounding box center [762, 204] width 632 height 35
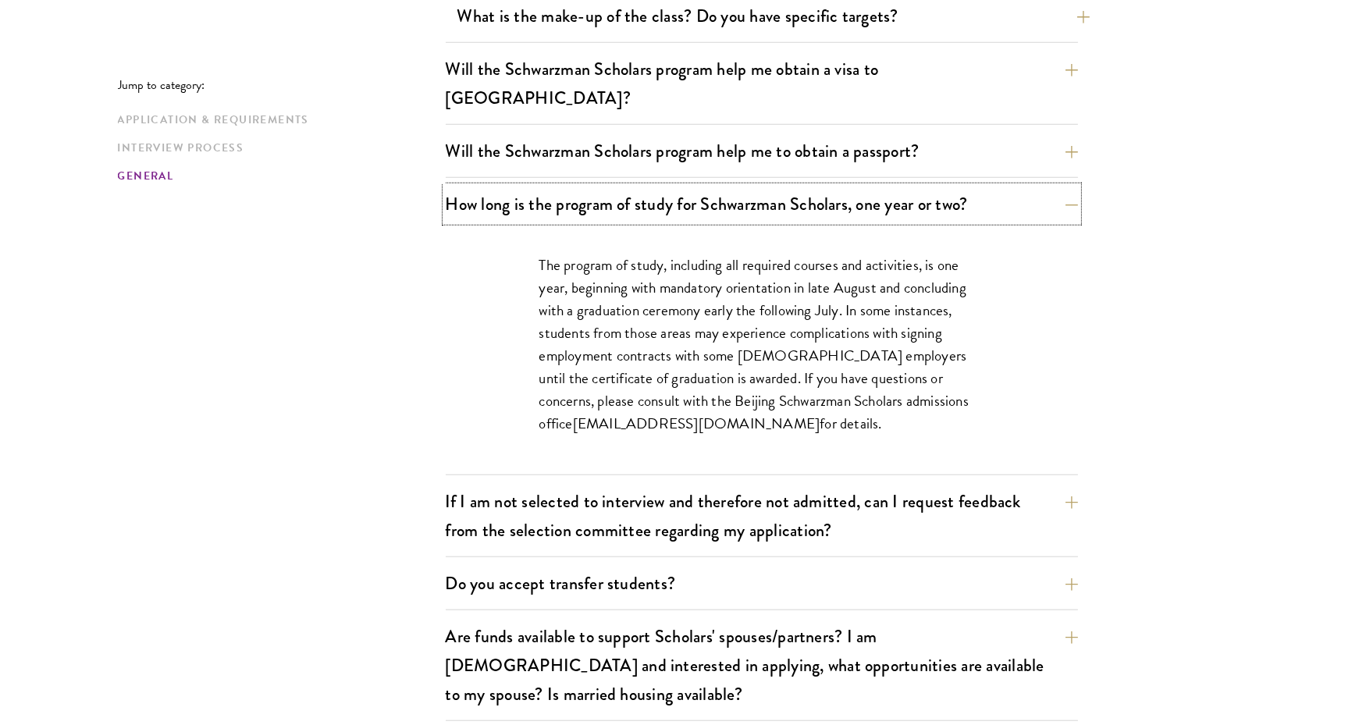
click at [547, 187] on button "How long is the program of study for Schwarzman Scholars, one year or two?" at bounding box center [762, 204] width 632 height 35
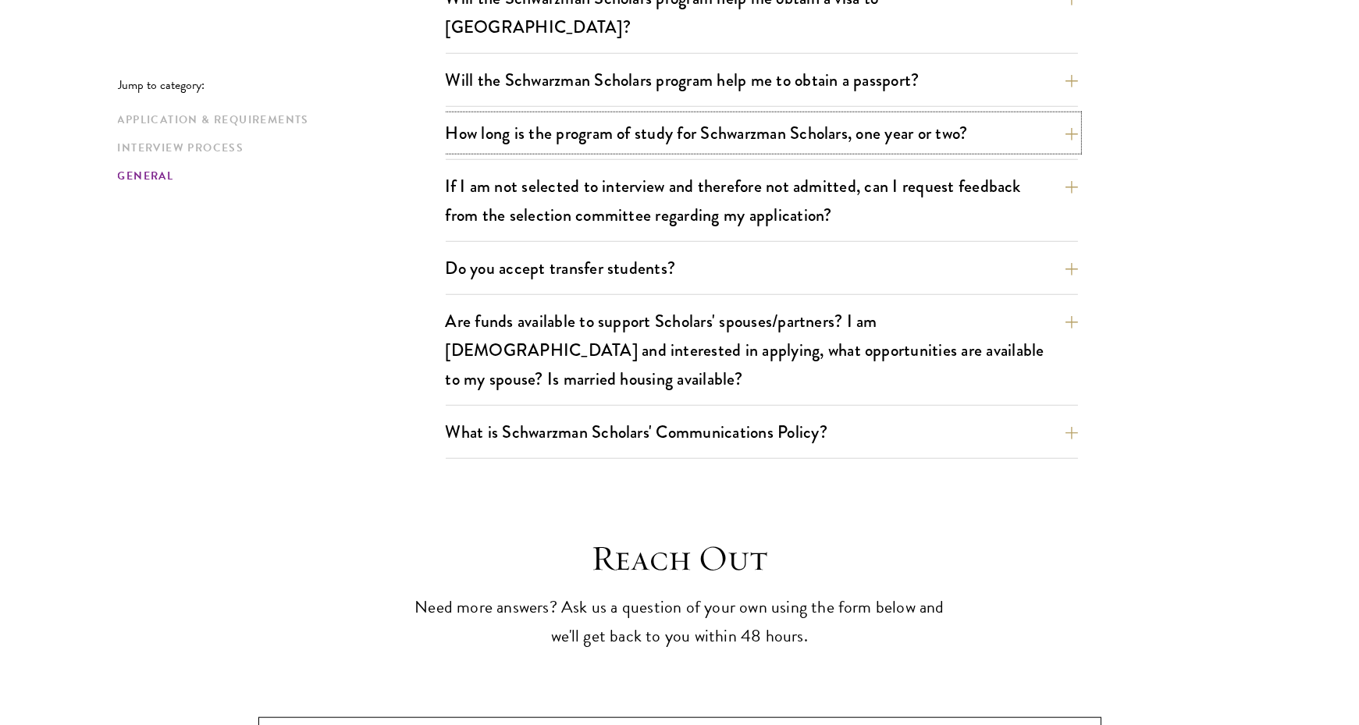
scroll to position [2393, 0]
click at [547, 168] on button "If I am not selected to interview and therefore not admitted, can I request fee…" at bounding box center [762, 200] width 632 height 64
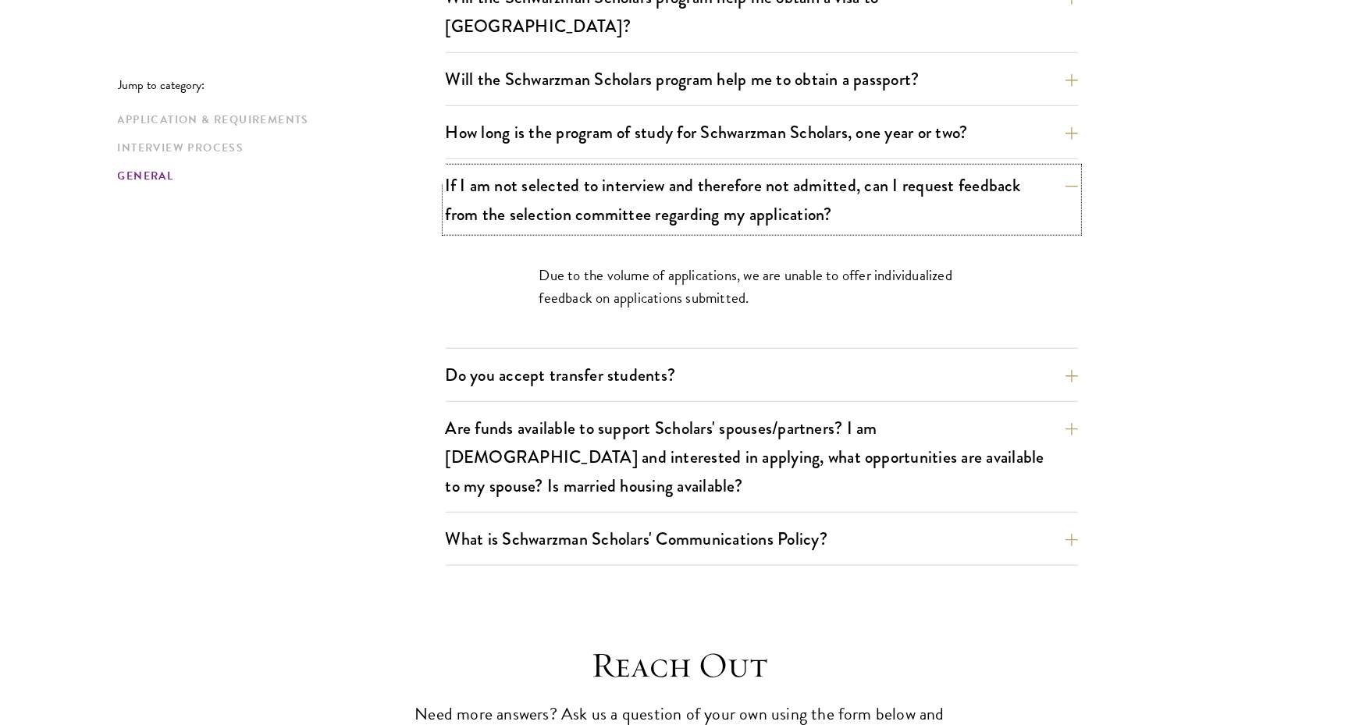
click at [547, 168] on button "If I am not selected to interview and therefore not admitted, can I request fee…" at bounding box center [762, 200] width 632 height 64
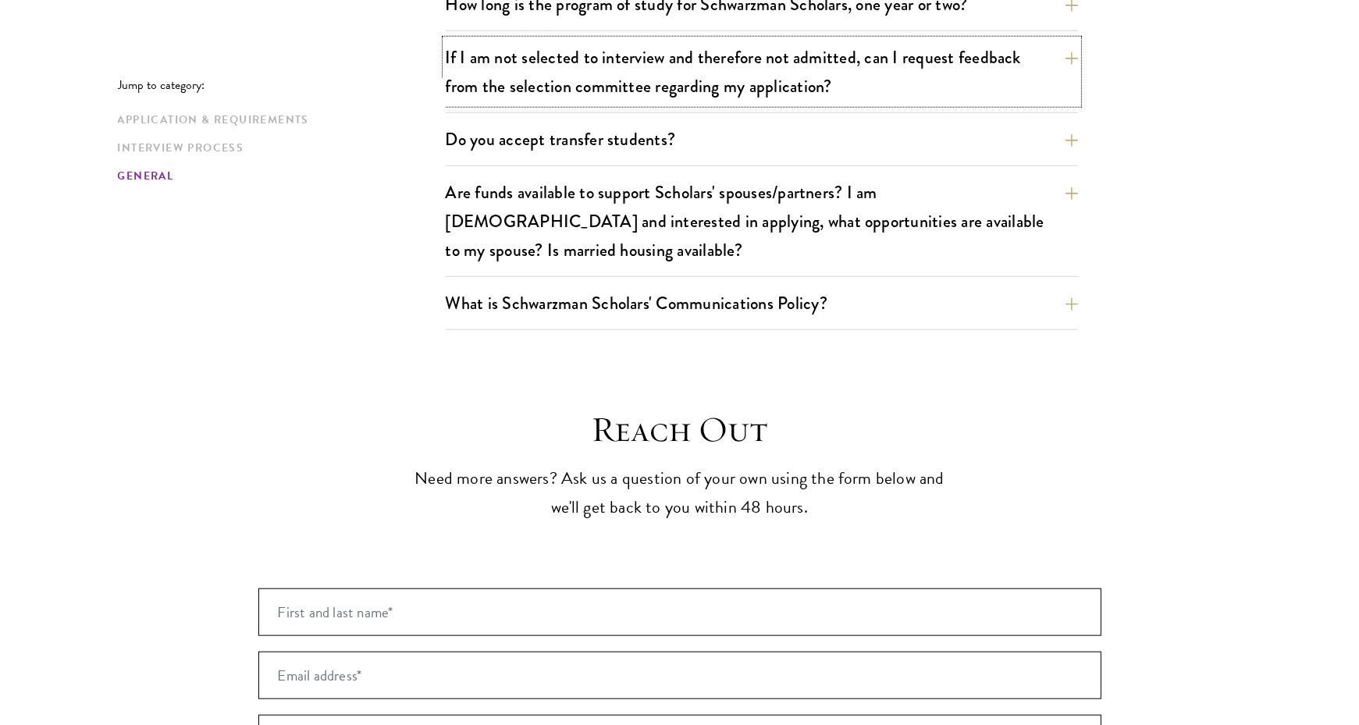
scroll to position [2522, 0]
click at [547, 173] on button "Are funds available to support Scholars' spouses/partners? I am married and int…" at bounding box center [762, 219] width 632 height 93
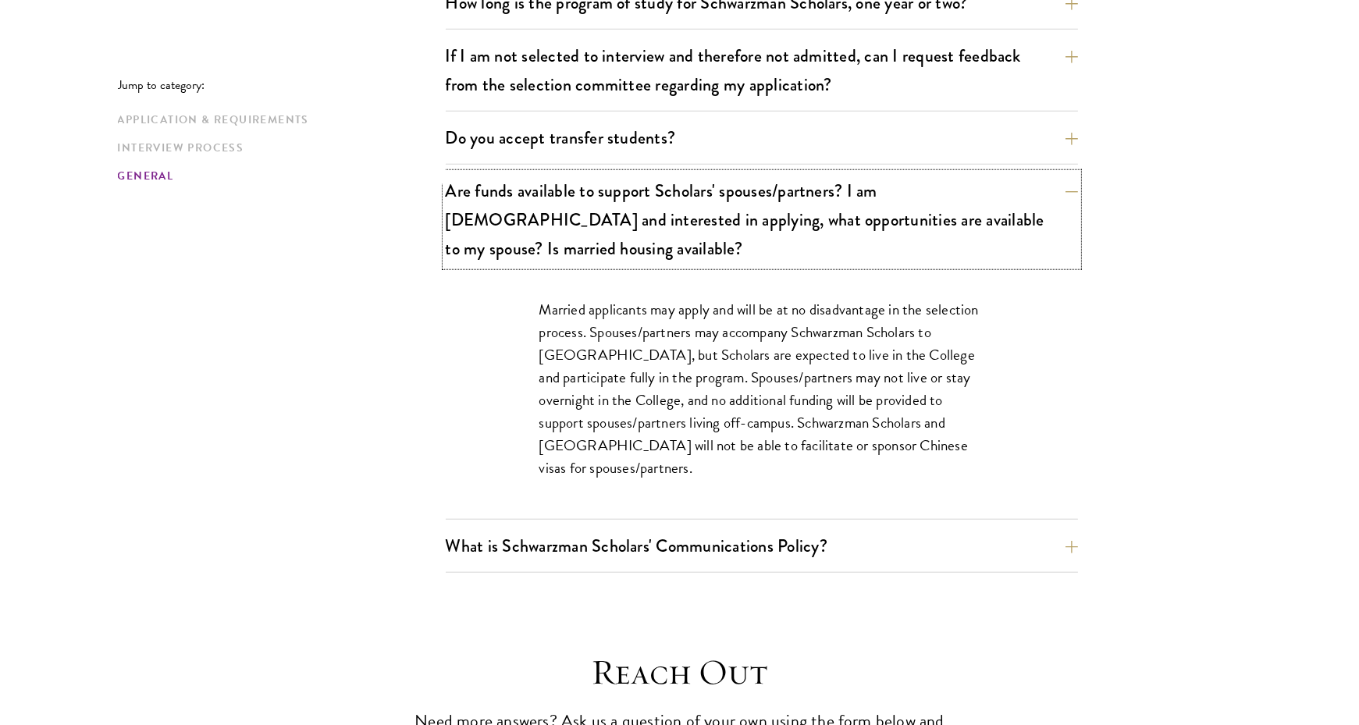
click at [547, 173] on button "Are funds available to support Scholars' spouses/partners? I am married and int…" at bounding box center [762, 219] width 632 height 93
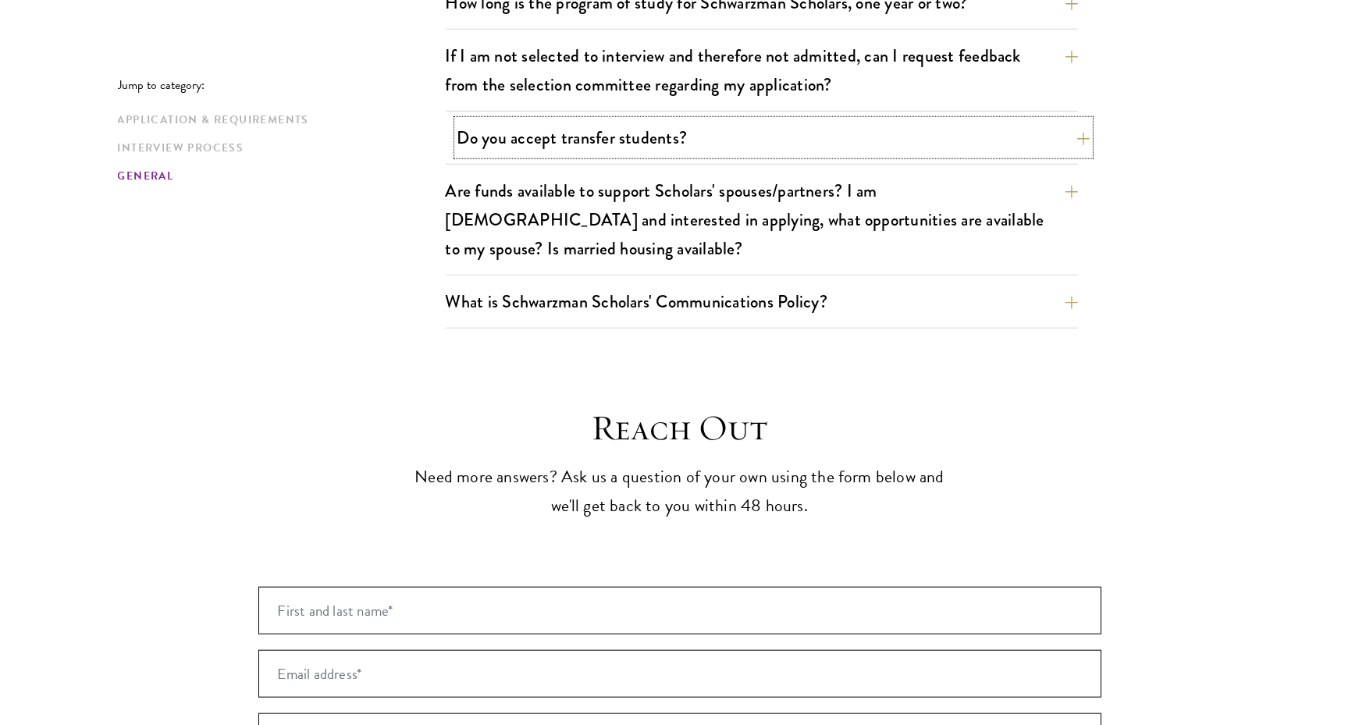
click at [575, 120] on button "Do you accept transfer students?" at bounding box center [773, 137] width 632 height 35
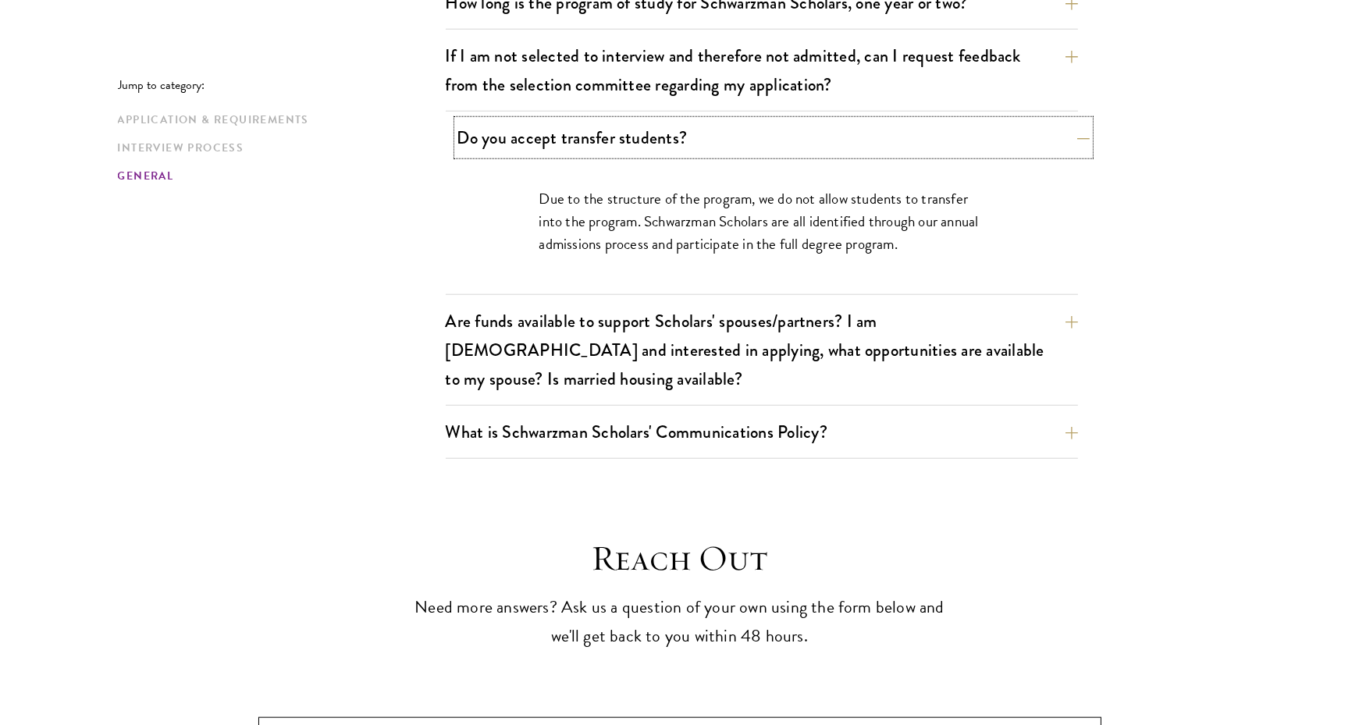
click at [575, 120] on button "Do you accept transfer students?" at bounding box center [773, 137] width 632 height 35
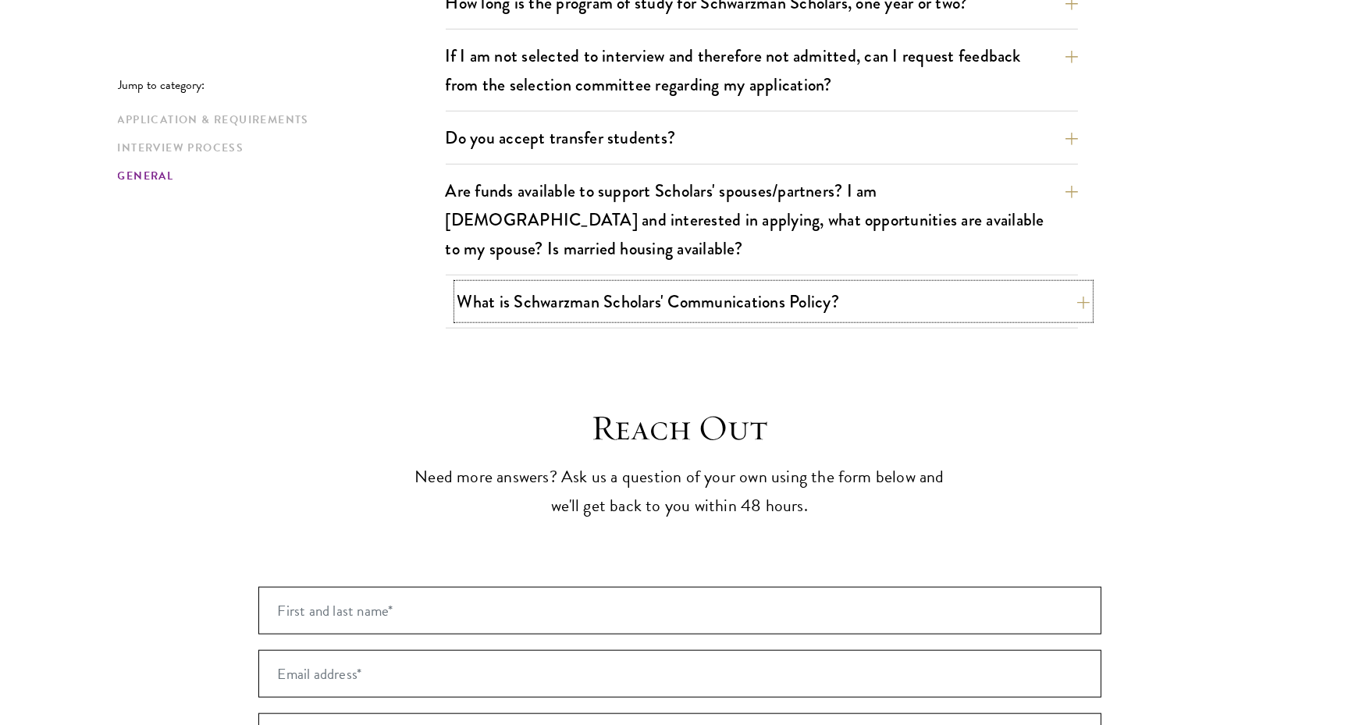
click at [533, 284] on button "What is Schwarzman Scholars' Communications Policy?" at bounding box center [773, 301] width 632 height 35
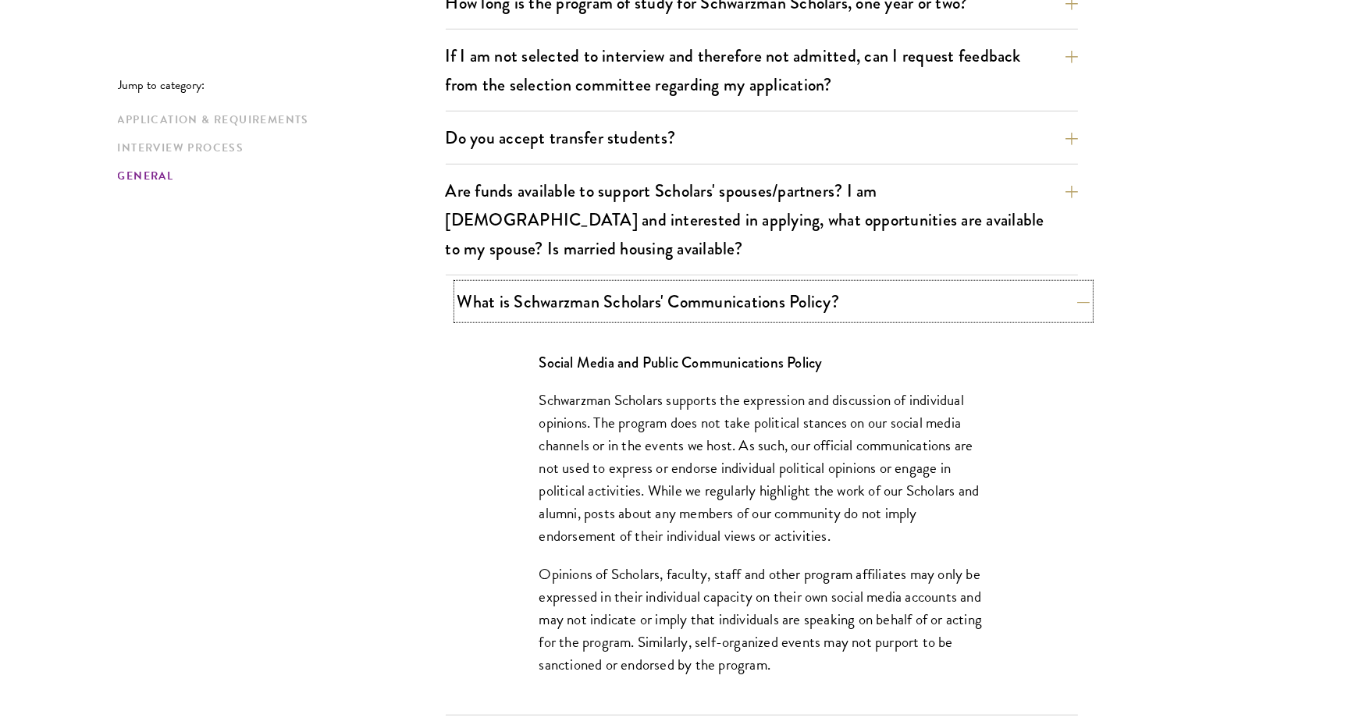
click at [533, 284] on button "What is Schwarzman Scholars' Communications Policy?" at bounding box center [773, 301] width 632 height 35
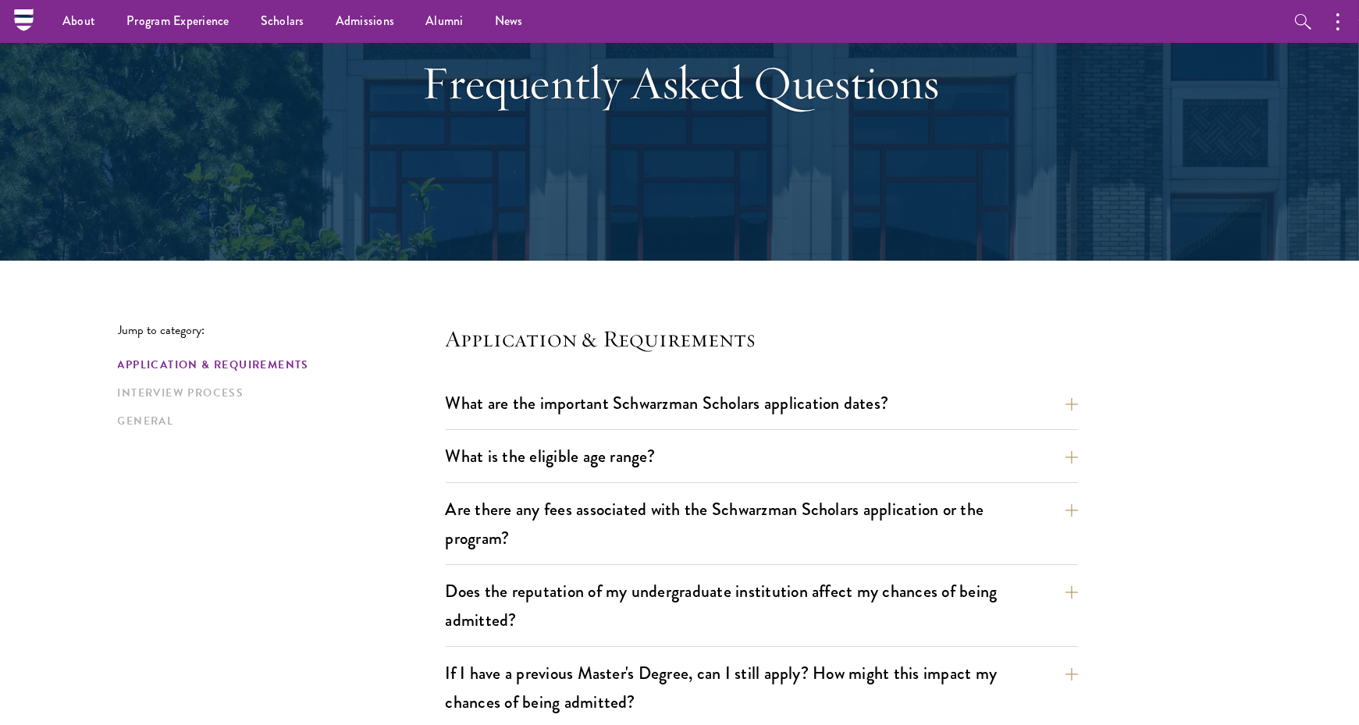
scroll to position [0, 0]
